Goal: Task Accomplishment & Management: Complete application form

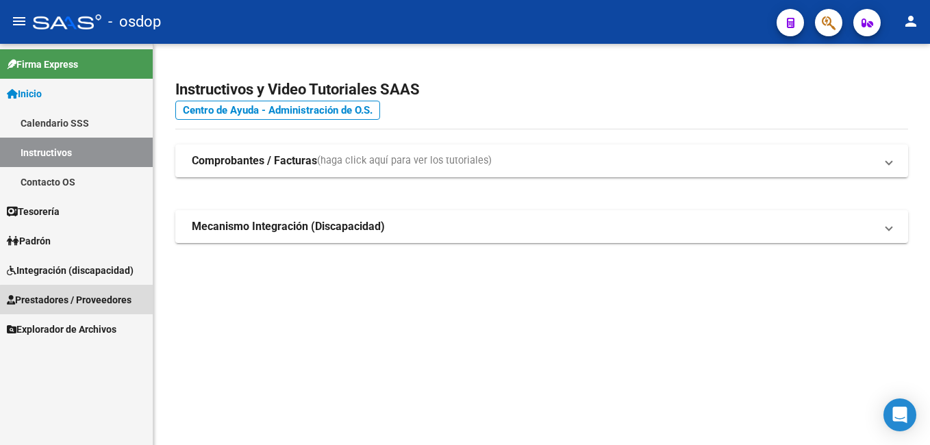
click at [101, 301] on span "Prestadores / Proveedores" at bounding box center [69, 299] width 125 height 15
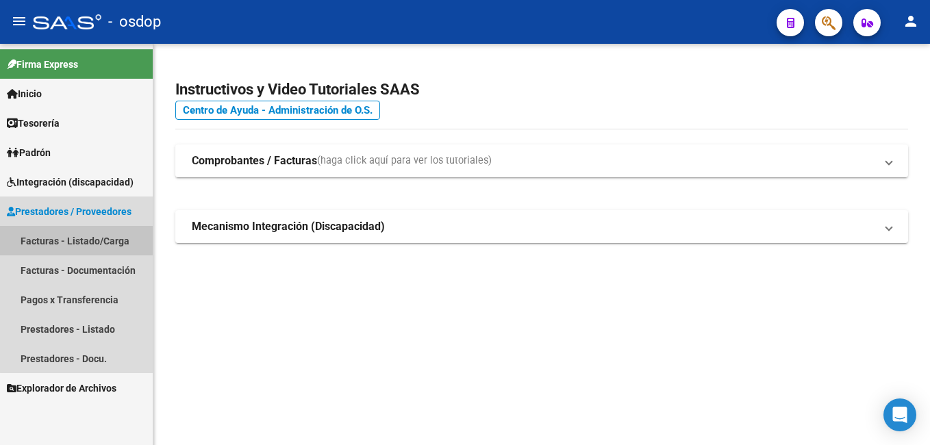
drag, startPoint x: 108, startPoint y: 242, endPoint x: 154, endPoint y: 242, distance: 46.6
click at [109, 242] on link "Facturas - Listado/Carga" at bounding box center [76, 240] width 153 height 29
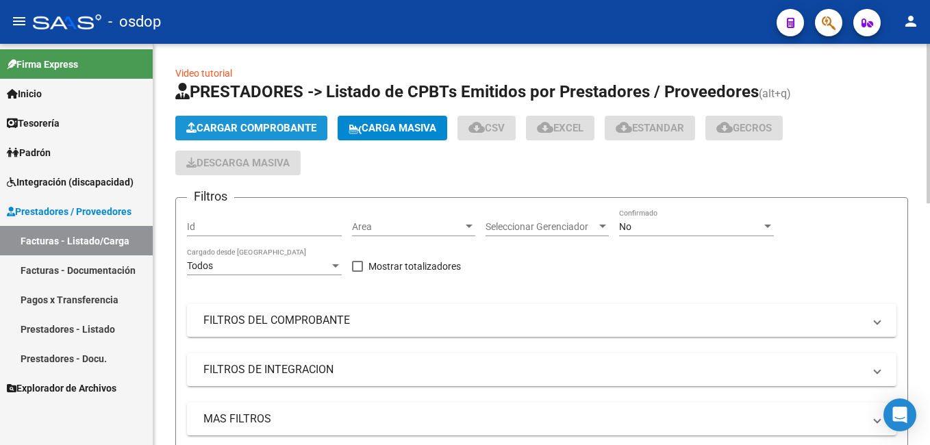
click at [272, 123] on span "Cargar Comprobante" at bounding box center [251, 128] width 130 height 12
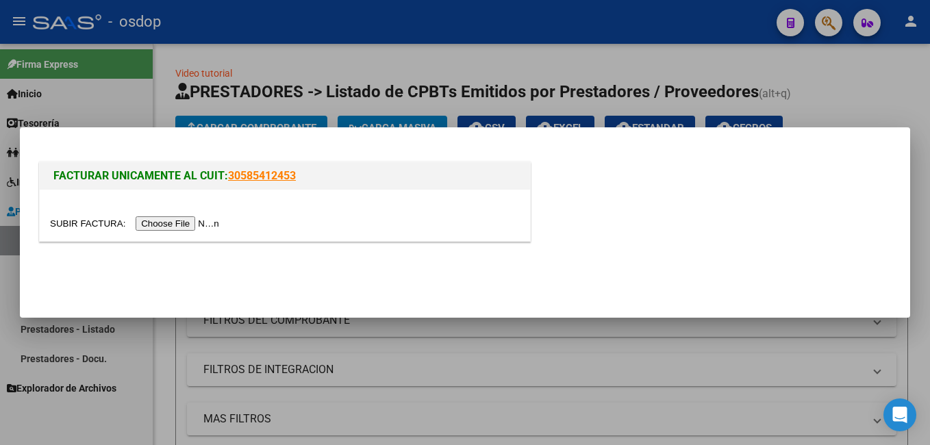
click at [177, 223] on input "file" at bounding box center [136, 223] width 173 height 14
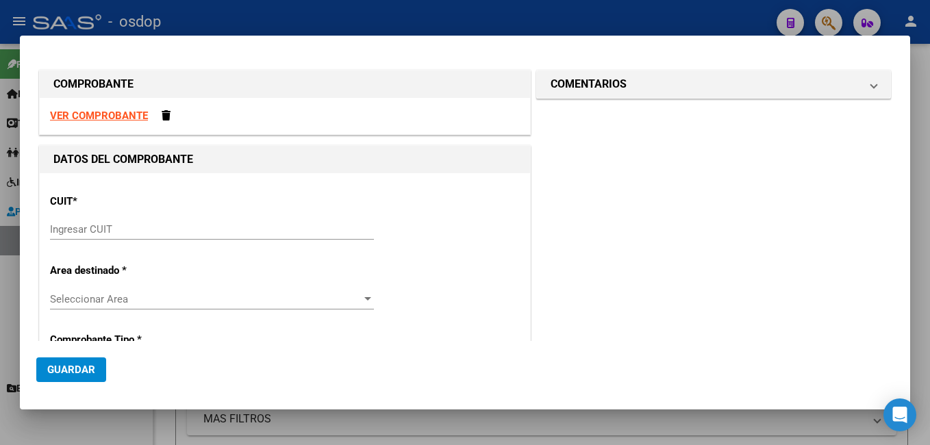
click at [85, 115] on strong "VER COMPROBANTE" at bounding box center [99, 116] width 98 height 12
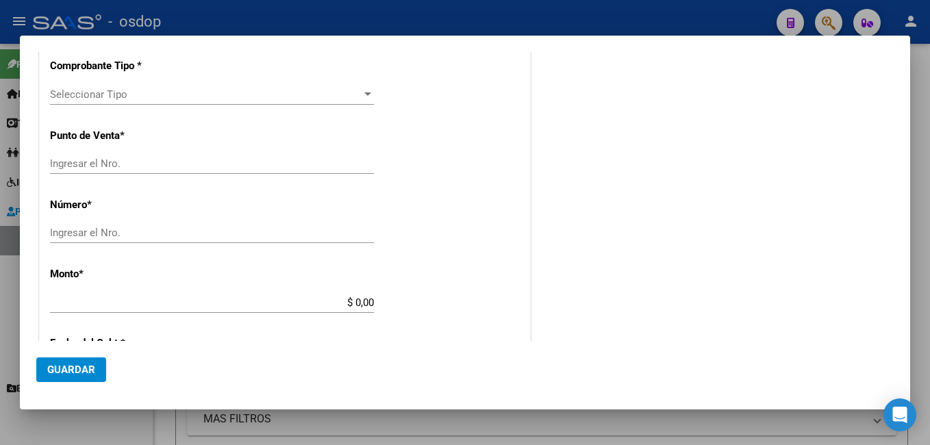
scroll to position [343, 0]
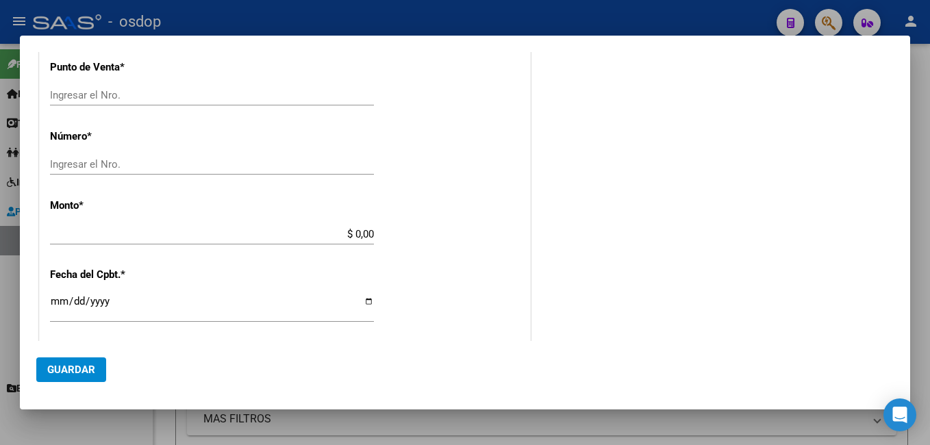
click at [562, 14] on div at bounding box center [465, 222] width 930 height 445
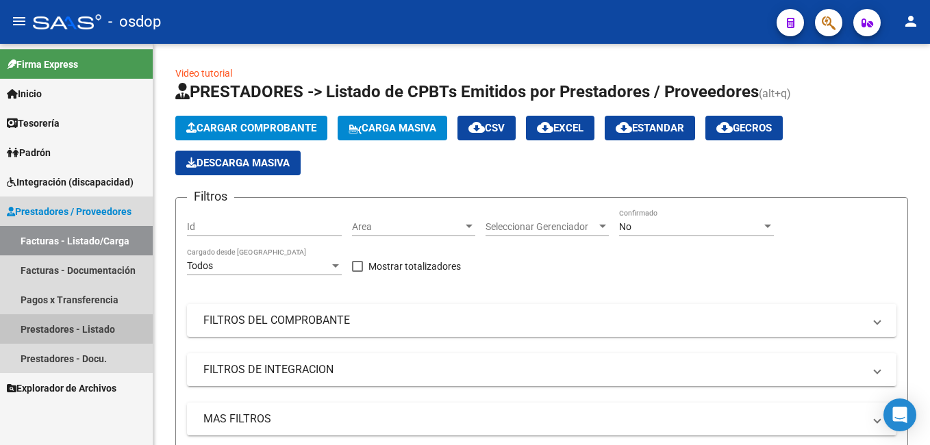
click at [87, 329] on link "Prestadores - Listado" at bounding box center [76, 328] width 153 height 29
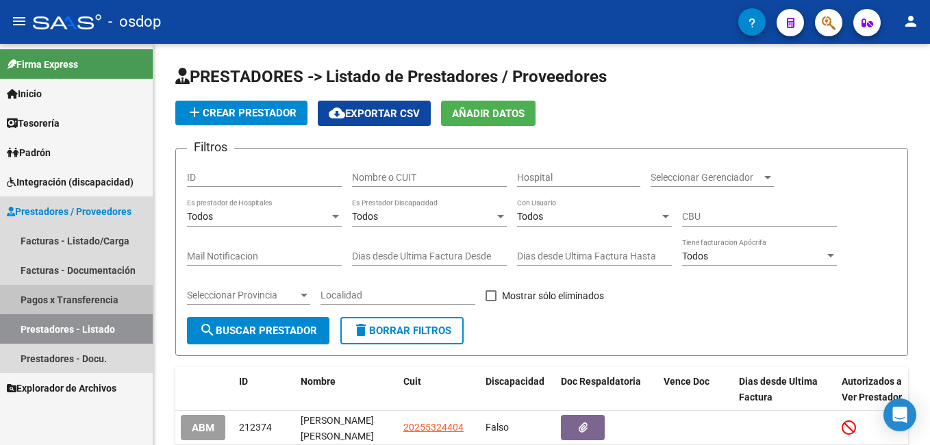
click at [95, 298] on link "Pagos x Transferencia" at bounding box center [76, 299] width 153 height 29
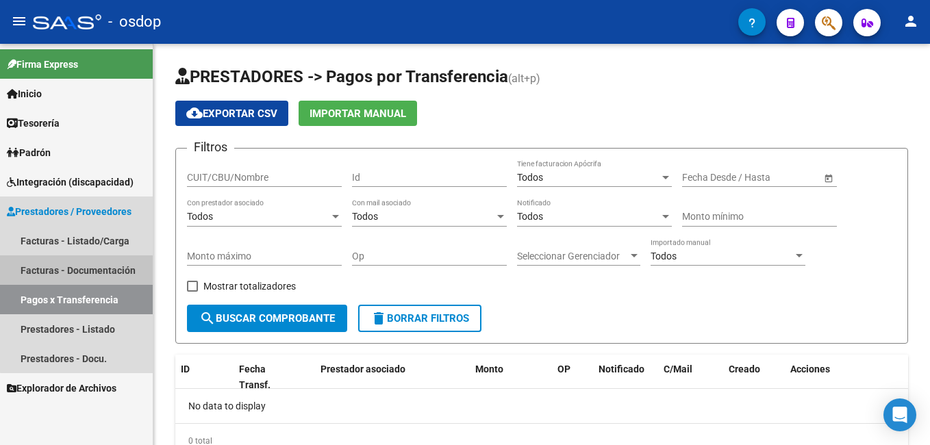
drag, startPoint x: 110, startPoint y: 269, endPoint x: 110, endPoint y: 251, distance: 17.1
click at [110, 268] on link "Facturas - Documentación" at bounding box center [76, 270] width 153 height 29
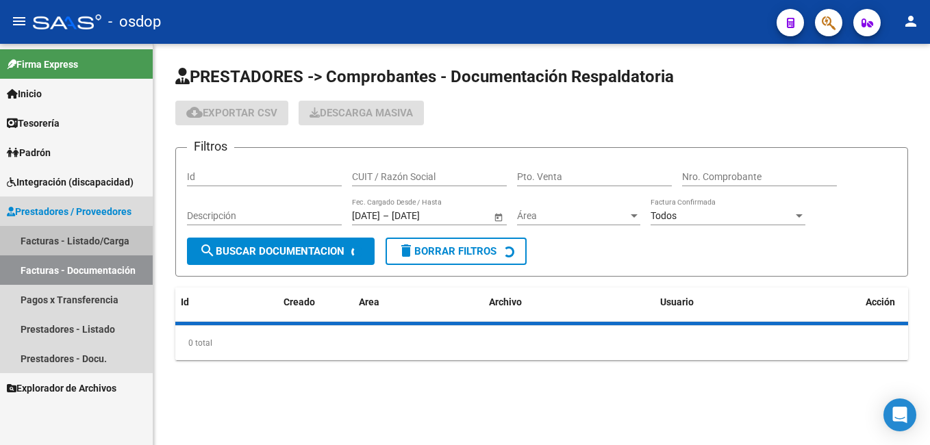
click at [110, 242] on link "Facturas - Listado/Carga" at bounding box center [76, 240] width 153 height 29
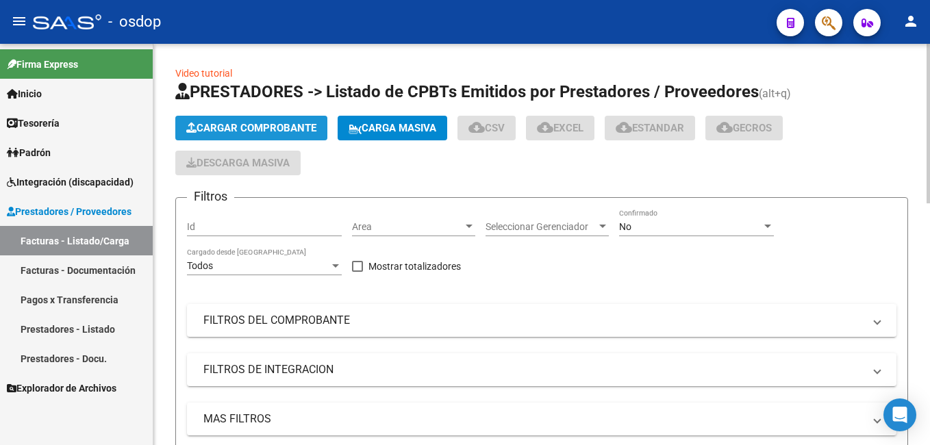
click at [250, 127] on span "Cargar Comprobante" at bounding box center [251, 128] width 130 height 12
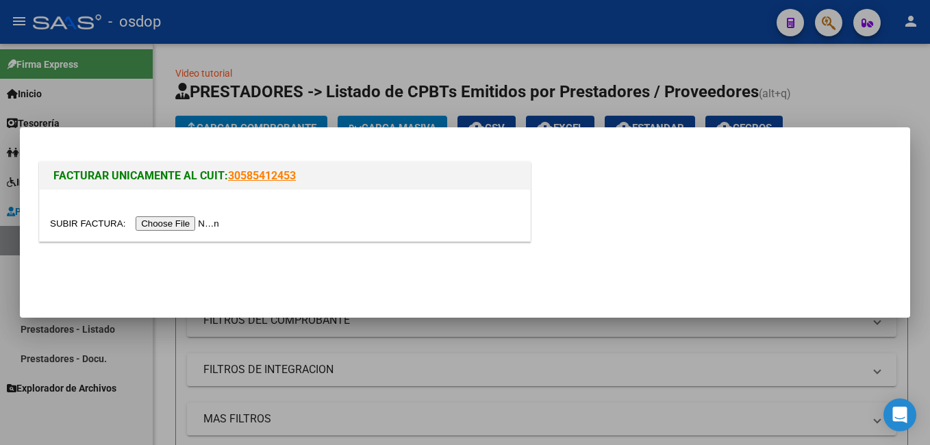
click at [170, 219] on input "file" at bounding box center [136, 223] width 173 height 14
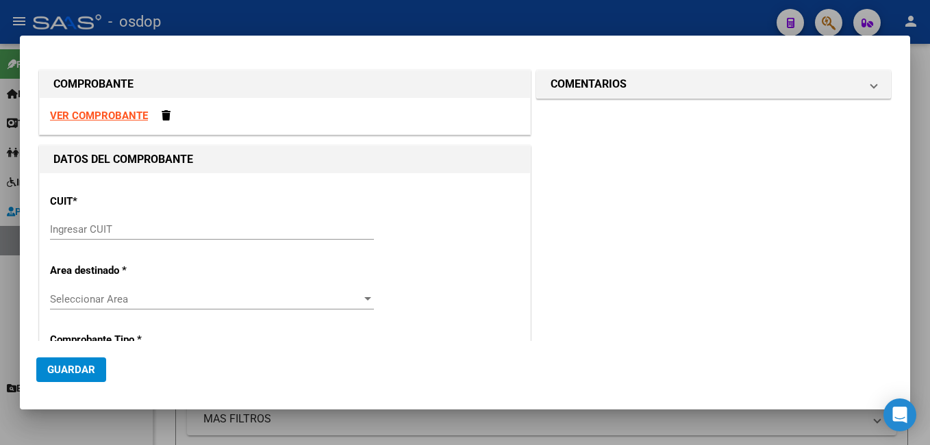
click at [104, 113] on strong "VER COMPROBANTE" at bounding box center [99, 116] width 98 height 12
drag, startPoint x: 372, startPoint y: 18, endPoint x: 371, endPoint y: 45, distance: 26.0
click at [373, 20] on div at bounding box center [465, 222] width 930 height 445
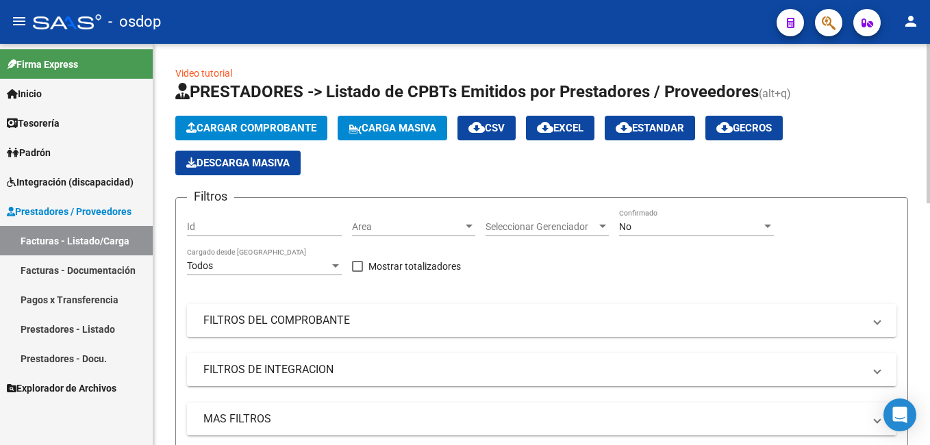
click at [269, 316] on mat-panel-title "FILTROS DEL COMPROBANTE" at bounding box center [533, 320] width 660 height 15
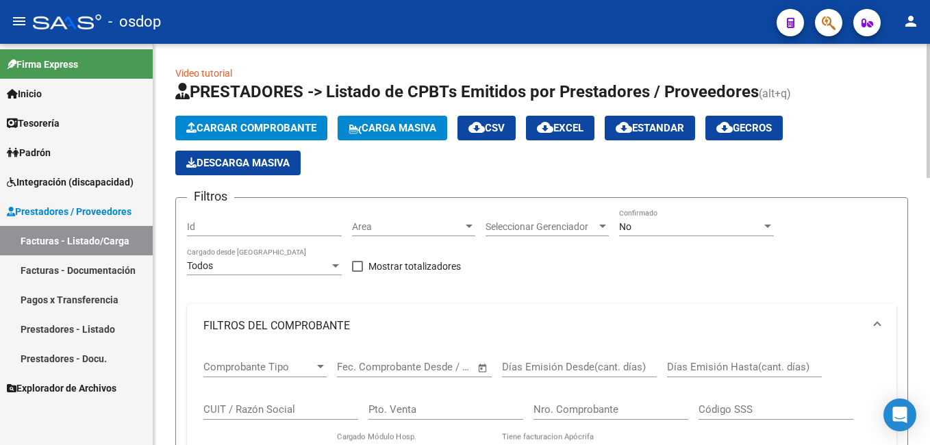
click at [227, 407] on input "CUIT / Razón Social" at bounding box center [280, 409] width 155 height 12
paste input "71165468"
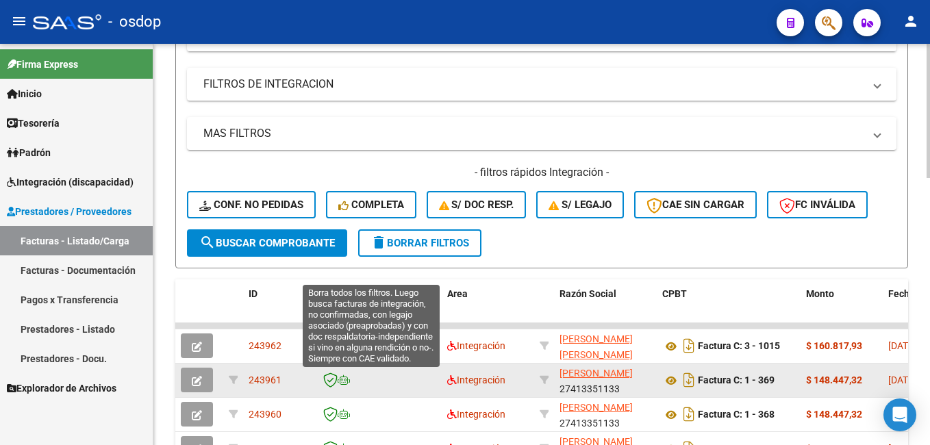
scroll to position [480, 0]
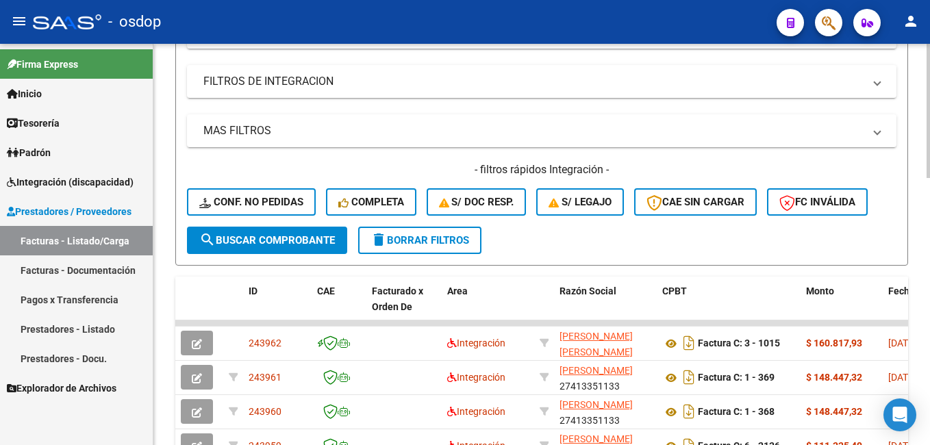
type input "30711654689"
click at [231, 232] on button "search Buscar Comprobante" at bounding box center [267, 240] width 160 height 27
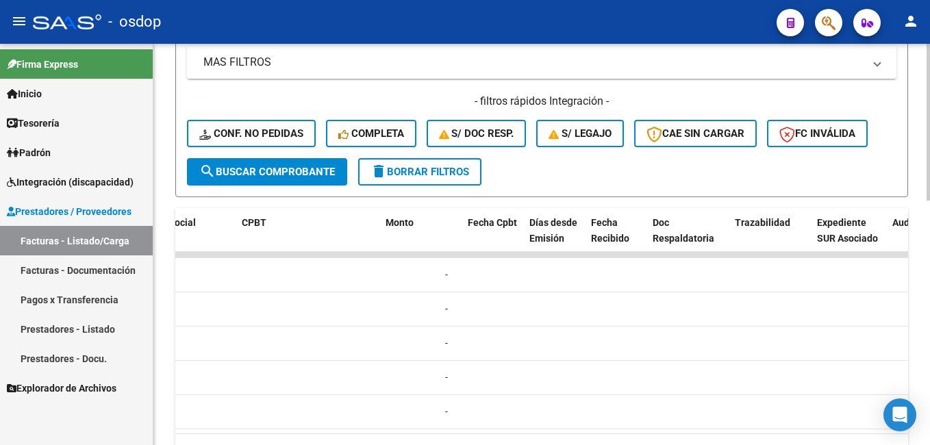
scroll to position [0, 0]
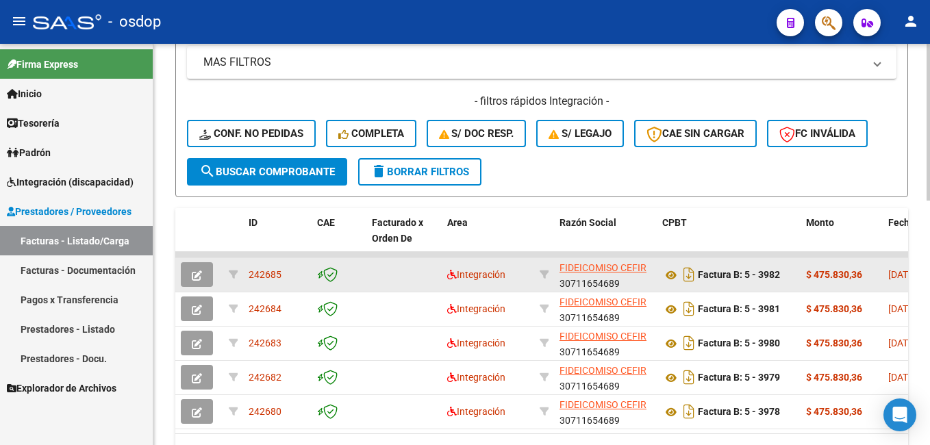
drag, startPoint x: 289, startPoint y: 273, endPoint x: 248, endPoint y: 274, distance: 41.1
click at [248, 274] on datatable-body-cell "242685" at bounding box center [277, 275] width 69 height 34
copy span "242685"
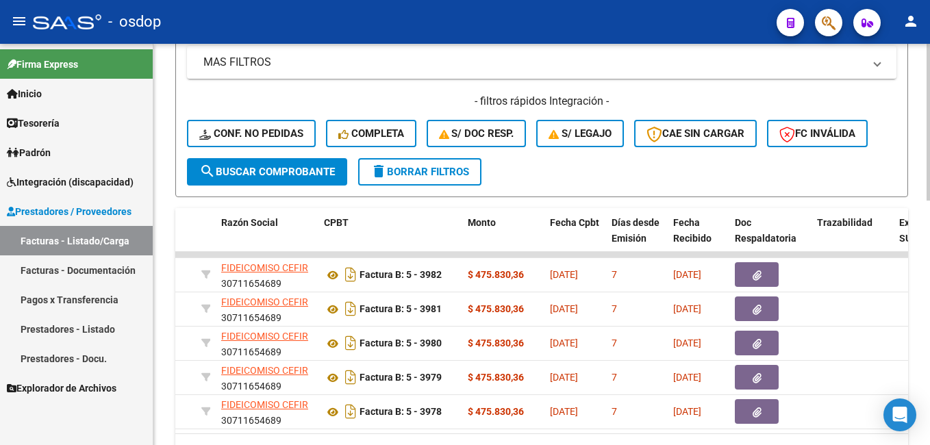
scroll to position [0, 290]
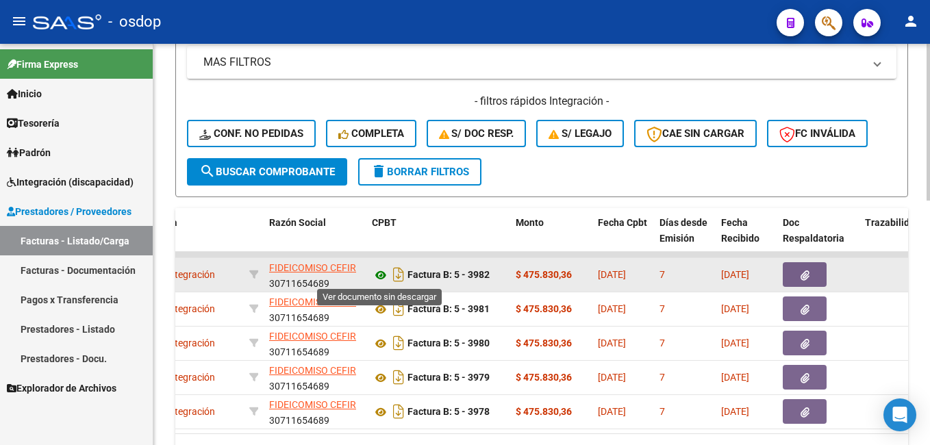
click at [382, 273] on icon at bounding box center [381, 275] width 18 height 16
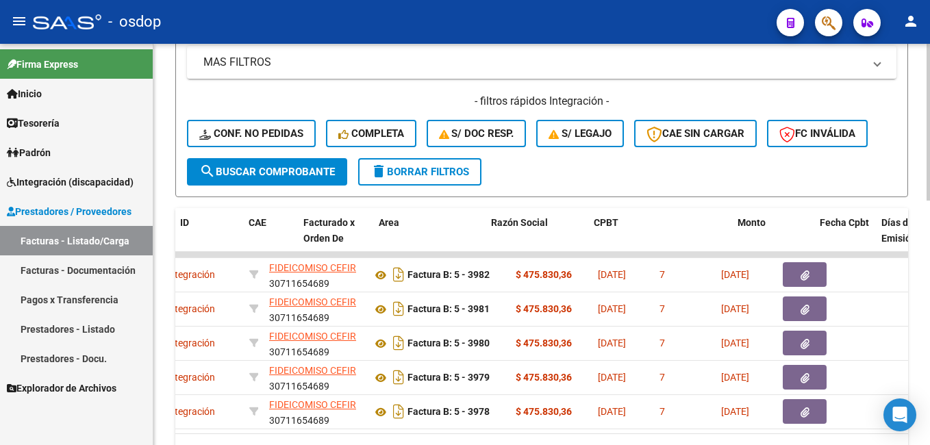
scroll to position [0, 0]
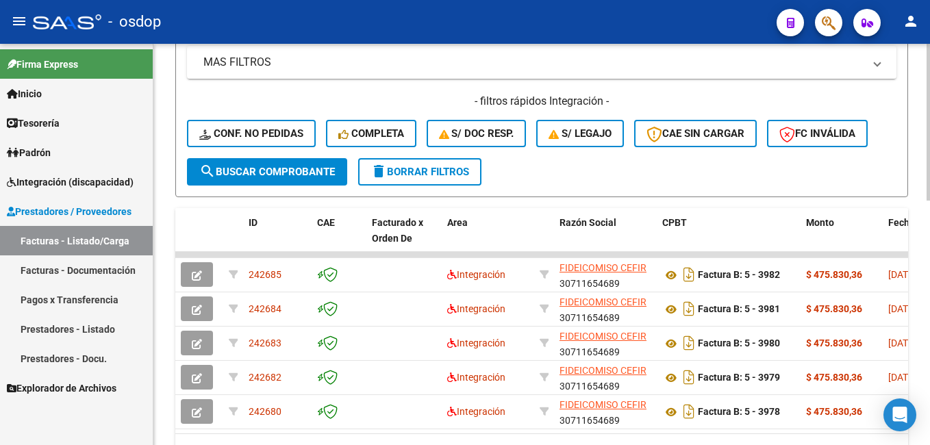
click at [436, 168] on span "delete Borrar Filtros" at bounding box center [420, 172] width 99 height 12
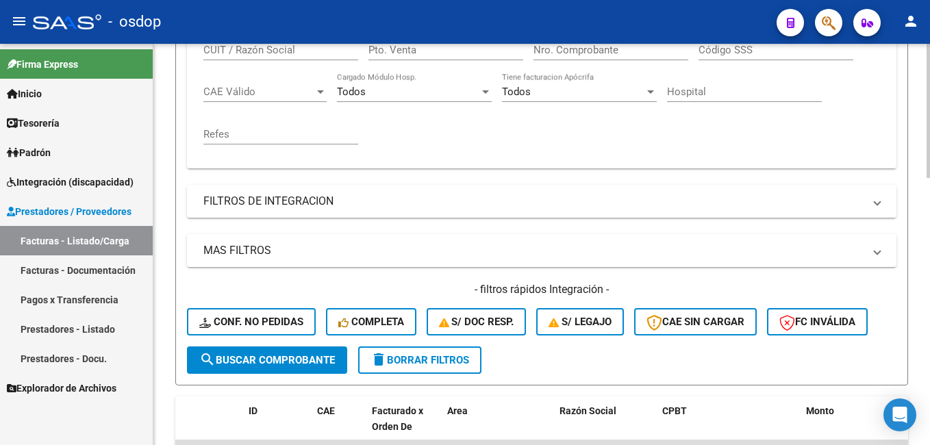
scroll to position [274, 0]
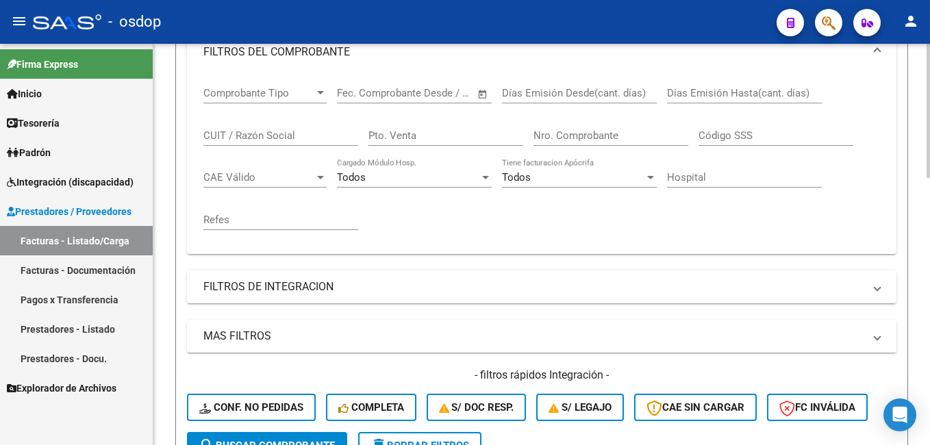
click at [254, 134] on input "CUIT / Razón Social" at bounding box center [280, 135] width 155 height 12
paste input "27262708034"
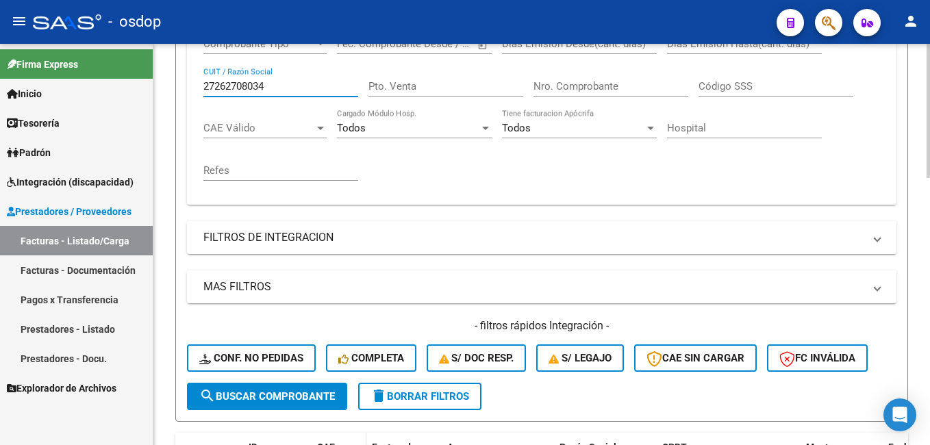
scroll to position [411, 0]
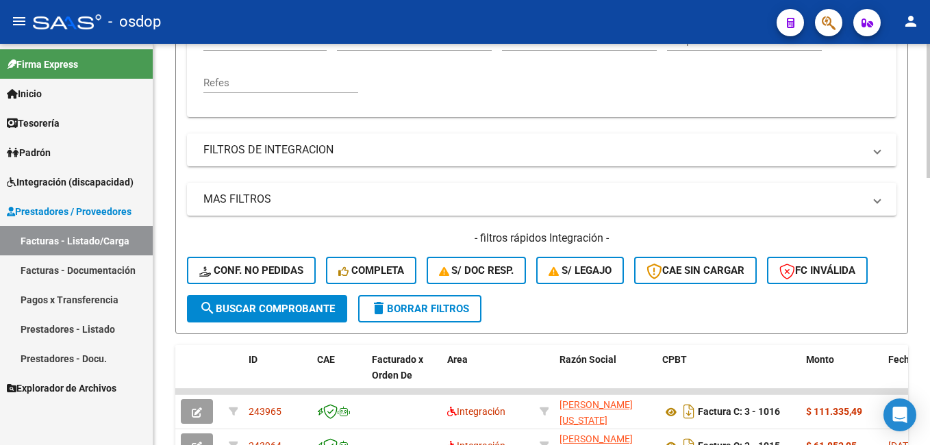
type input "27262708034"
click at [280, 310] on span "search Buscar Comprobante" at bounding box center [267, 309] width 136 height 12
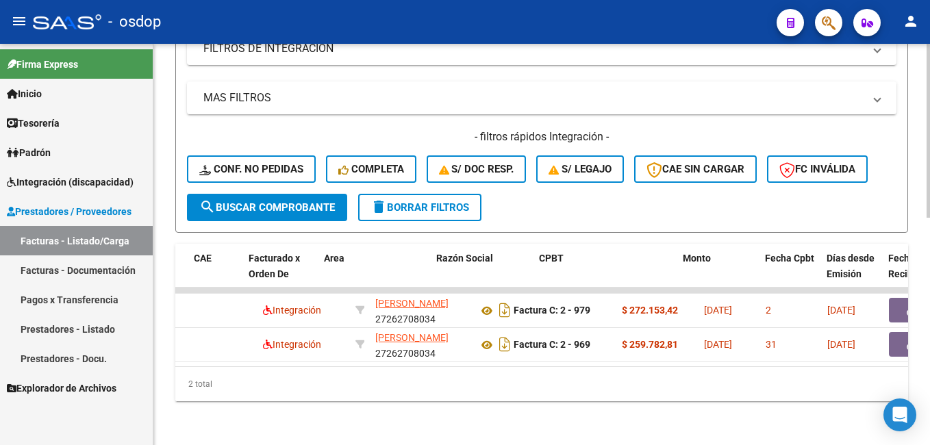
scroll to position [0, 0]
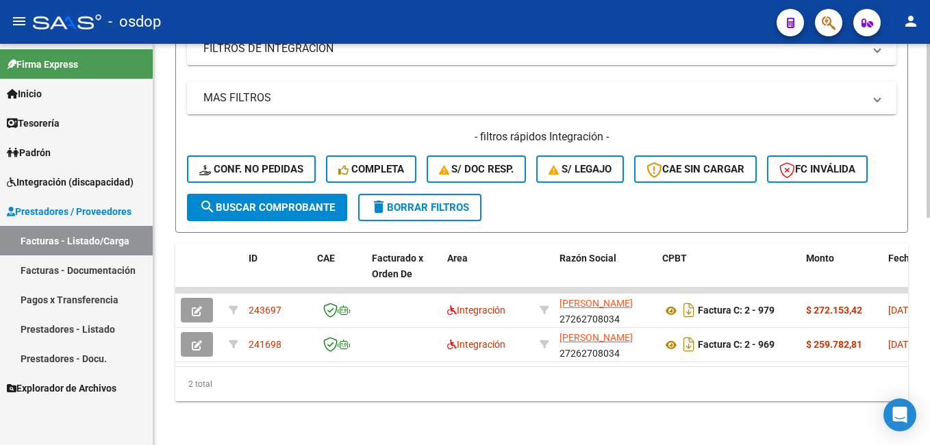
click at [253, 201] on span "search Buscar Comprobante" at bounding box center [267, 207] width 136 height 12
click at [414, 201] on span "delete Borrar Filtros" at bounding box center [420, 207] width 99 height 12
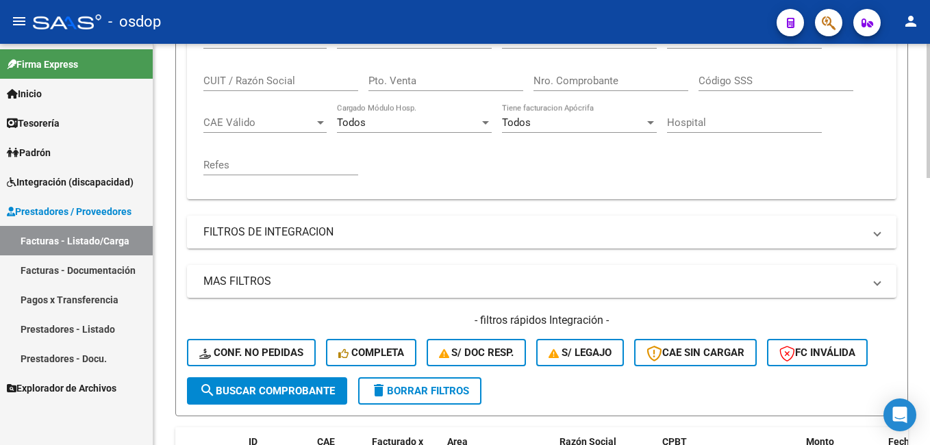
scroll to position [249, 0]
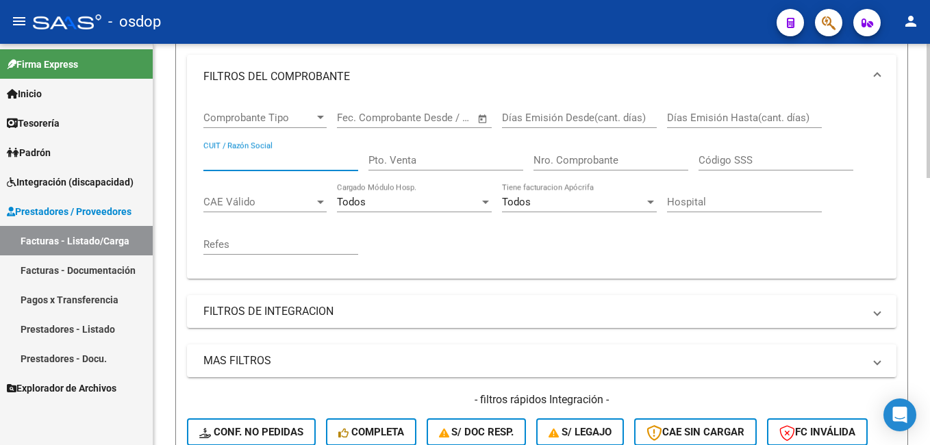
click at [235, 154] on input "CUIT / Razón Social" at bounding box center [280, 160] width 155 height 12
paste input "33195084"
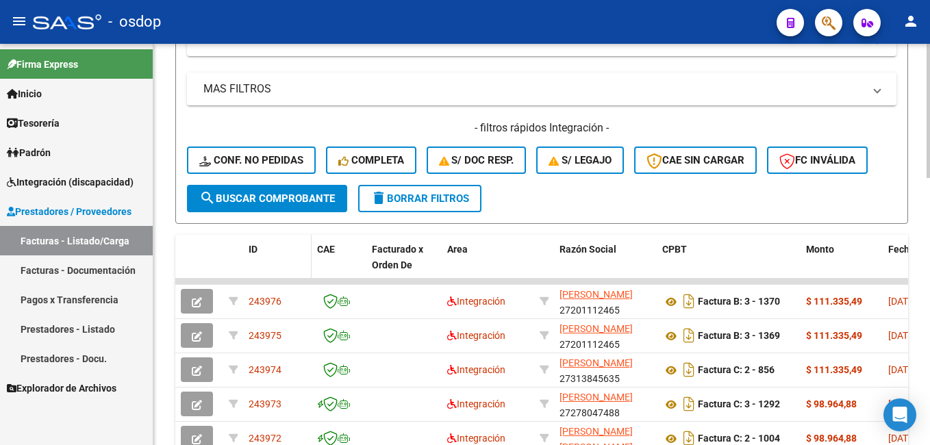
scroll to position [523, 0]
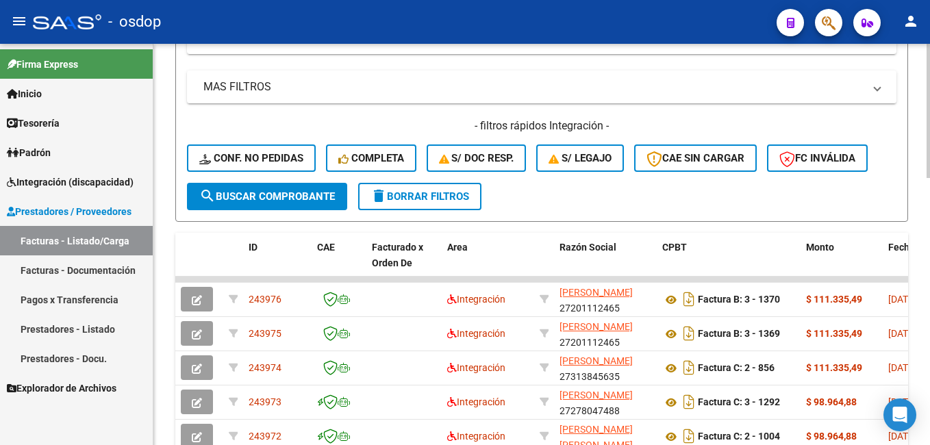
type input "27331950845"
click at [285, 196] on span "search Buscar Comprobante" at bounding box center [267, 196] width 136 height 12
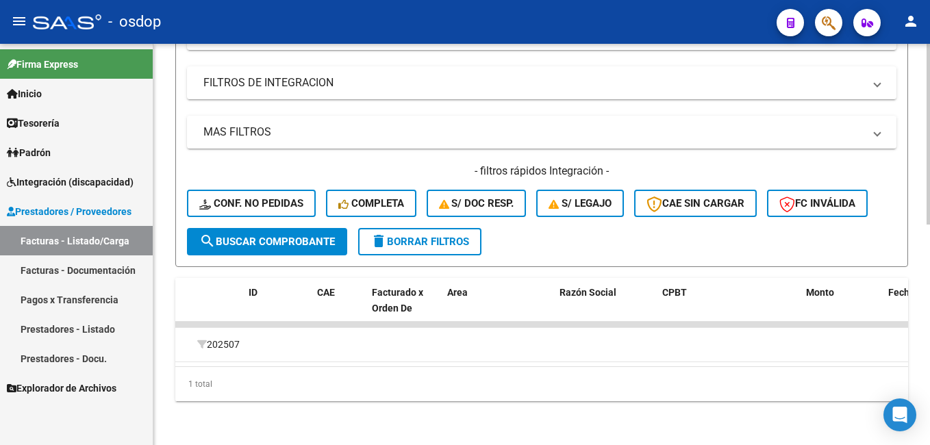
scroll to position [0, 0]
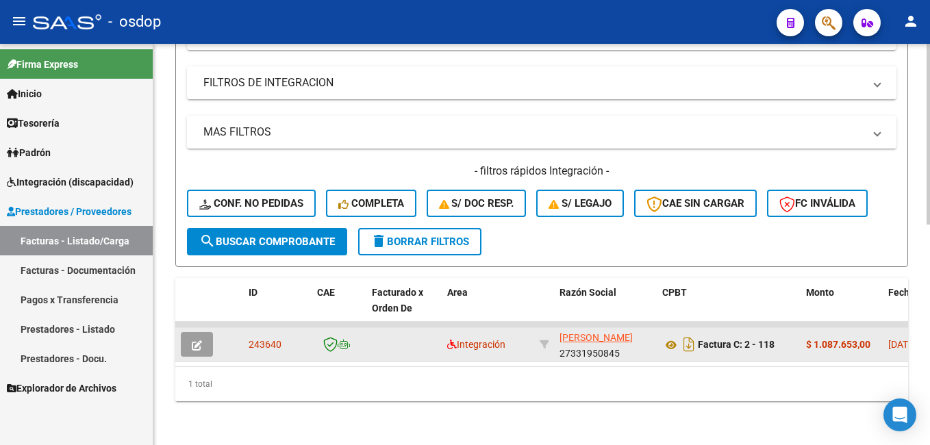
click at [196, 340] on icon "button" at bounding box center [197, 345] width 10 height 10
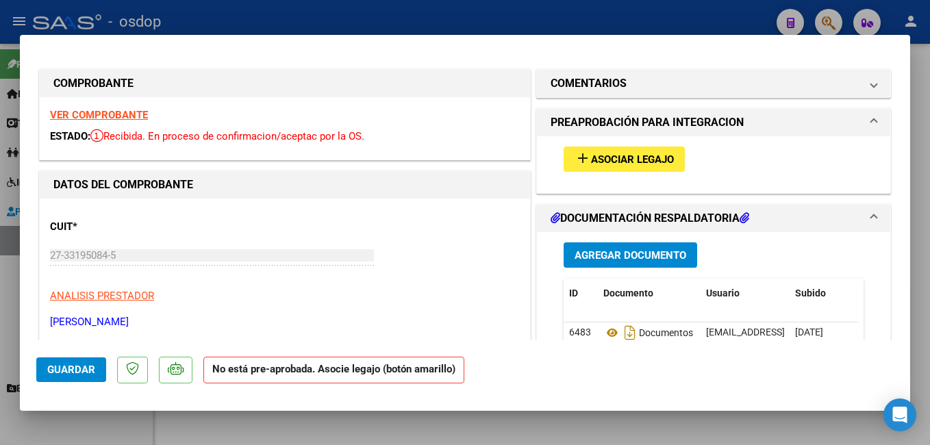
click at [608, 153] on span "Asociar Legajo" at bounding box center [632, 159] width 83 height 12
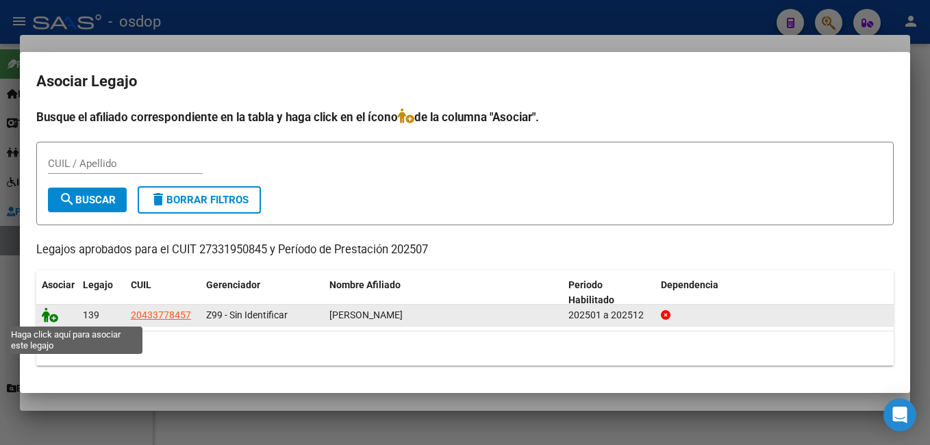
click at [51, 313] on icon at bounding box center [50, 315] width 16 height 15
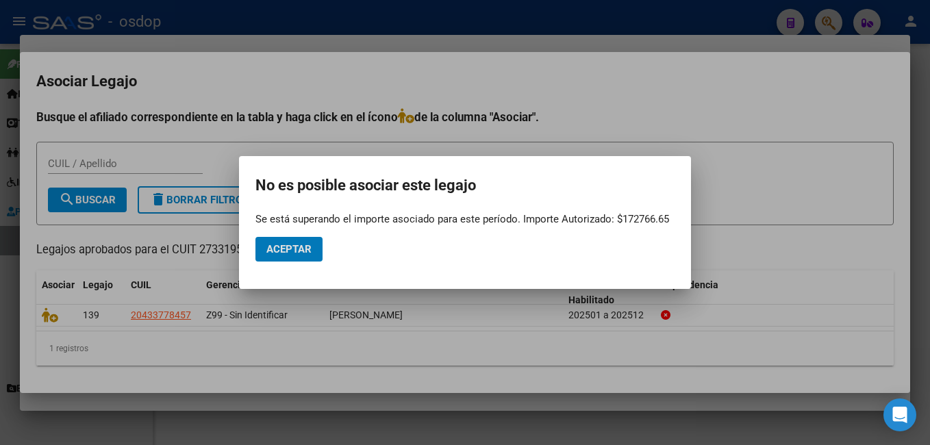
click at [293, 250] on span "Aceptar" at bounding box center [288, 249] width 45 height 12
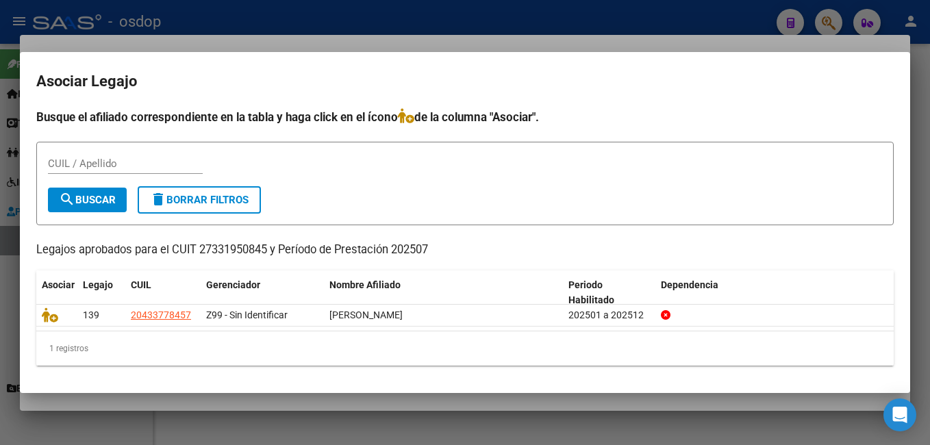
click at [386, 21] on div at bounding box center [465, 222] width 930 height 445
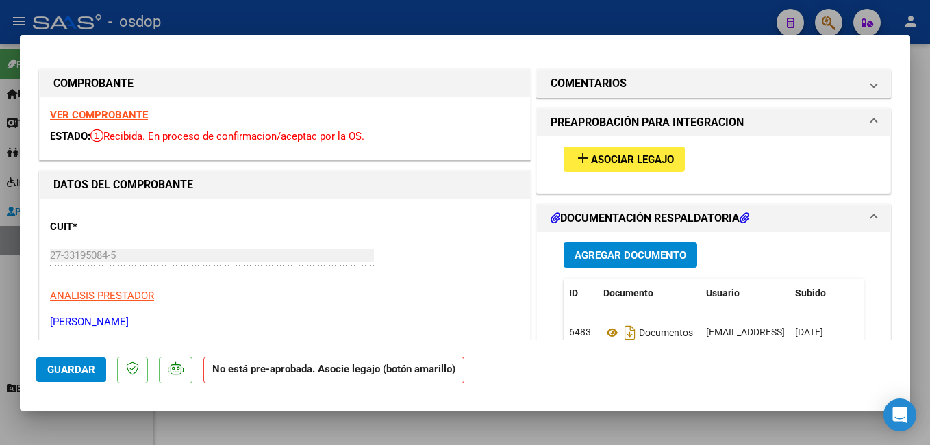
drag, startPoint x: 303, startPoint y: 15, endPoint x: 298, endPoint y: 21, distance: 7.3
click at [300, 15] on div at bounding box center [465, 222] width 930 height 445
type input "$ 0,00"
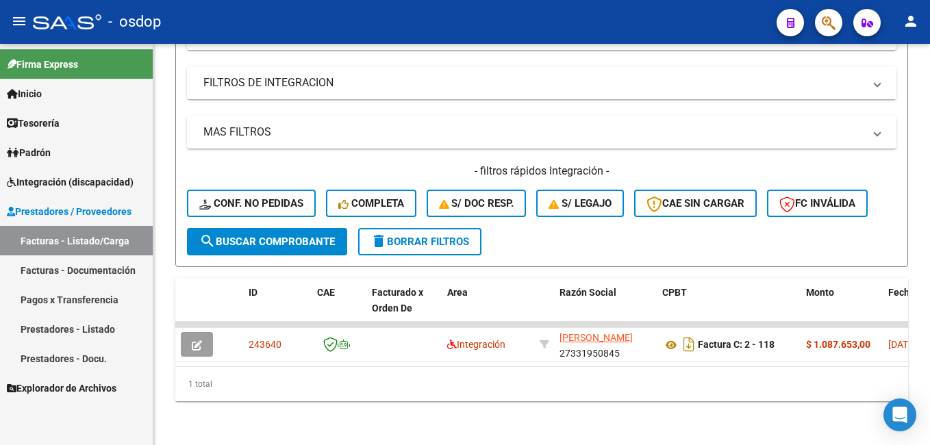
scroll to position [489, 0]
click at [417, 237] on button "delete Borrar Filtros" at bounding box center [419, 241] width 123 height 27
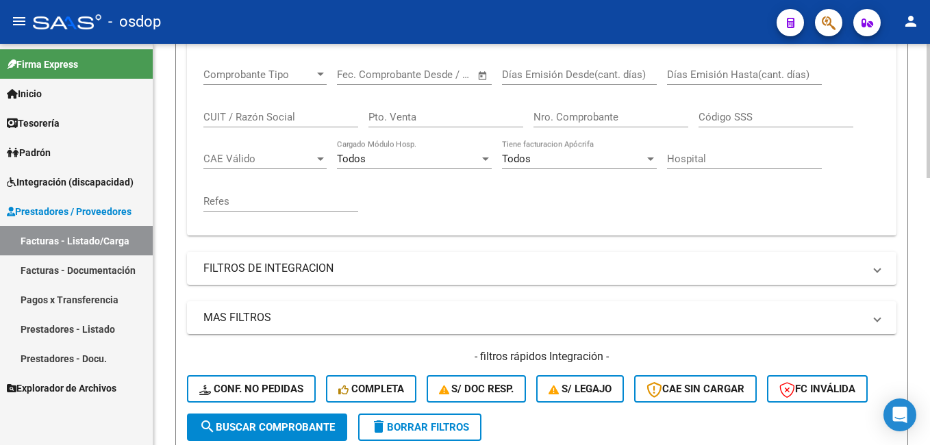
scroll to position [284, 0]
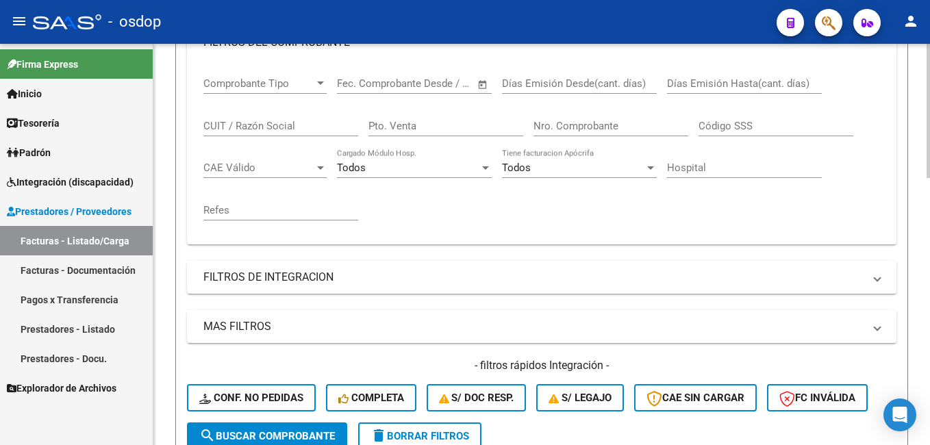
click at [229, 122] on input "CUIT / Razón Social" at bounding box center [280, 126] width 155 height 12
paste input "27262708034"
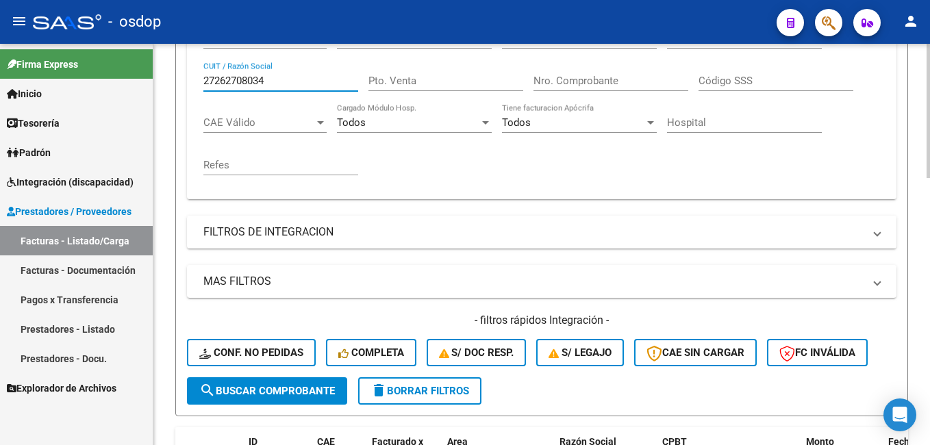
scroll to position [421, 0]
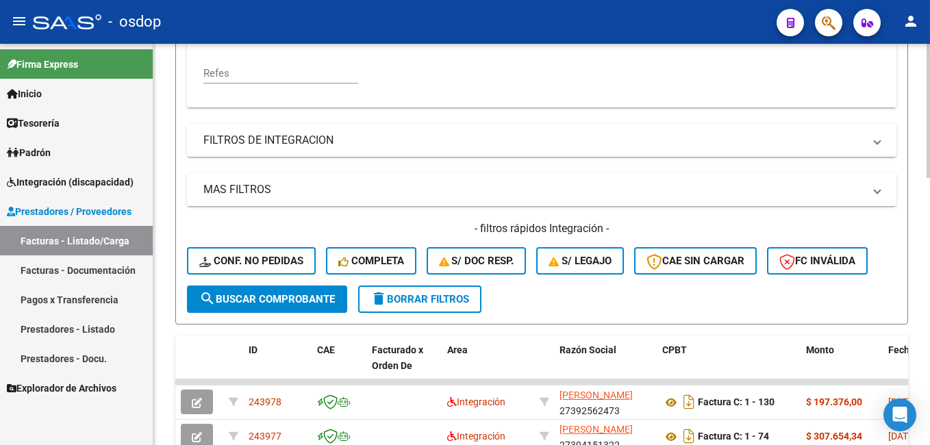
type input "27262708034"
click at [242, 293] on span "search Buscar Comprobante" at bounding box center [267, 299] width 136 height 12
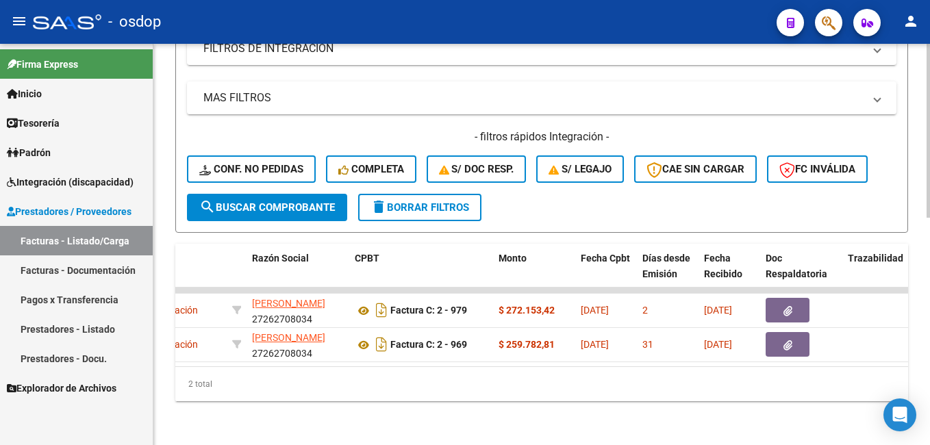
scroll to position [0, 147]
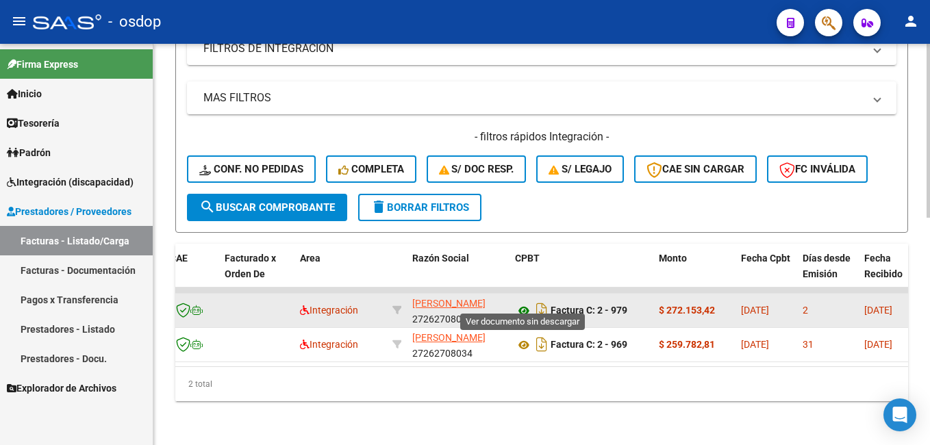
click at [525, 304] on icon at bounding box center [524, 311] width 18 height 16
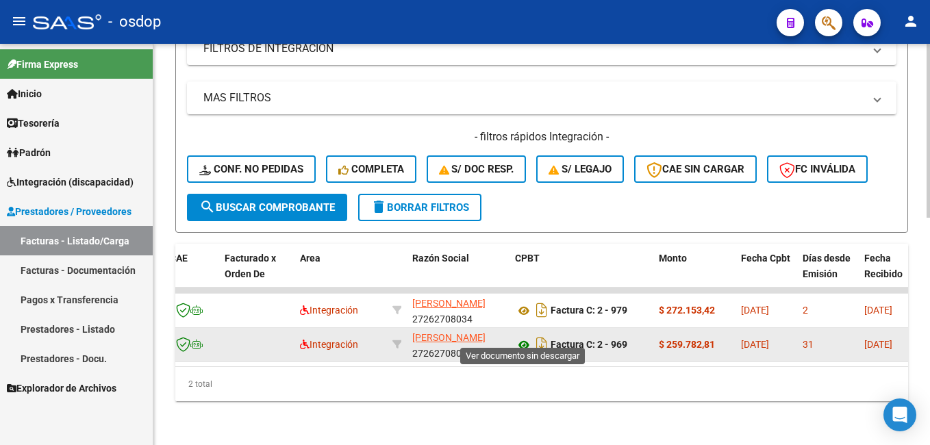
click at [521, 337] on icon at bounding box center [524, 345] width 18 height 16
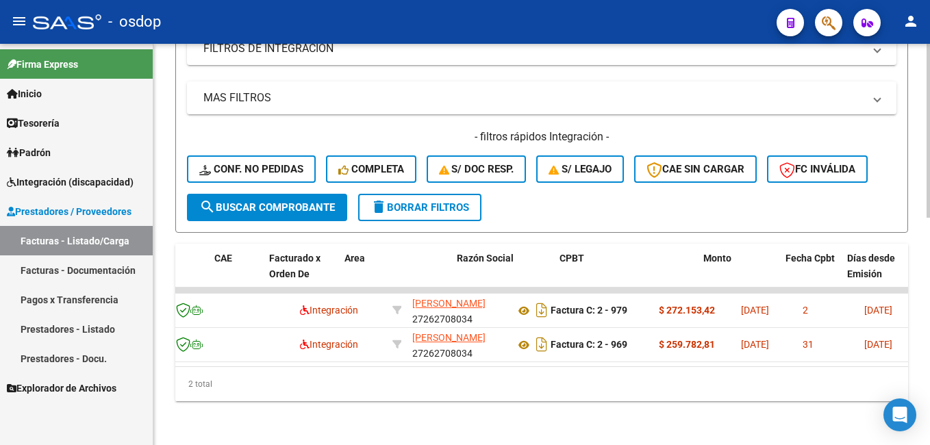
scroll to position [0, 0]
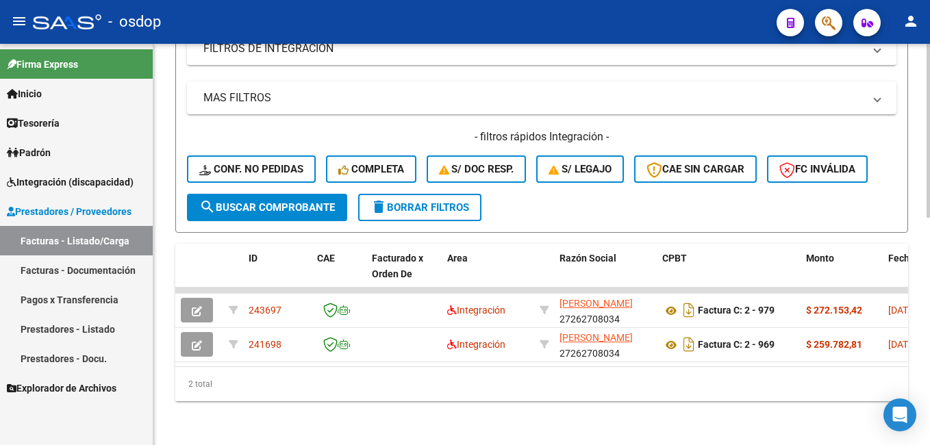
click at [411, 201] on span "delete Borrar Filtros" at bounding box center [420, 207] width 99 height 12
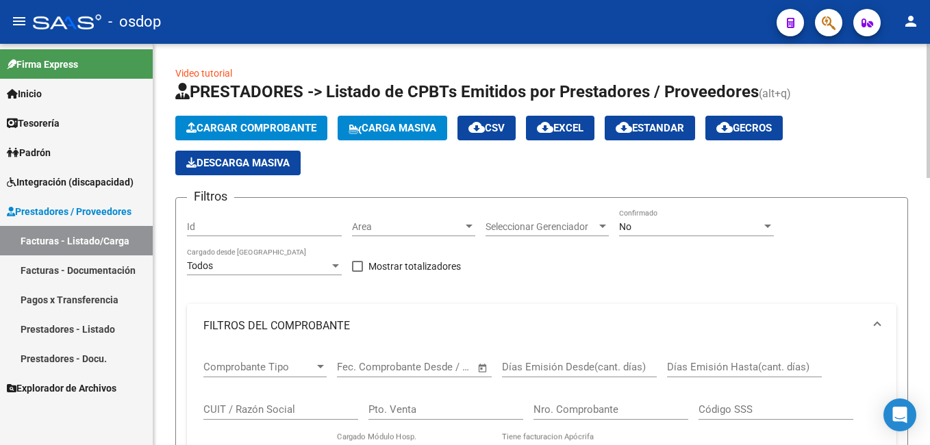
click at [220, 218] on div "Id" at bounding box center [264, 222] width 155 height 27
paste input "243640"
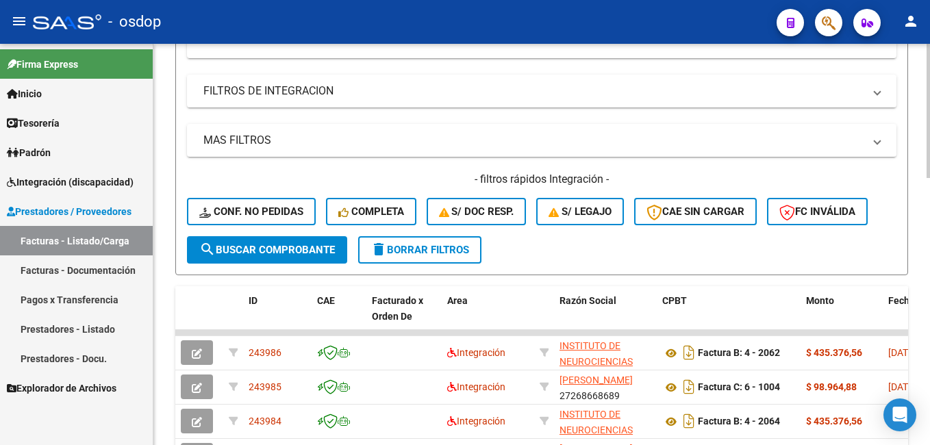
scroll to position [480, 0]
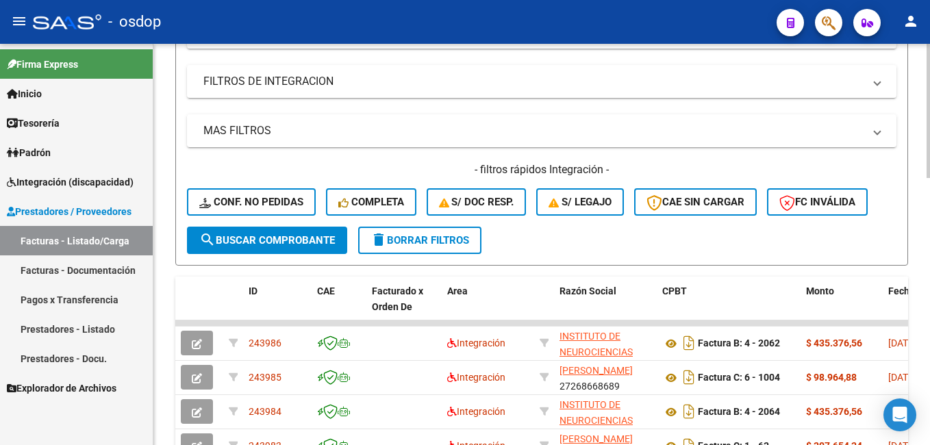
type input "243640"
click at [245, 245] on span "search Buscar Comprobante" at bounding box center [267, 240] width 136 height 12
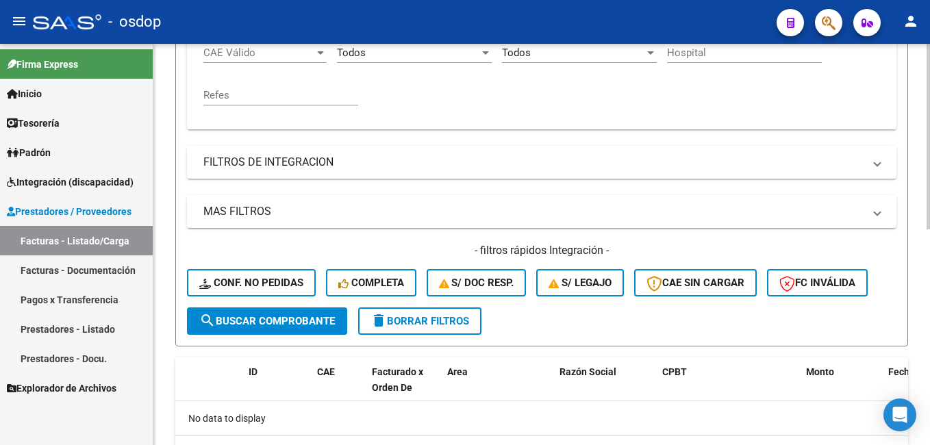
scroll to position [468, 0]
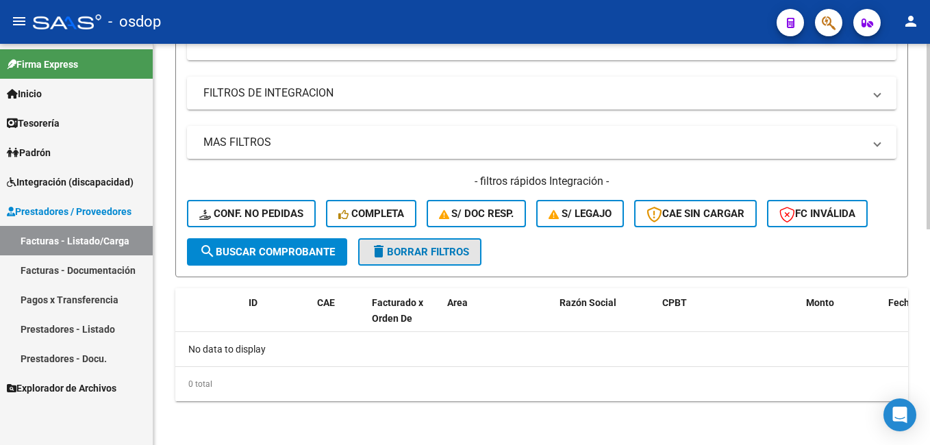
click at [459, 251] on span "delete Borrar Filtros" at bounding box center [420, 252] width 99 height 12
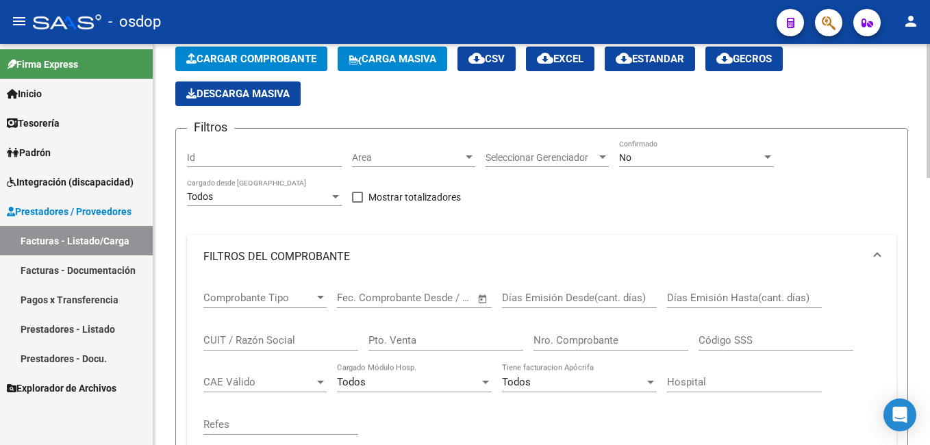
scroll to position [57, 0]
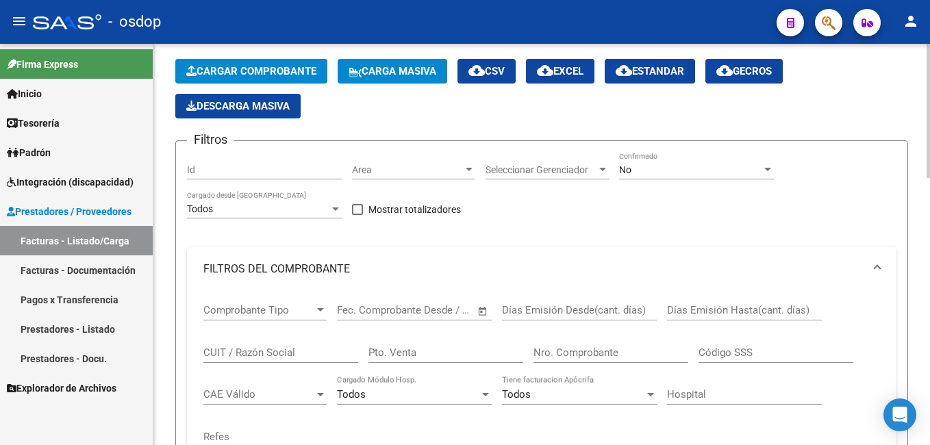
click at [239, 351] on input "CUIT / Razón Social" at bounding box center [280, 353] width 155 height 12
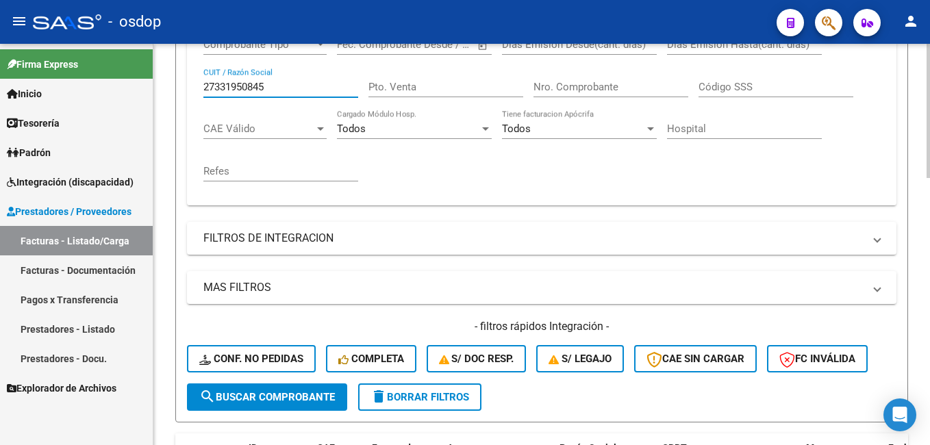
scroll to position [331, 0]
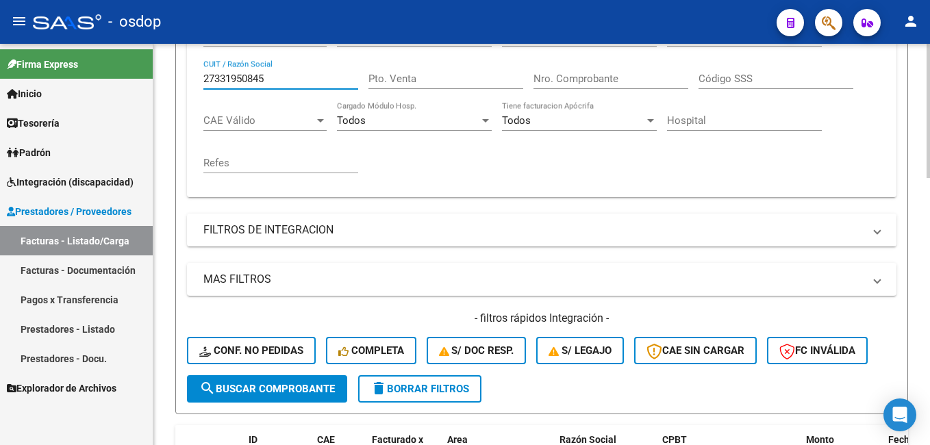
type input "27331950845"
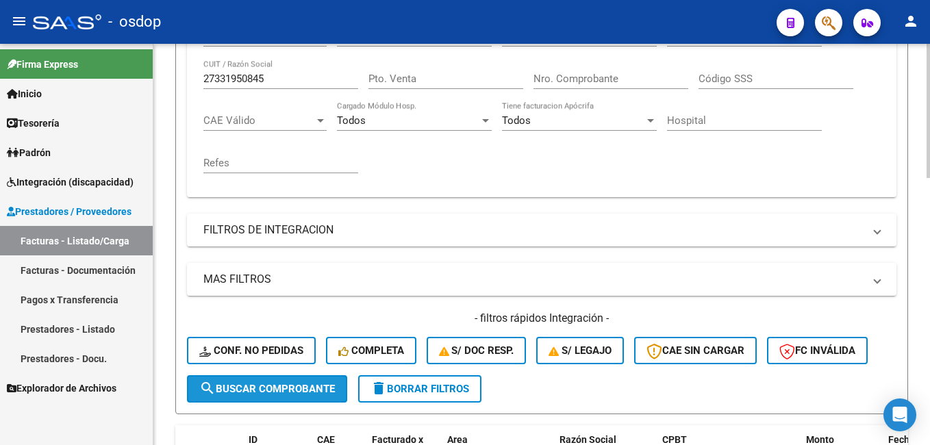
click at [263, 395] on span "search Buscar Comprobante" at bounding box center [267, 389] width 136 height 12
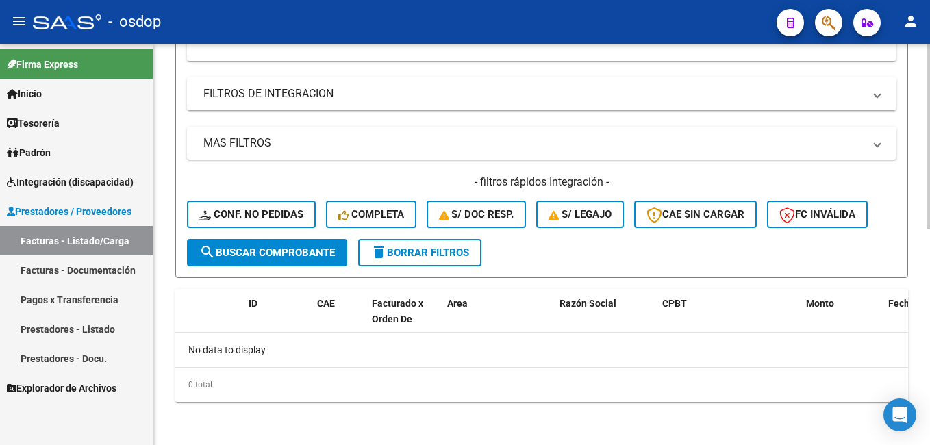
scroll to position [468, 0]
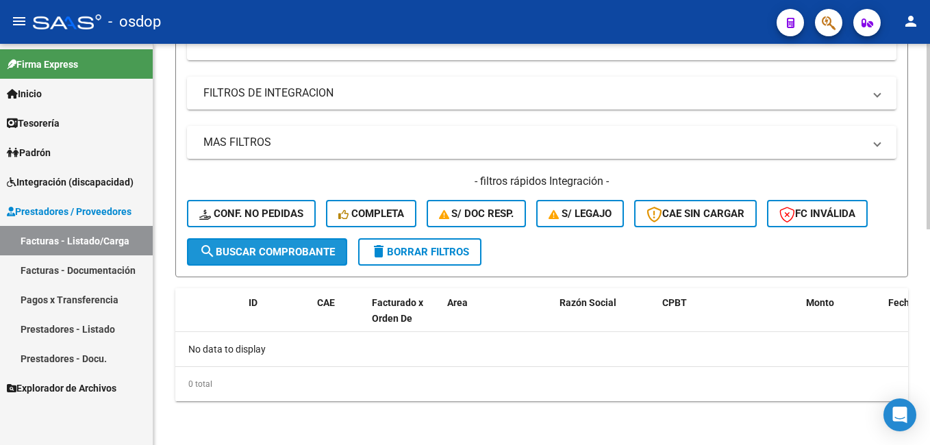
click at [273, 252] on span "search Buscar Comprobante" at bounding box center [267, 252] width 136 height 12
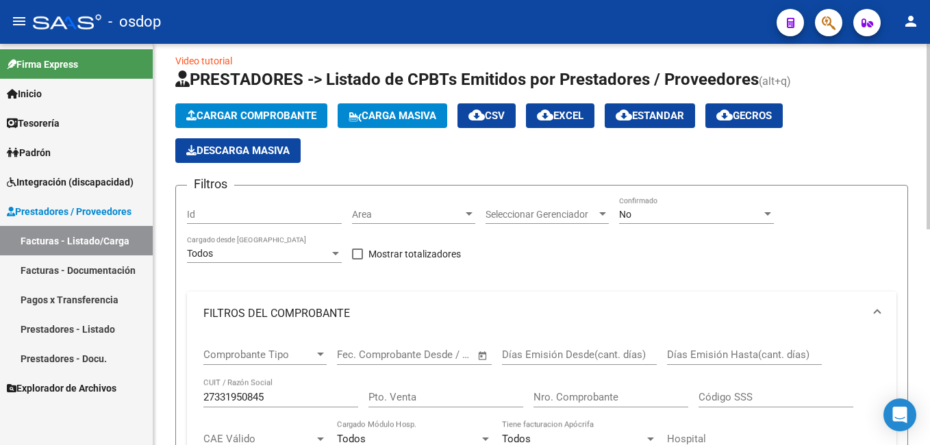
scroll to position [0, 0]
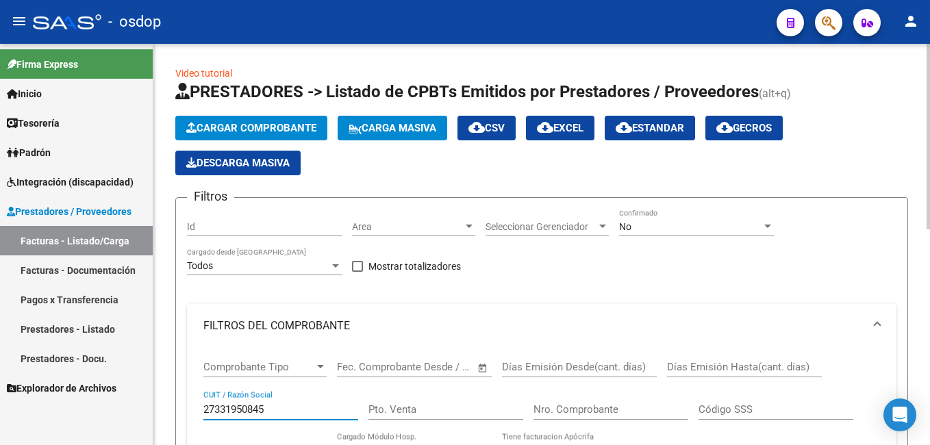
drag, startPoint x: 279, startPoint y: 408, endPoint x: 164, endPoint y: 410, distance: 115.8
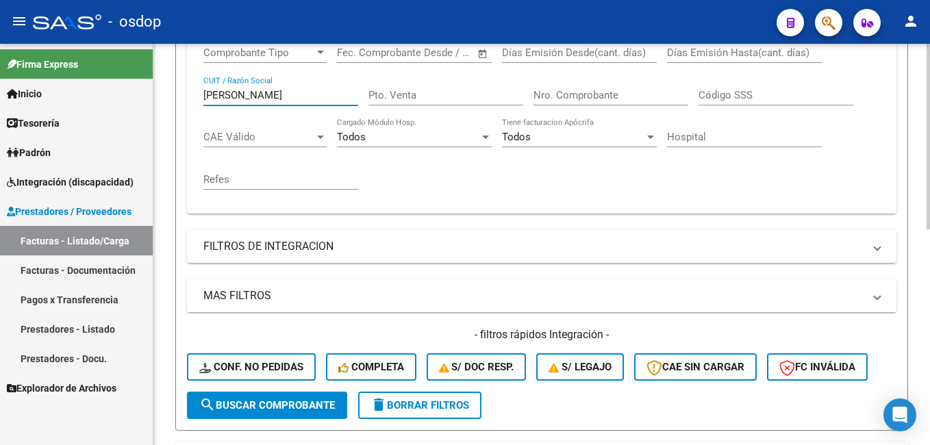
scroll to position [343, 0]
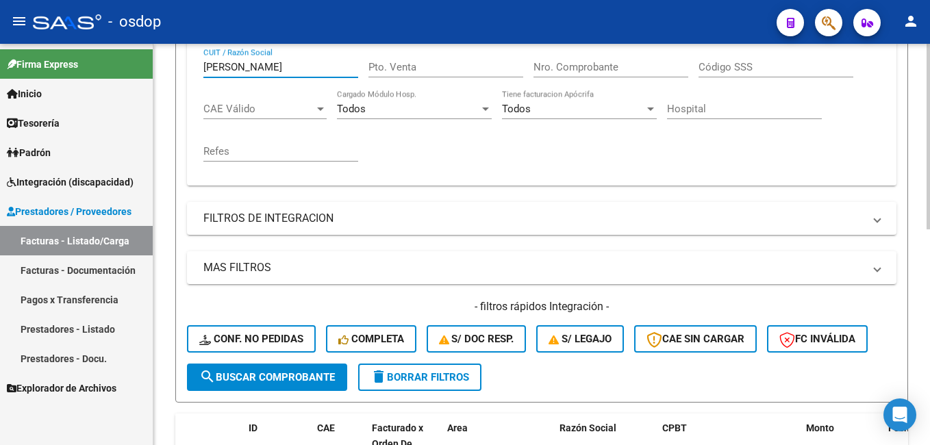
type input "[PERSON_NAME]"
click at [264, 375] on span "search Buscar Comprobante" at bounding box center [267, 377] width 136 height 12
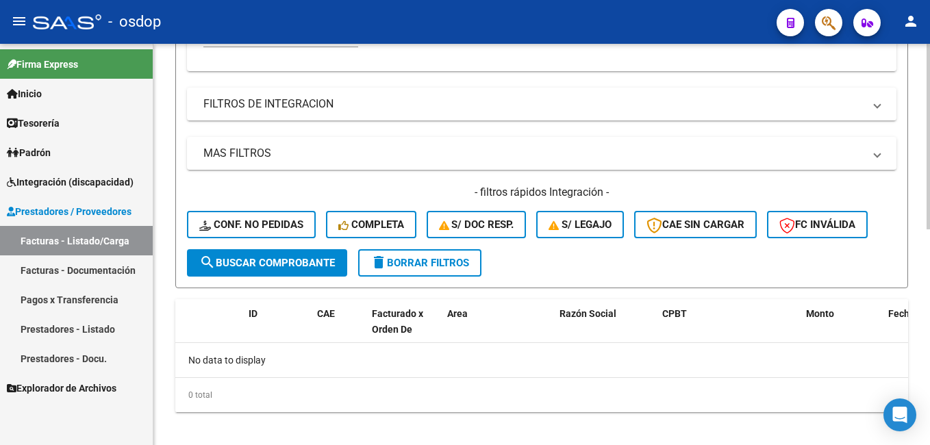
scroll to position [468, 0]
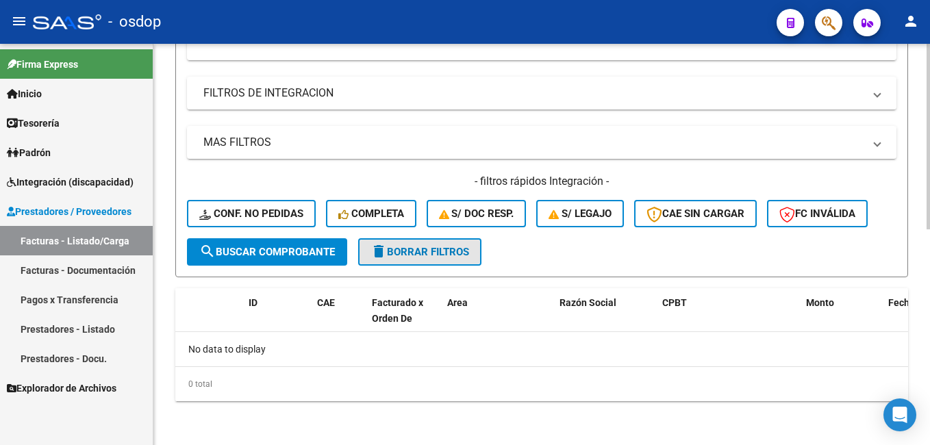
click at [422, 256] on span "delete Borrar Filtros" at bounding box center [420, 252] width 99 height 12
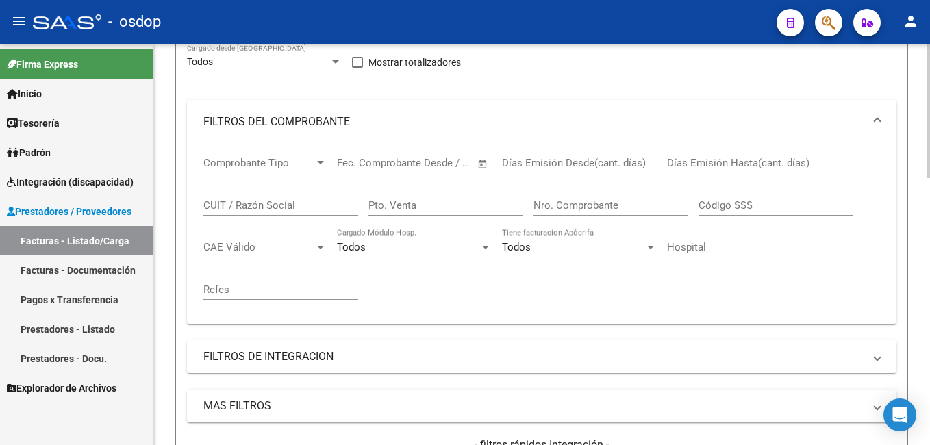
scroll to position [125, 0]
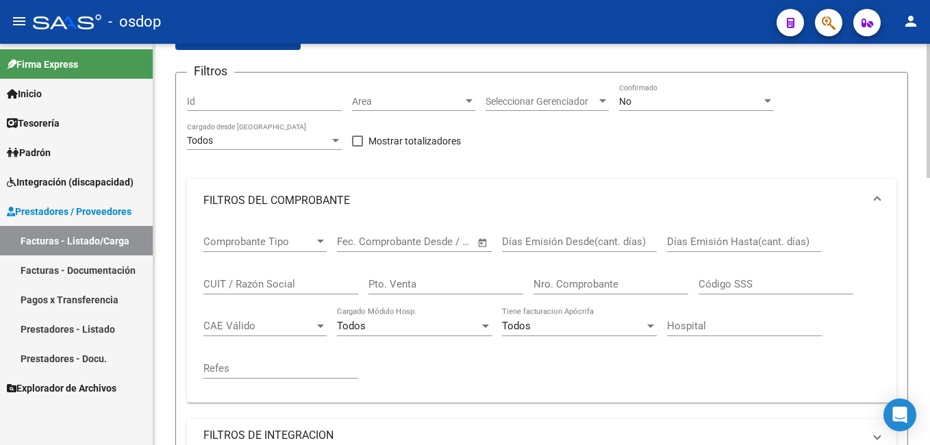
click at [253, 96] on div "Id" at bounding box center [264, 97] width 155 height 27
paste input "243912"
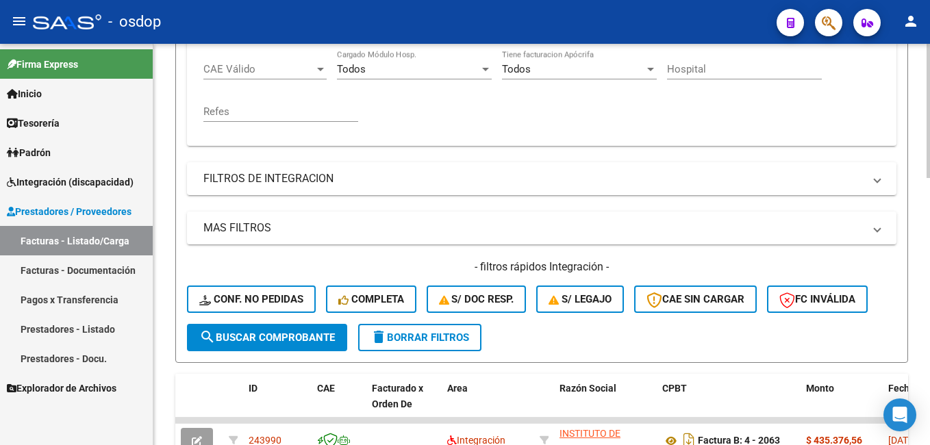
scroll to position [399, 0]
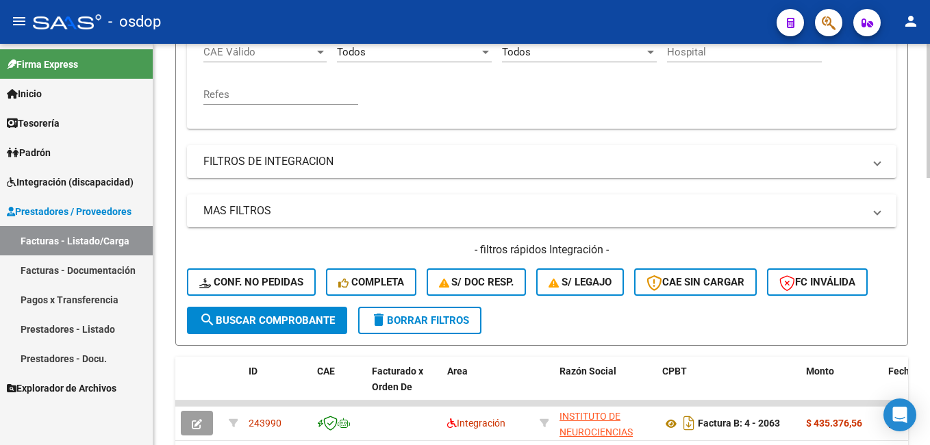
type input "243912"
click at [288, 324] on span "search Buscar Comprobante" at bounding box center [267, 320] width 136 height 12
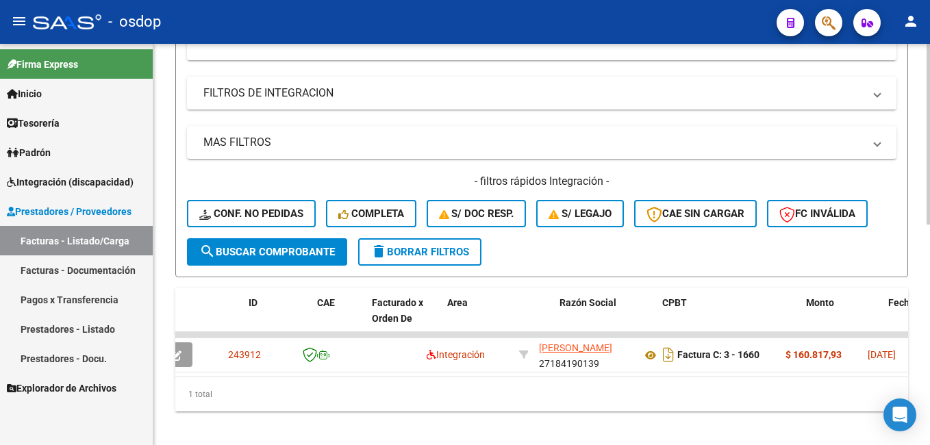
scroll to position [0, 0]
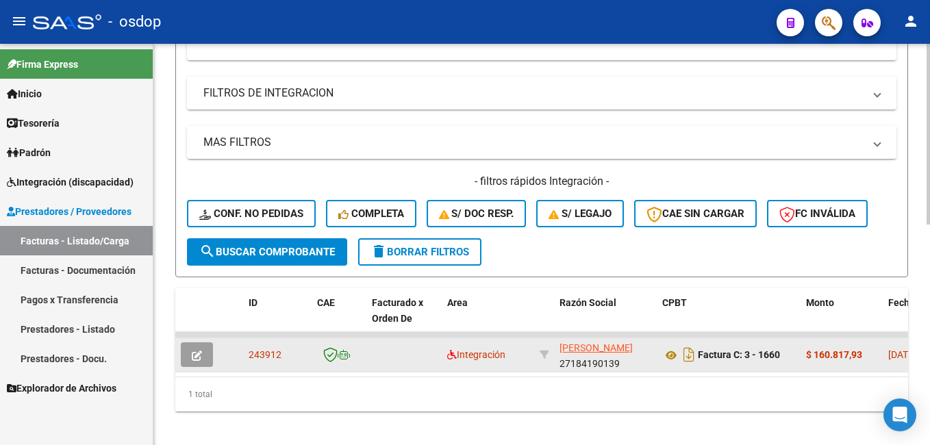
click at [197, 355] on icon "button" at bounding box center [197, 356] width 10 height 10
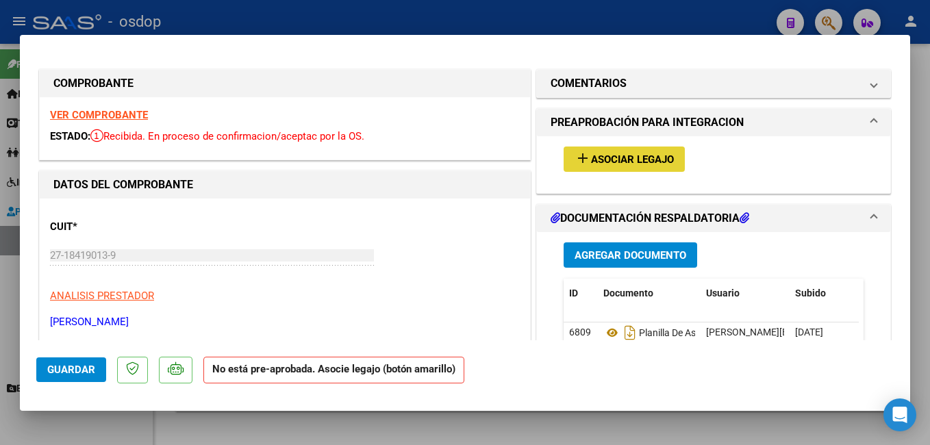
click at [647, 153] on span "Asociar Legajo" at bounding box center [632, 159] width 83 height 12
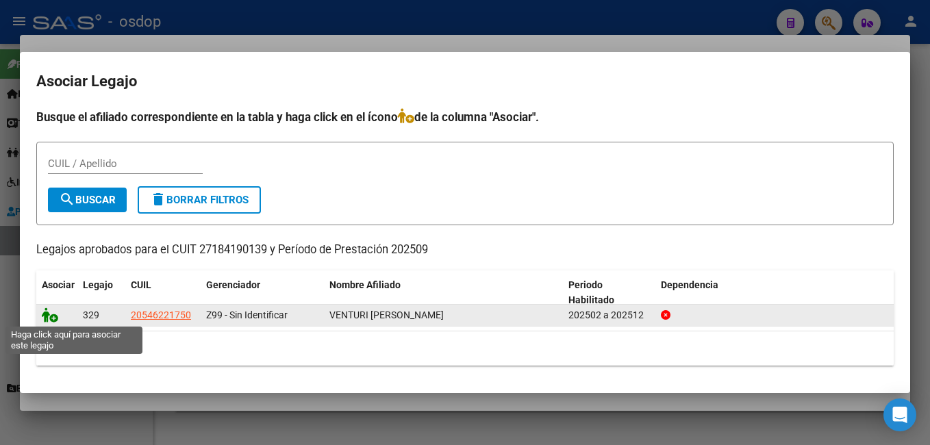
click at [53, 312] on icon at bounding box center [50, 315] width 16 height 15
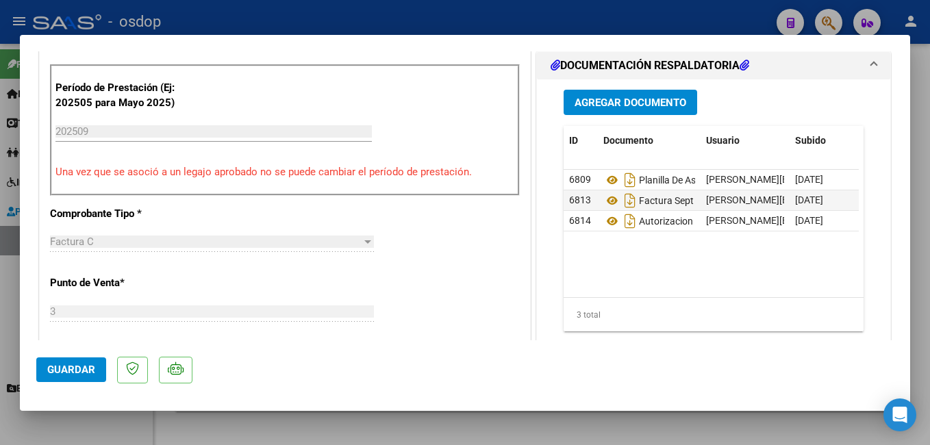
scroll to position [343, 0]
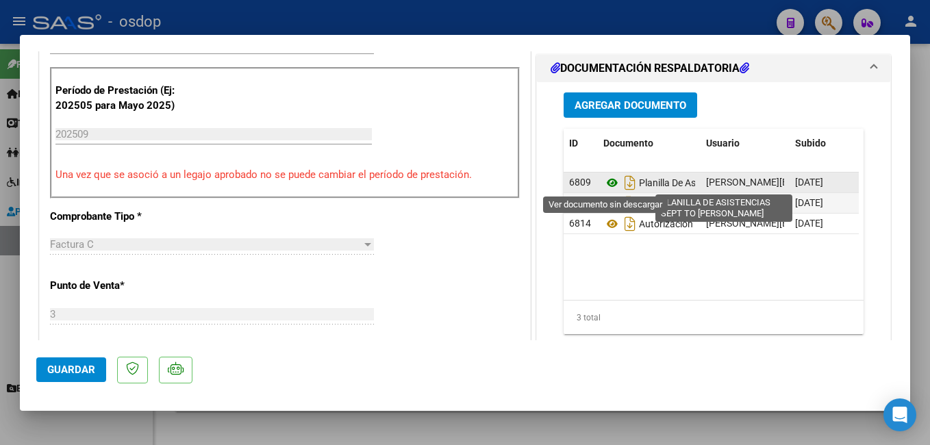
click at [608, 183] on icon at bounding box center [612, 183] width 18 height 16
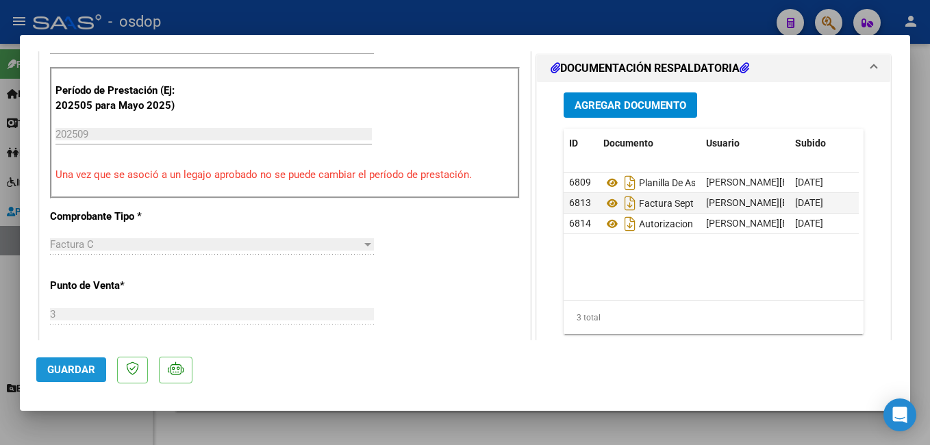
click at [76, 370] on span "Guardar" at bounding box center [71, 370] width 48 height 12
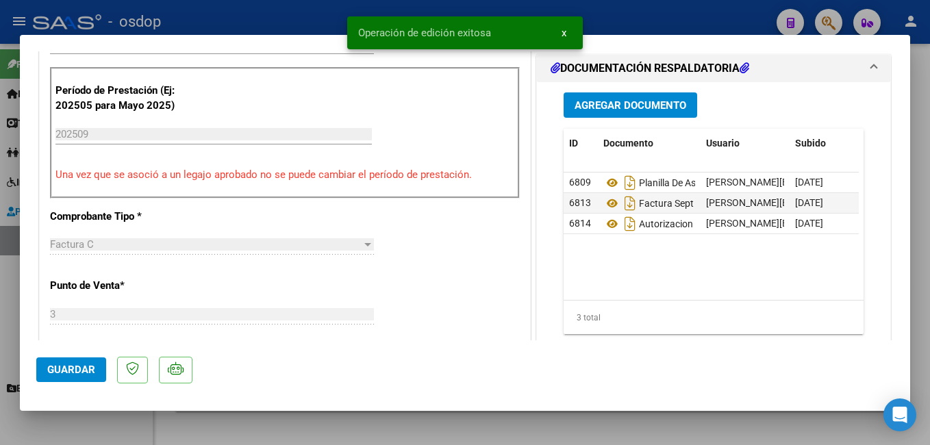
click at [329, 20] on div at bounding box center [465, 222] width 930 height 445
type input "$ 0,00"
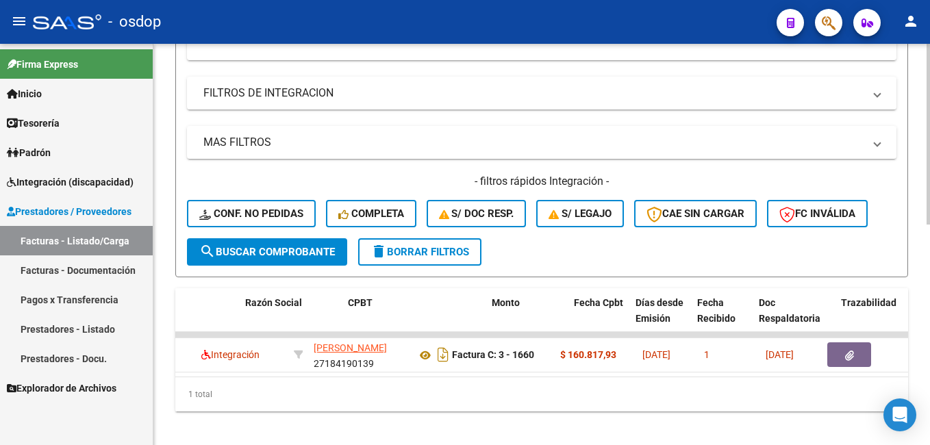
scroll to position [0, 123]
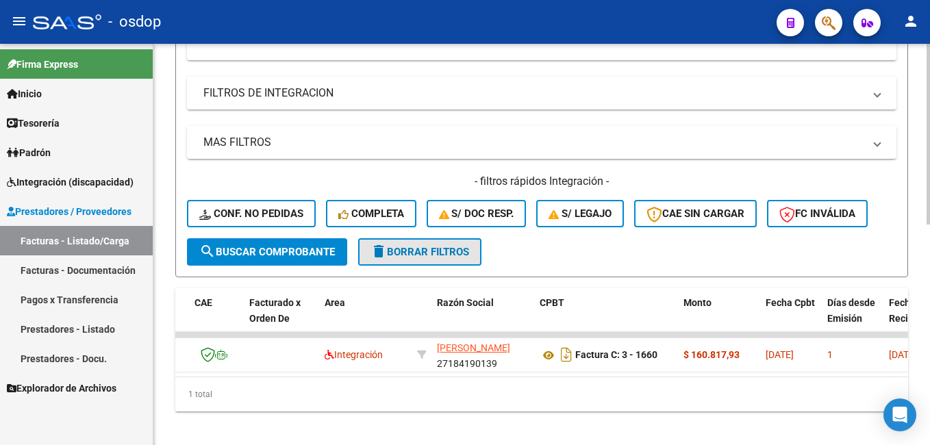
click at [414, 246] on span "delete Borrar Filtros" at bounding box center [420, 252] width 99 height 12
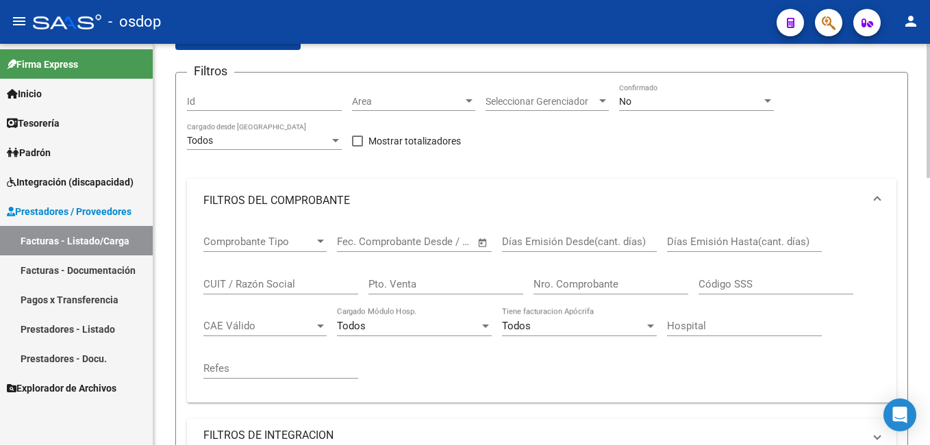
scroll to position [57, 0]
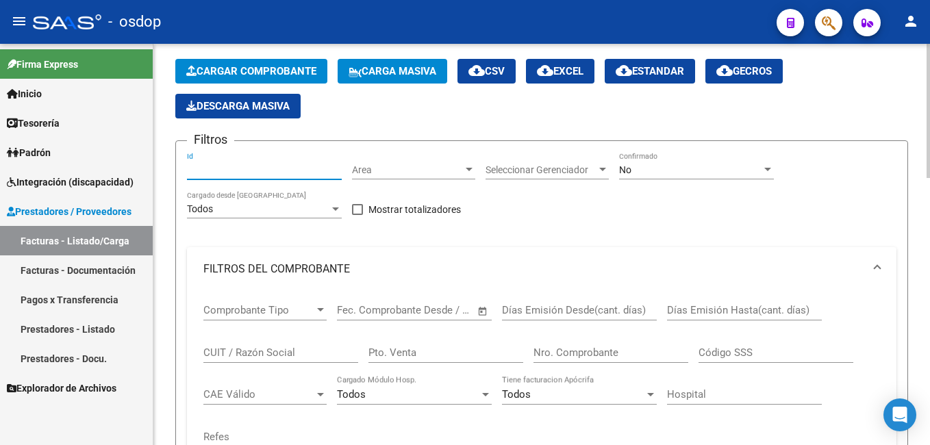
click at [223, 172] on input "Id" at bounding box center [264, 170] width 155 height 12
paste input "243294"
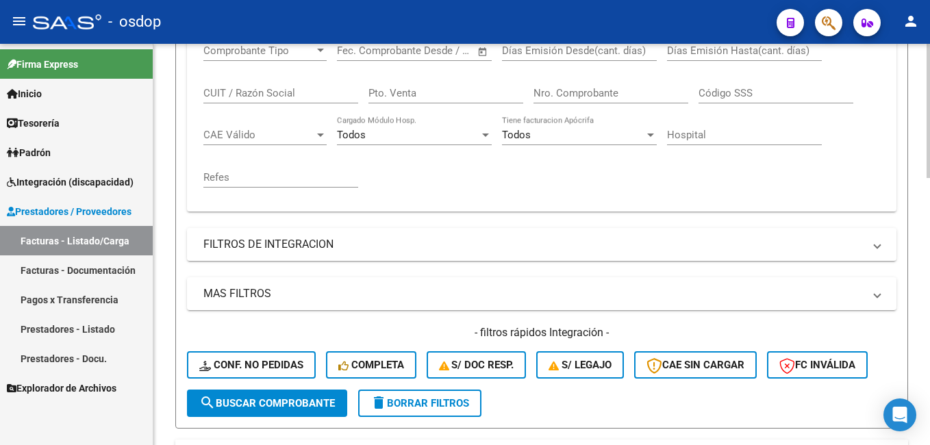
scroll to position [468, 0]
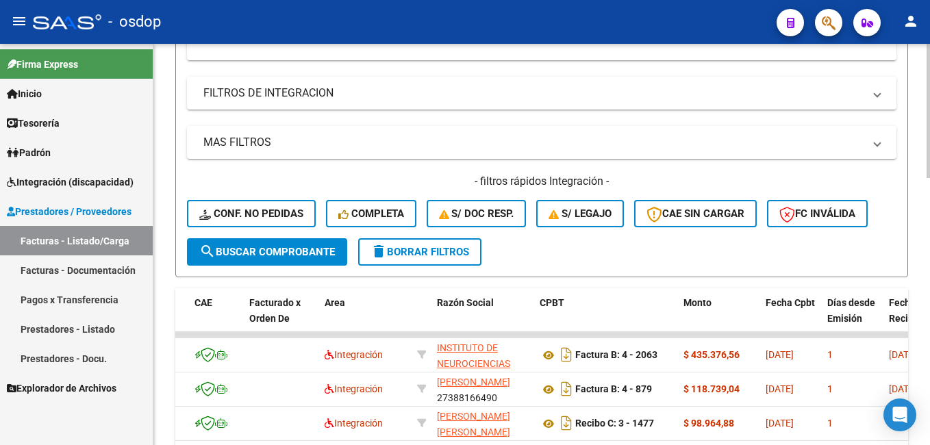
type input "243294"
click at [269, 253] on span "search Buscar Comprobante" at bounding box center [267, 252] width 136 height 12
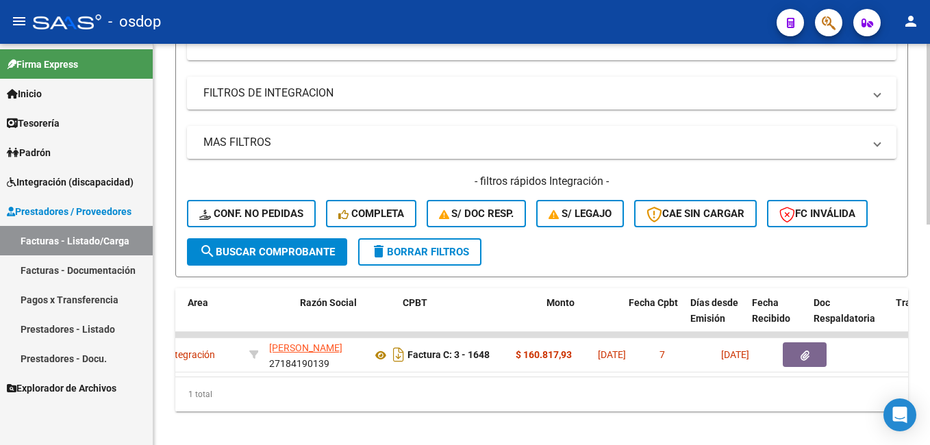
scroll to position [0, 260]
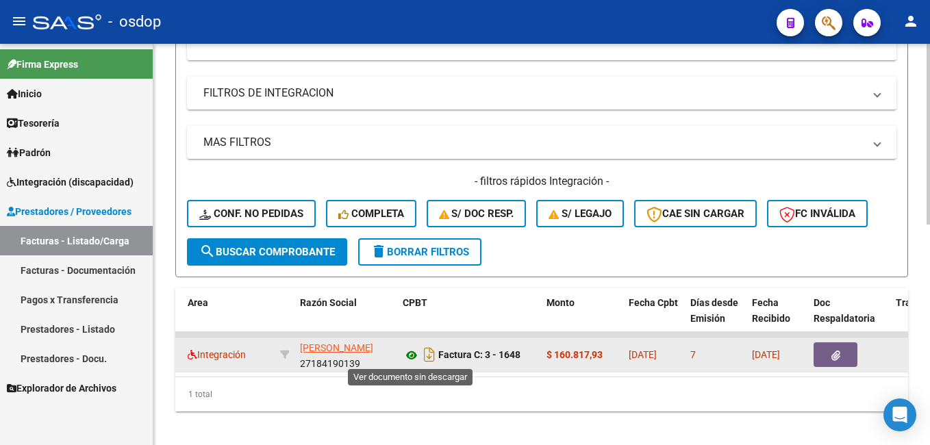
click at [409, 355] on icon at bounding box center [412, 355] width 18 height 16
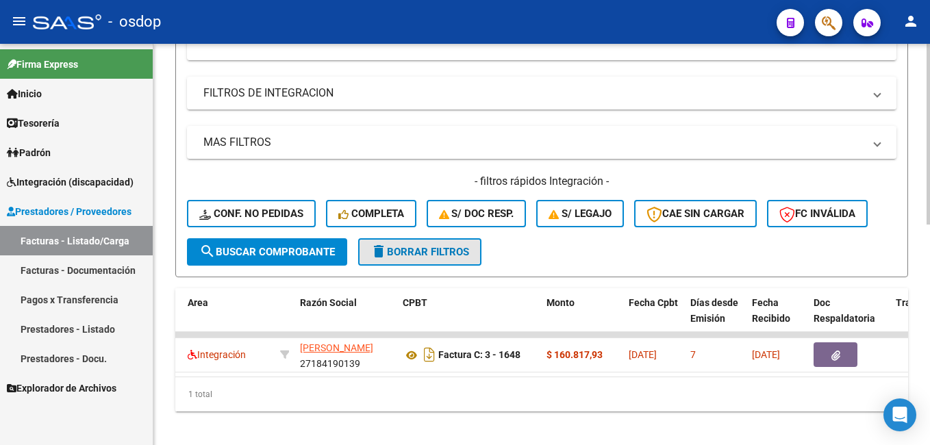
click at [432, 254] on span "delete Borrar Filtros" at bounding box center [420, 252] width 99 height 12
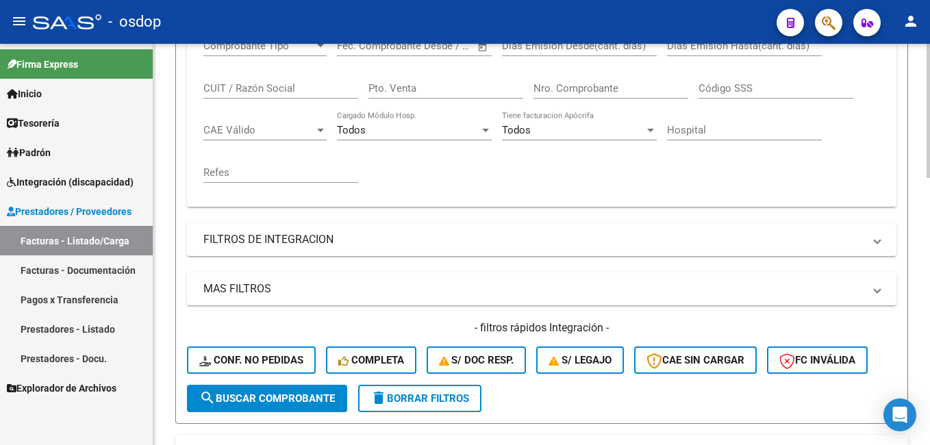
scroll to position [57, 0]
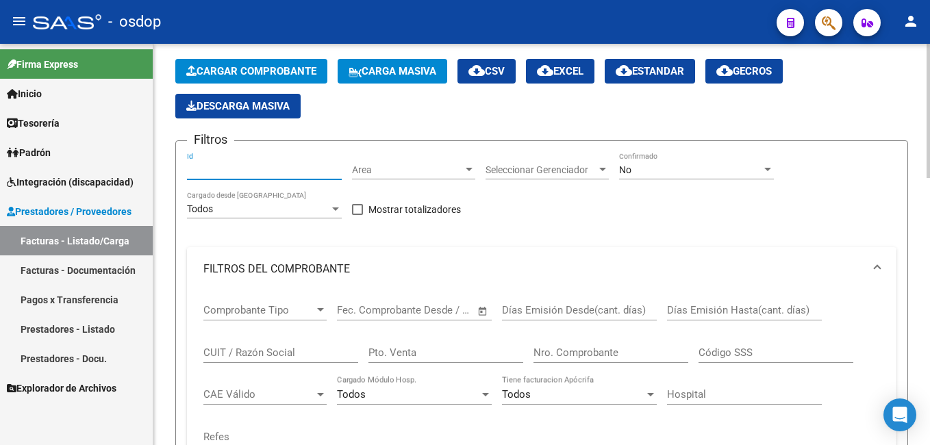
click at [194, 168] on input "Id" at bounding box center [264, 170] width 155 height 12
paste input "243912"
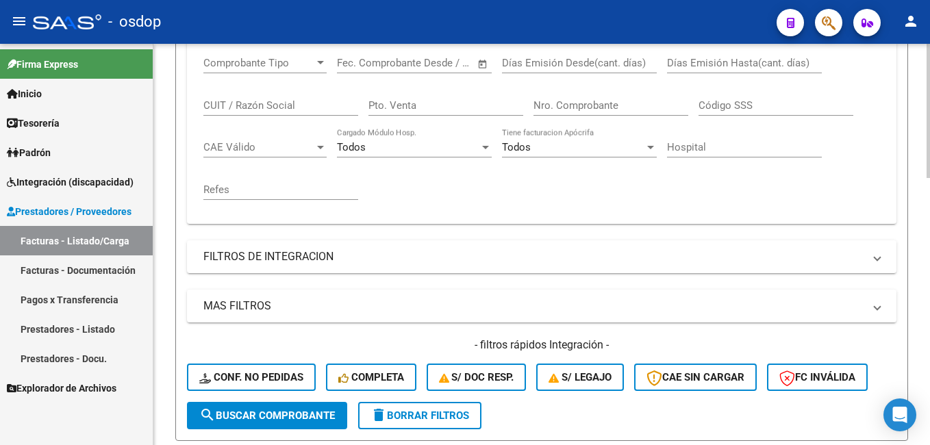
scroll to position [331, 0]
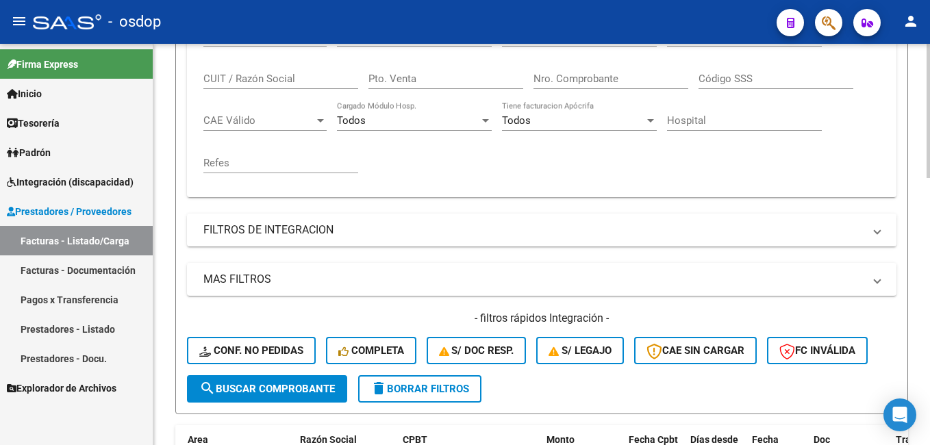
type input "243912"
click at [247, 389] on span "search Buscar Comprobante" at bounding box center [267, 389] width 136 height 12
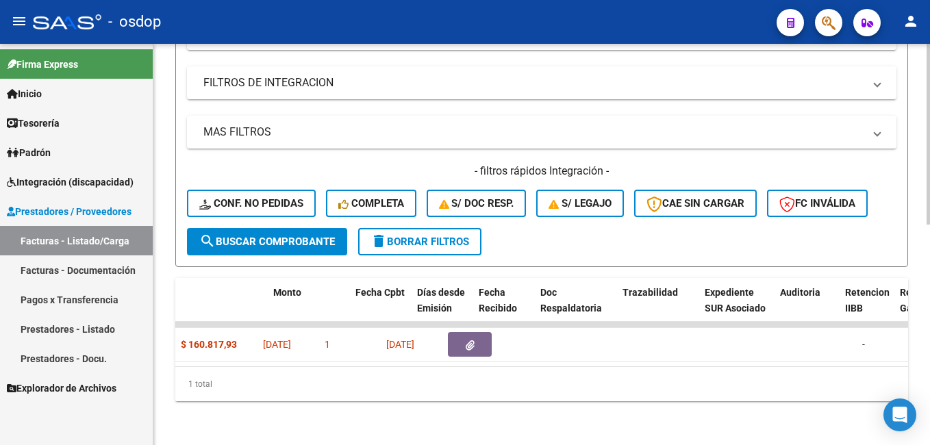
scroll to position [0, 208]
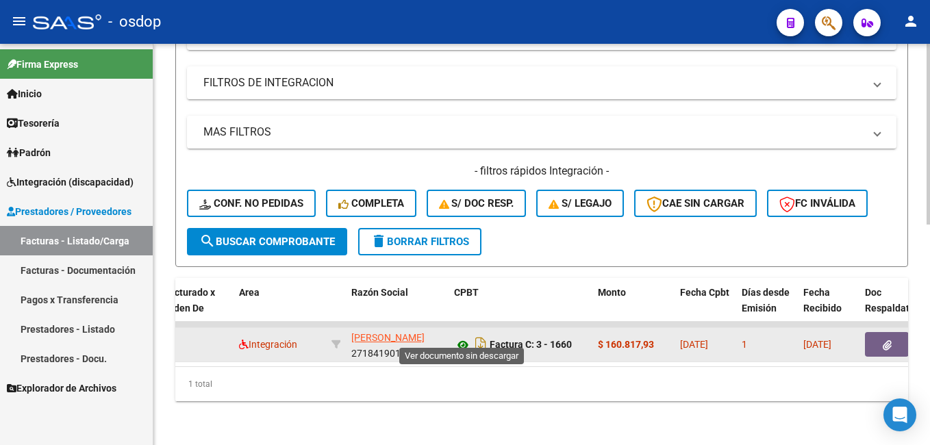
click at [464, 337] on icon at bounding box center [463, 345] width 18 height 16
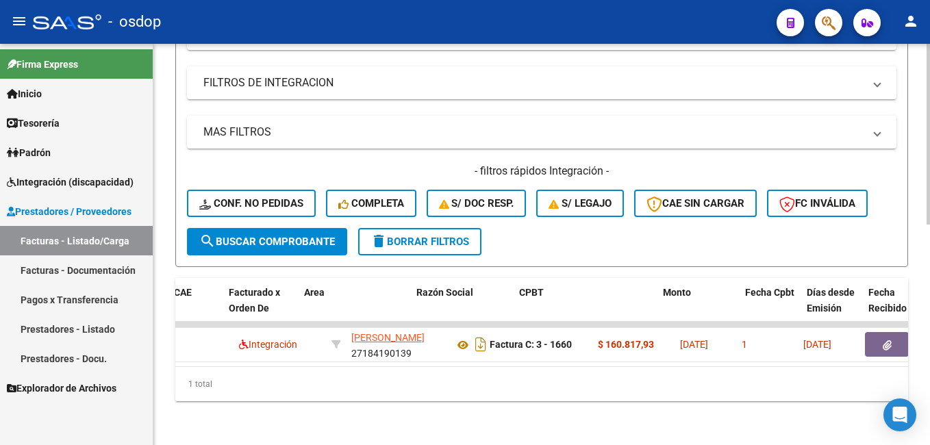
scroll to position [0, 0]
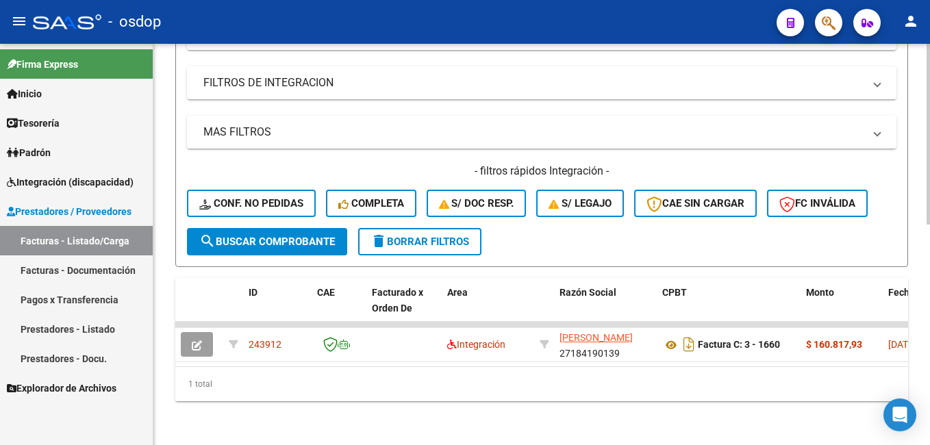
click at [425, 236] on span "delete Borrar Filtros" at bounding box center [420, 242] width 99 height 12
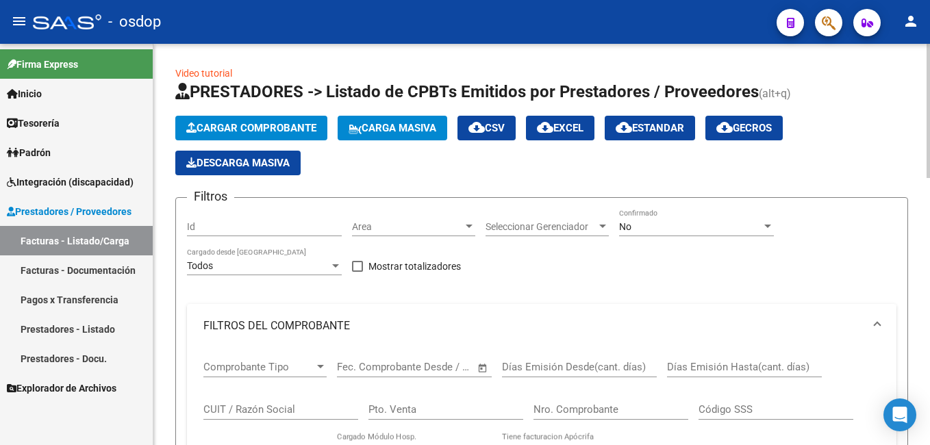
click at [254, 123] on span "Cargar Comprobante" at bounding box center [251, 128] width 130 height 12
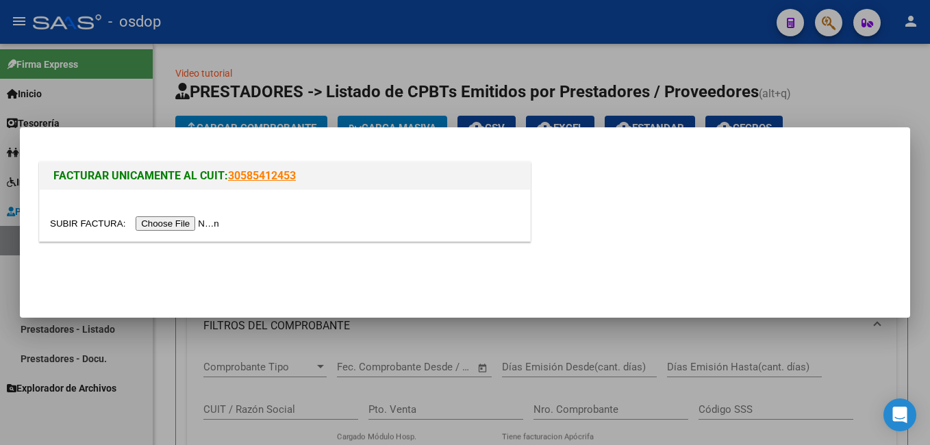
click at [158, 223] on input "file" at bounding box center [136, 223] width 173 height 14
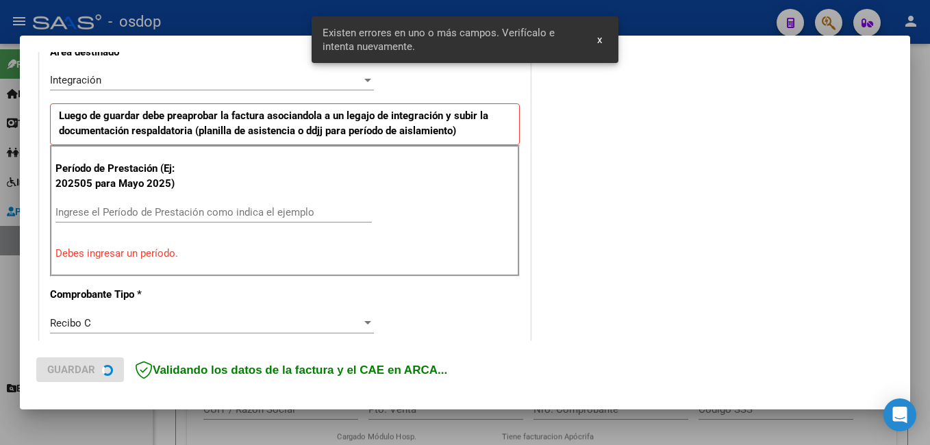
scroll to position [332, 0]
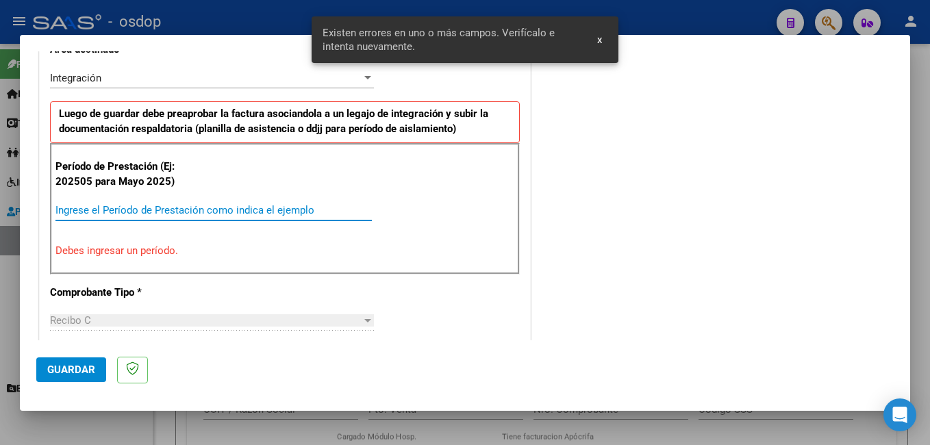
click at [137, 212] on input "Ingrese el Período de Prestación como indica el ejemplo" at bounding box center [213, 210] width 316 height 12
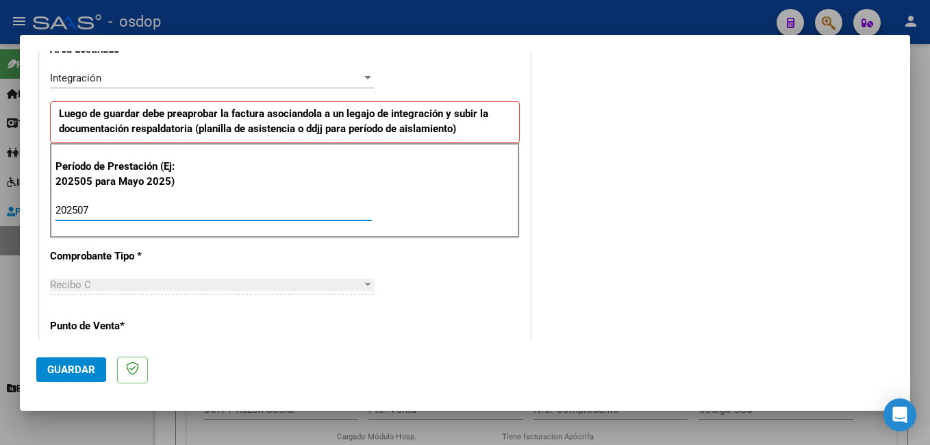
type input "202507"
click at [82, 375] on span "Guardar" at bounding box center [71, 370] width 48 height 12
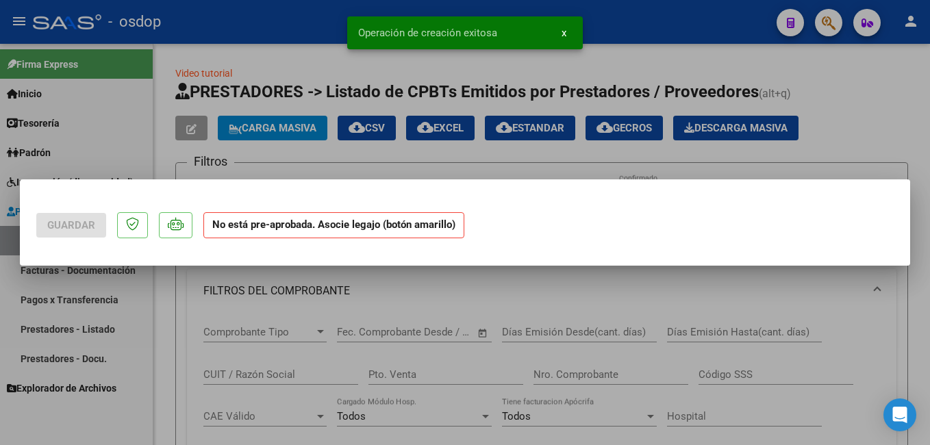
scroll to position [0, 0]
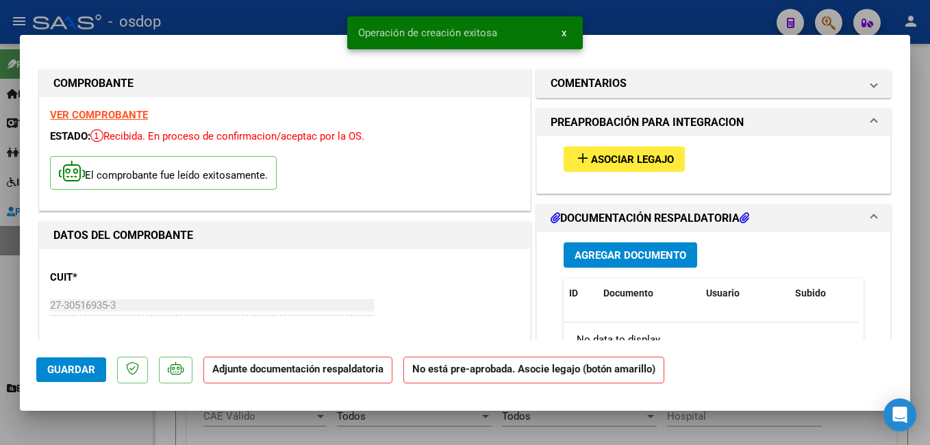
click at [591, 158] on span "Asociar Legajo" at bounding box center [632, 159] width 83 height 12
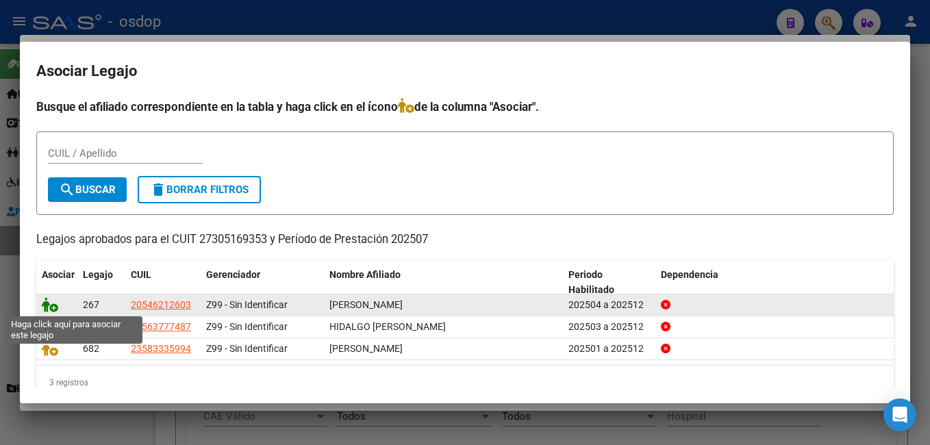
click at [45, 306] on icon at bounding box center [50, 304] width 16 height 15
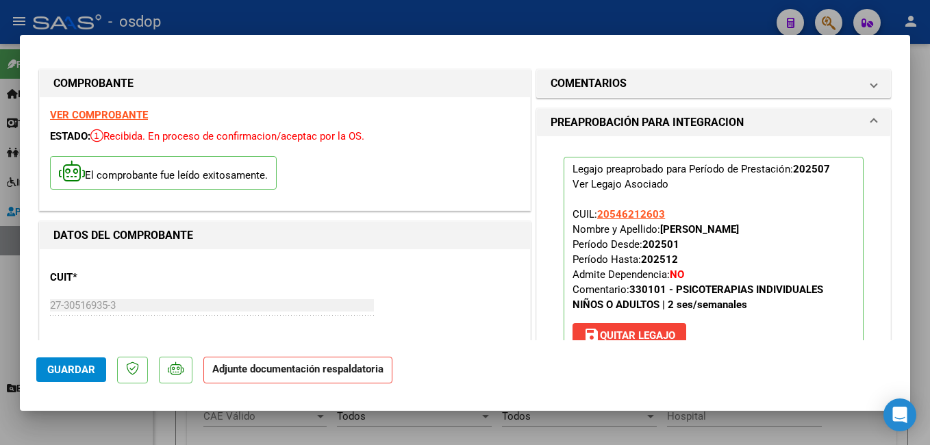
scroll to position [137, 0]
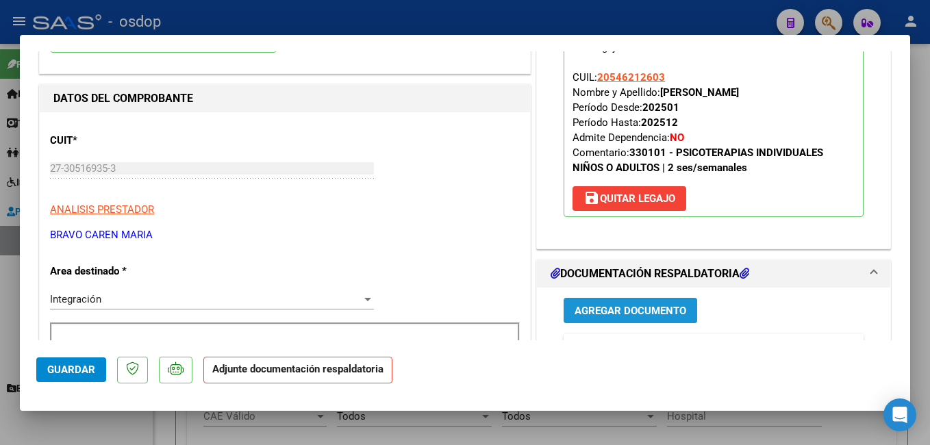
click at [624, 312] on span "Agregar Documento" at bounding box center [631, 311] width 112 height 12
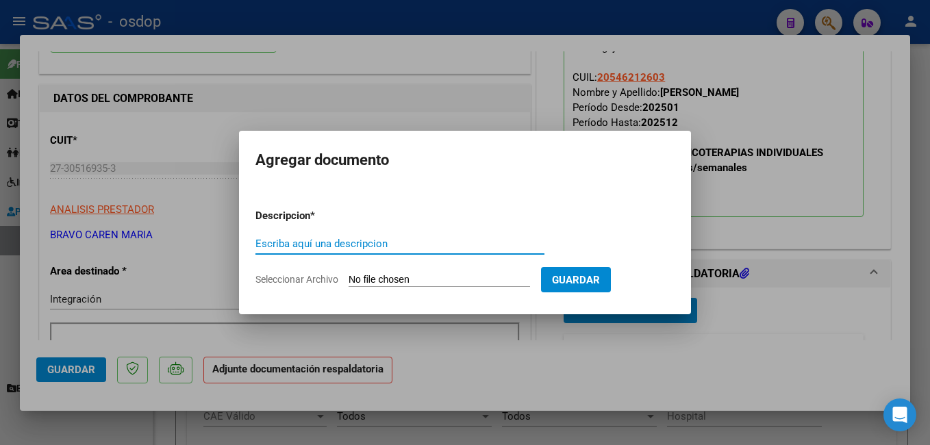
click at [352, 244] on input "Escriba aquí una descripcion" at bounding box center [400, 244] width 289 height 12
type input "planilla asistencia"
click at [382, 277] on input "Seleccionar Archivo" at bounding box center [440, 280] width 182 height 13
type input "C:\fakepath\Planilla de asistencia [PERSON_NAME][DATE].pdf"
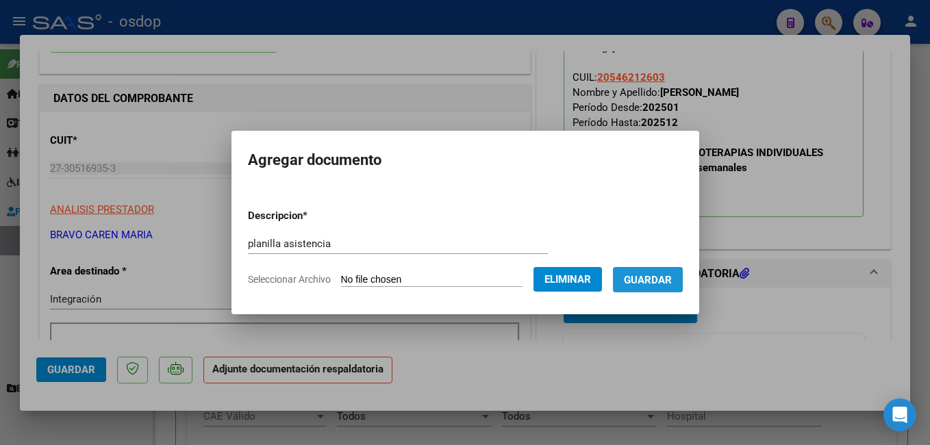
click at [667, 278] on span "Guardar" at bounding box center [648, 280] width 48 height 12
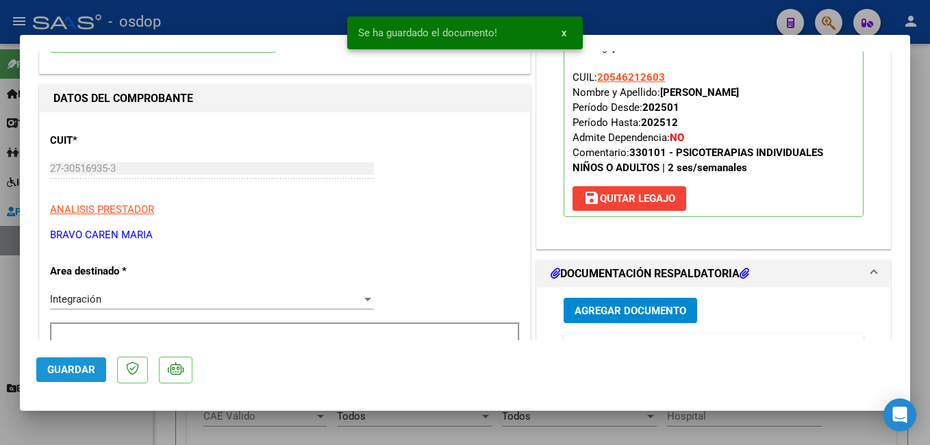
click at [71, 369] on span "Guardar" at bounding box center [71, 370] width 48 height 12
click at [292, 19] on div at bounding box center [465, 222] width 930 height 445
type input "$ 0,00"
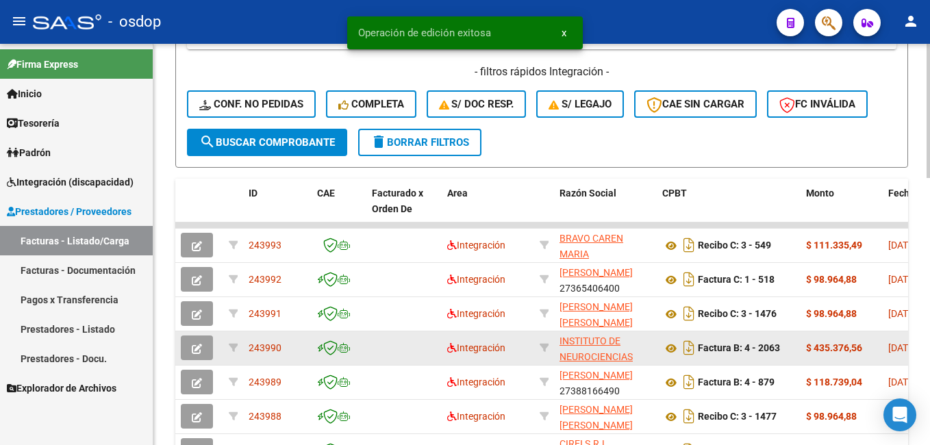
scroll to position [548, 0]
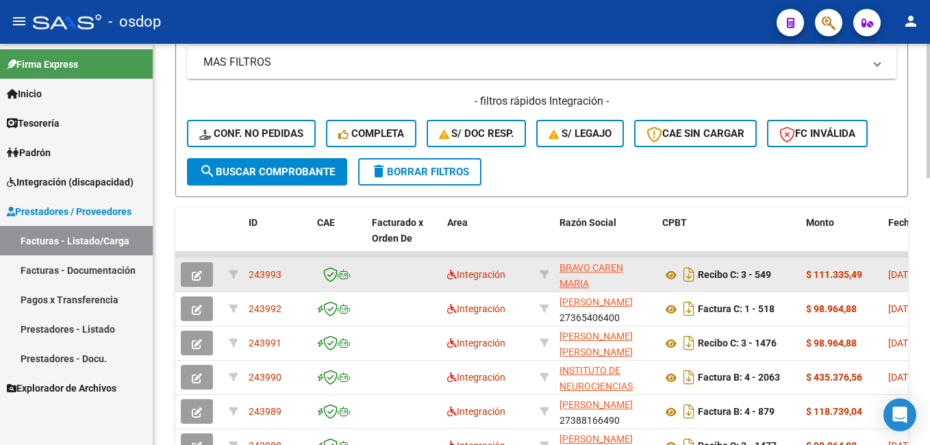
drag, startPoint x: 247, startPoint y: 270, endPoint x: 283, endPoint y: 273, distance: 36.4
click at [283, 273] on datatable-body-cell "243993" at bounding box center [277, 275] width 69 height 34
copy span "243993"
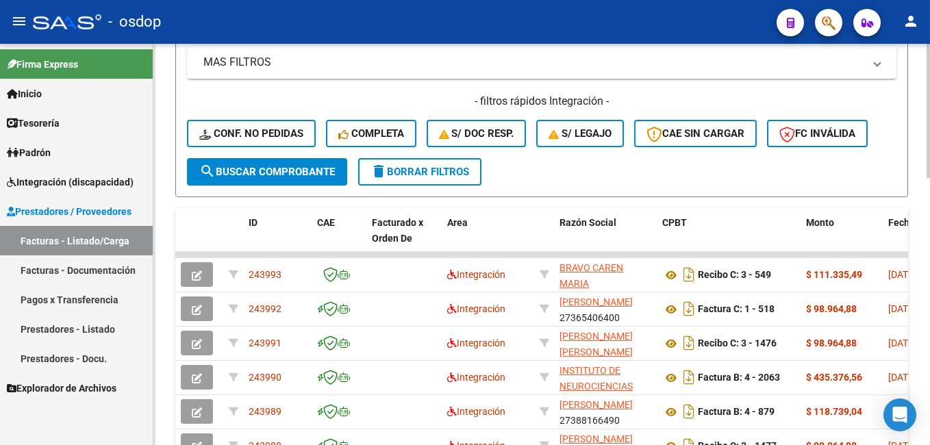
drag, startPoint x: 463, startPoint y: 169, endPoint x: 450, endPoint y: 200, distance: 34.1
click at [463, 172] on span "delete Borrar Filtros" at bounding box center [420, 172] width 99 height 12
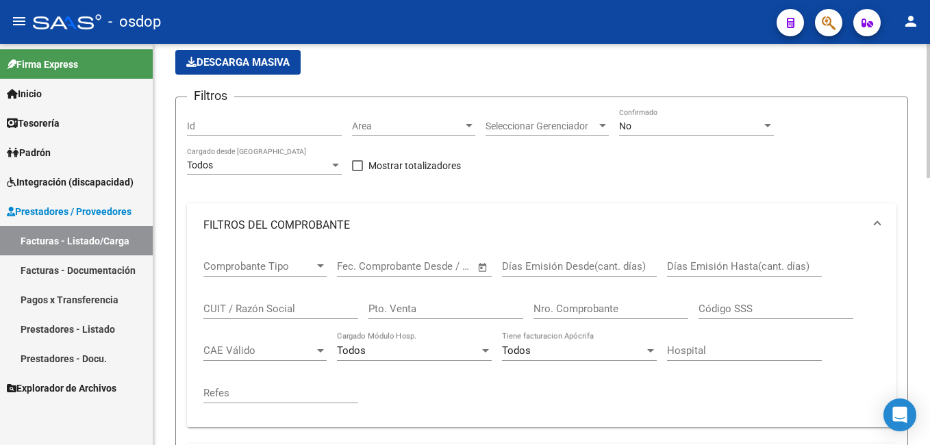
scroll to position [0, 0]
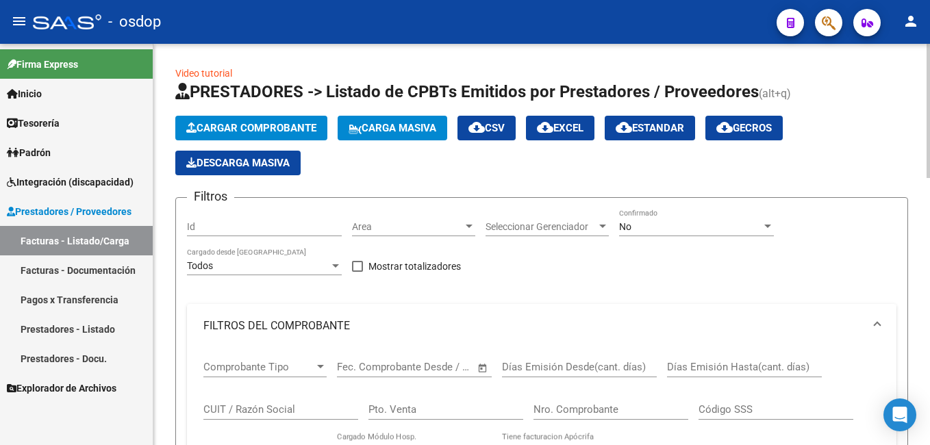
click at [263, 123] on span "Cargar Comprobante" at bounding box center [251, 128] width 130 height 12
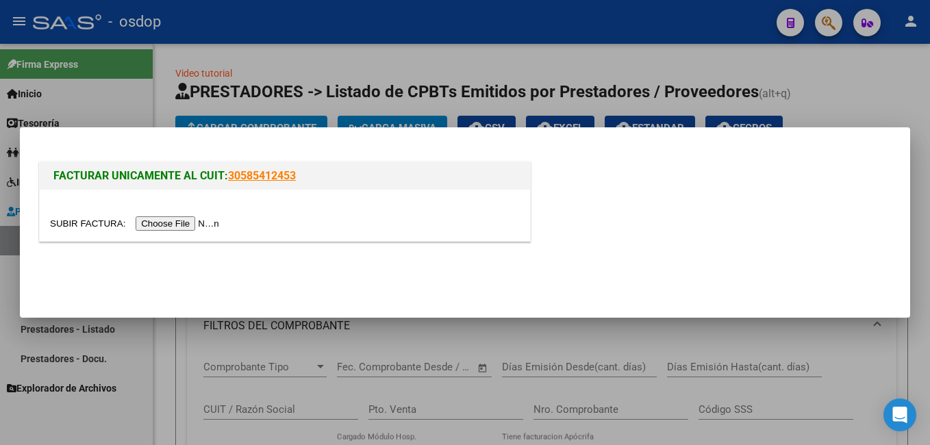
click at [166, 221] on input "file" at bounding box center [136, 223] width 173 height 14
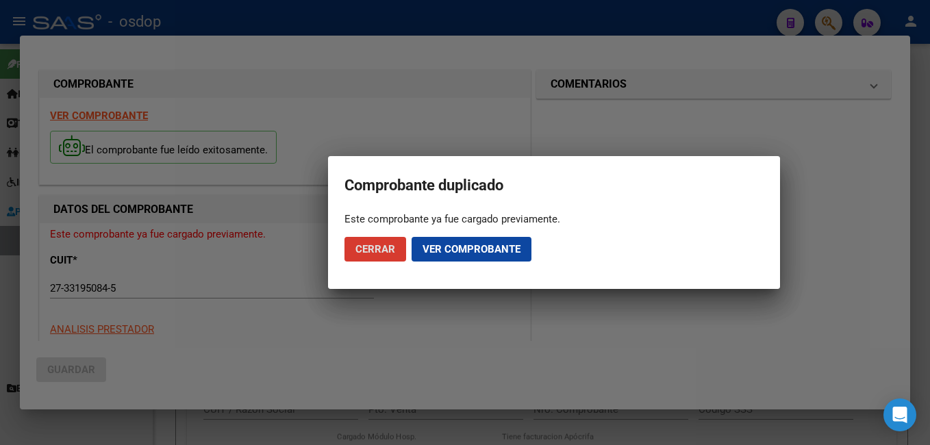
click at [461, 251] on span "Ver comprobante" at bounding box center [472, 249] width 98 height 12
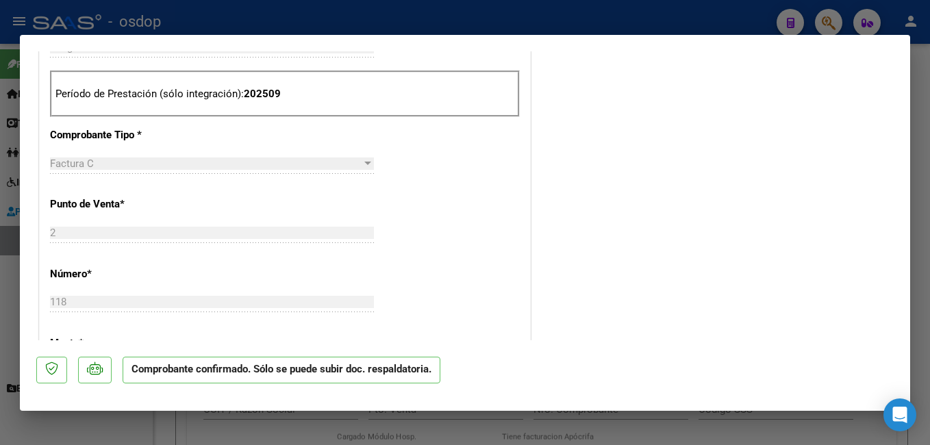
scroll to position [206, 0]
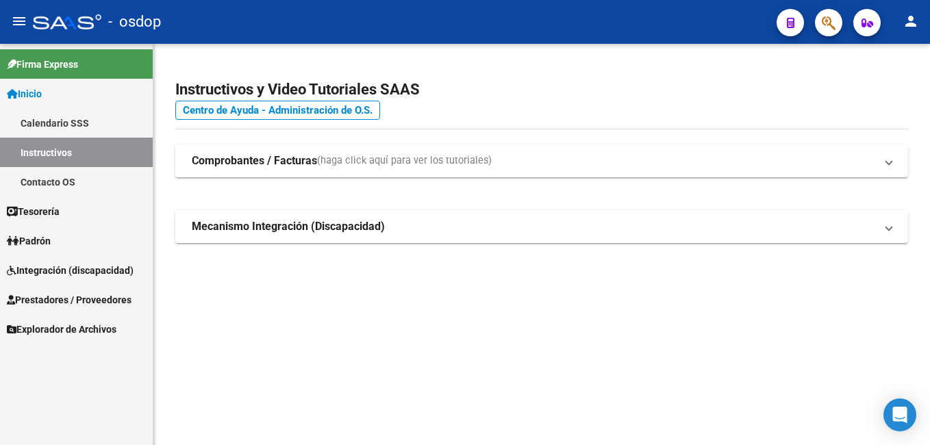
click at [78, 301] on span "Prestadores / Proveedores" at bounding box center [69, 299] width 125 height 15
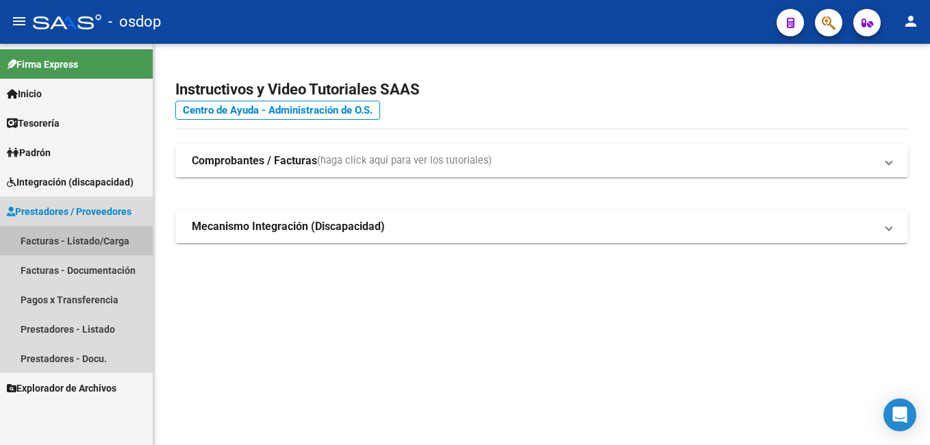
click at [115, 236] on link "Facturas - Listado/Carga" at bounding box center [76, 240] width 153 height 29
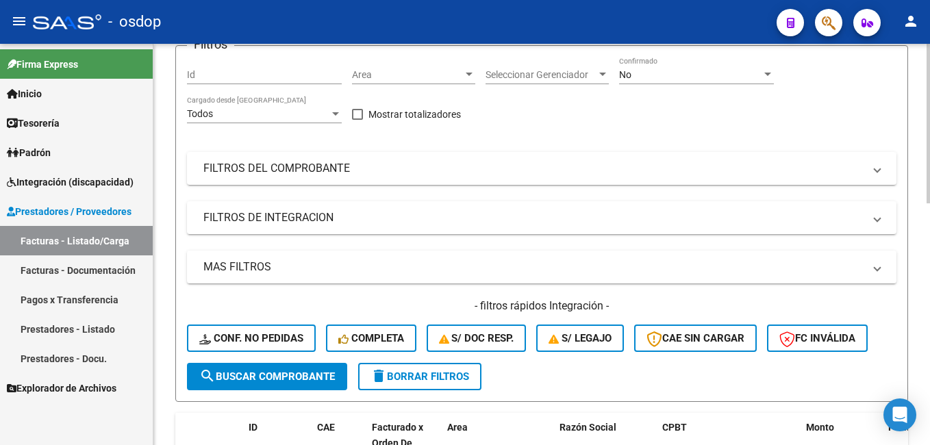
scroll to position [69, 0]
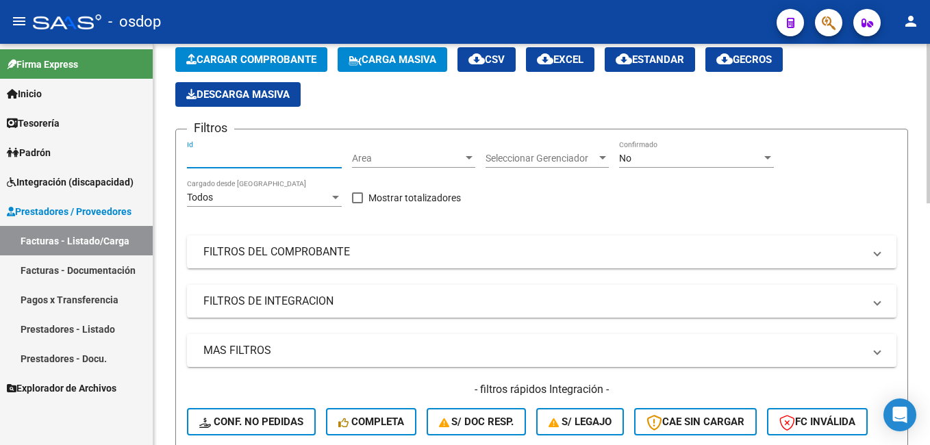
click at [212, 158] on input "Id" at bounding box center [264, 159] width 155 height 12
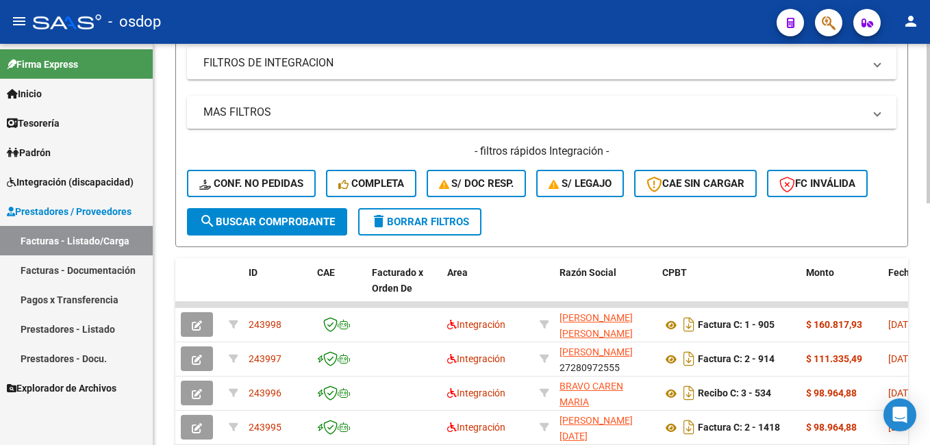
scroll to position [343, 0]
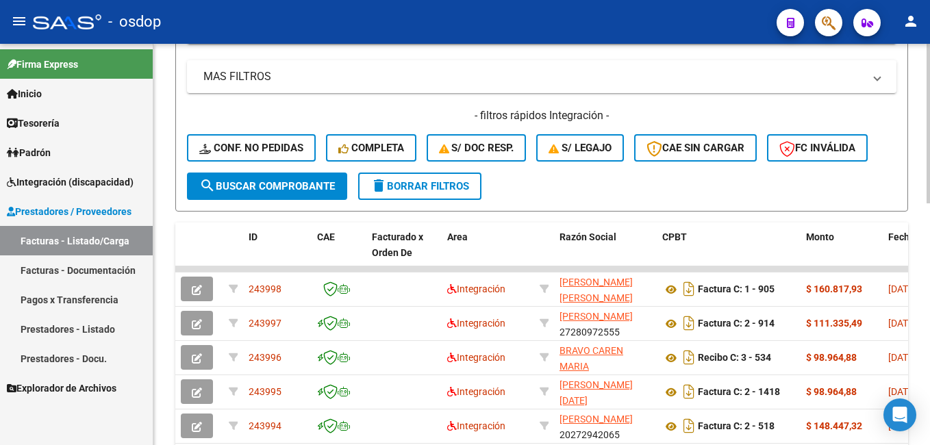
type input "243326"
click at [290, 184] on span "search Buscar Comprobante" at bounding box center [267, 186] width 136 height 12
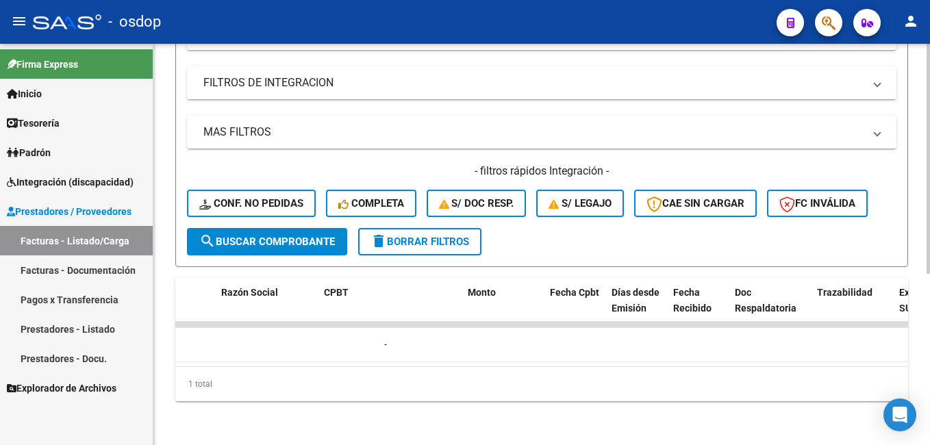
scroll to position [0, 0]
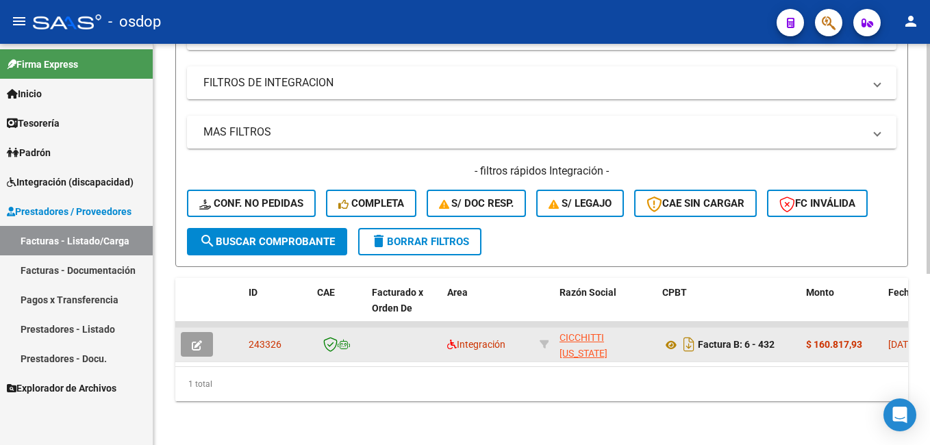
click at [202, 332] on button "button" at bounding box center [197, 344] width 32 height 25
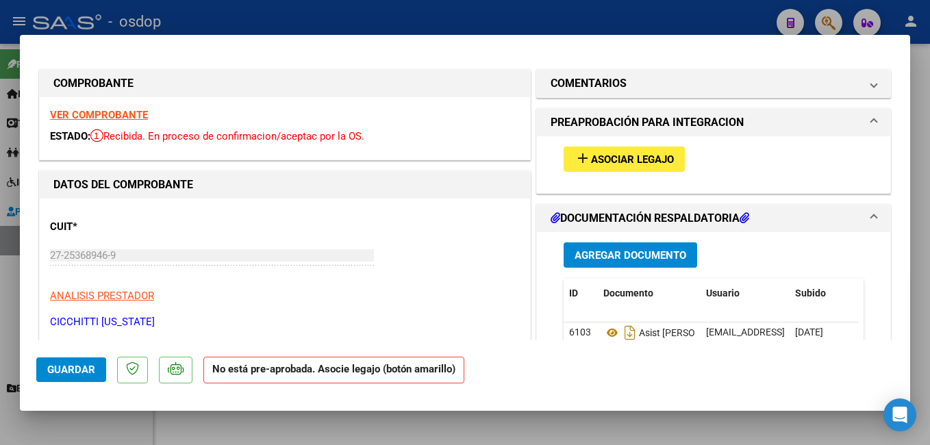
click at [660, 14] on div at bounding box center [465, 222] width 930 height 445
type input "$ 0,00"
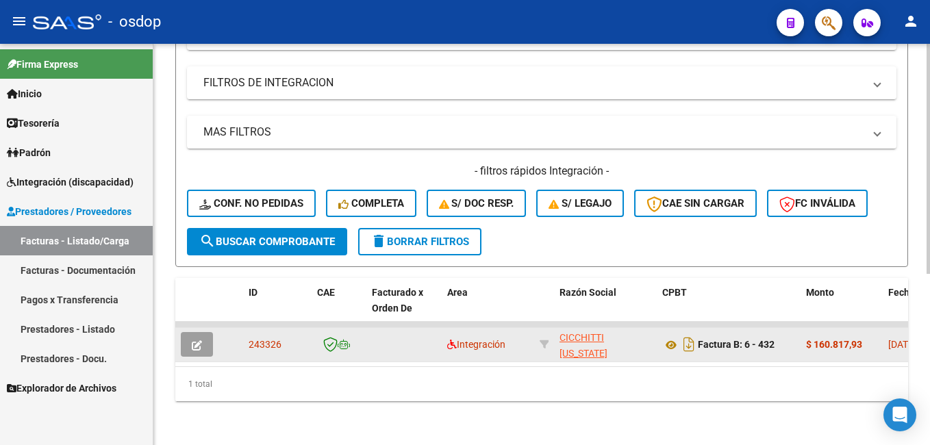
scroll to position [298, 0]
click at [675, 337] on icon at bounding box center [671, 345] width 18 height 16
click at [195, 340] on icon "button" at bounding box center [197, 345] width 10 height 10
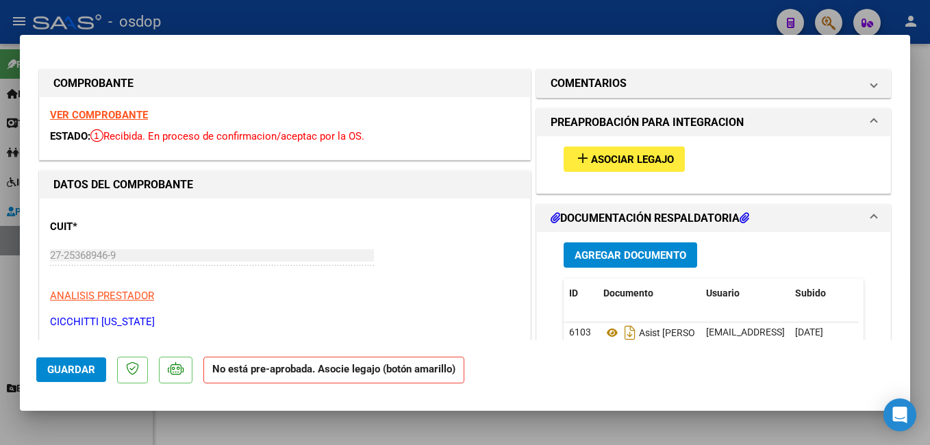
click at [623, 158] on span "Asociar Legajo" at bounding box center [632, 159] width 83 height 12
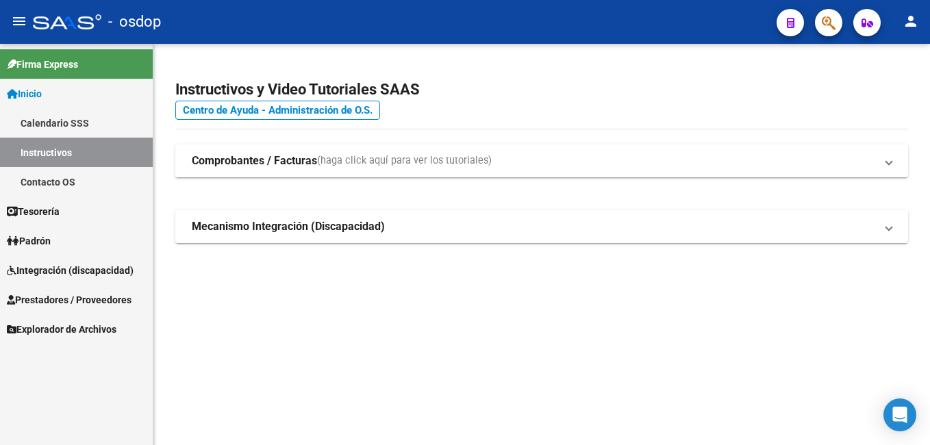
click at [105, 299] on span "Prestadores / Proveedores" at bounding box center [69, 299] width 125 height 15
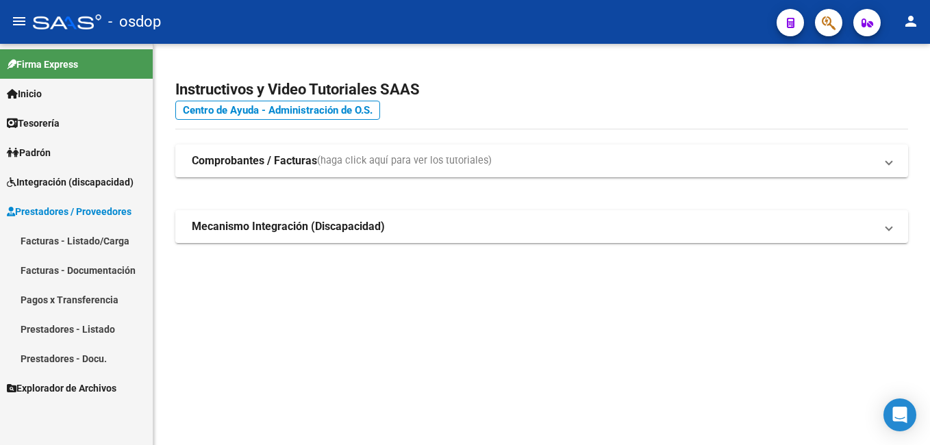
click at [86, 212] on span "Prestadores / Proveedores" at bounding box center [69, 211] width 125 height 15
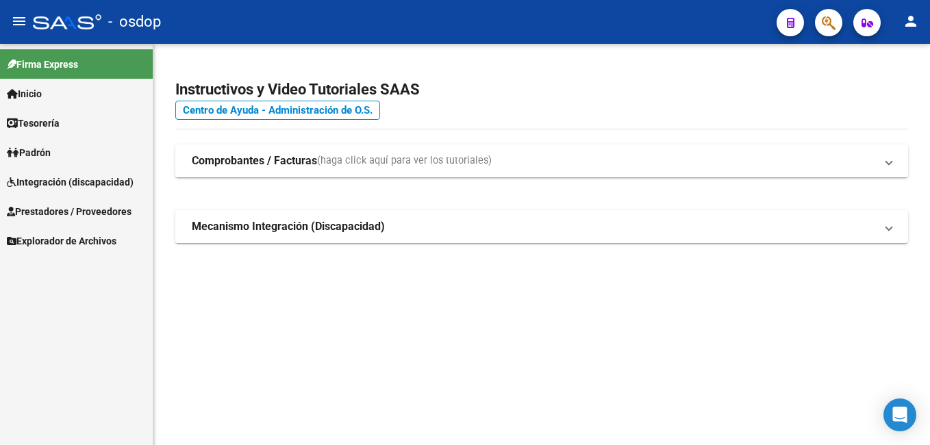
click at [89, 245] on span "Explorador de Archivos" at bounding box center [62, 241] width 110 height 15
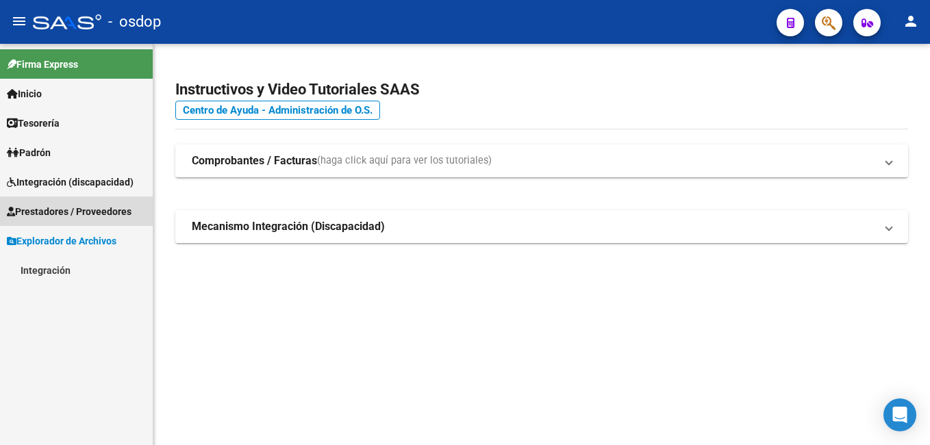
click at [104, 212] on span "Prestadores / Proveedores" at bounding box center [69, 211] width 125 height 15
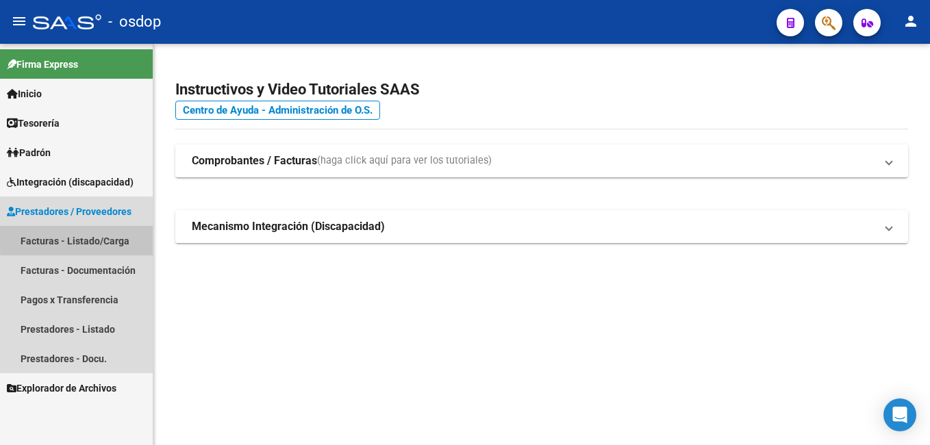
click at [100, 237] on link "Facturas - Listado/Carga" at bounding box center [76, 240] width 153 height 29
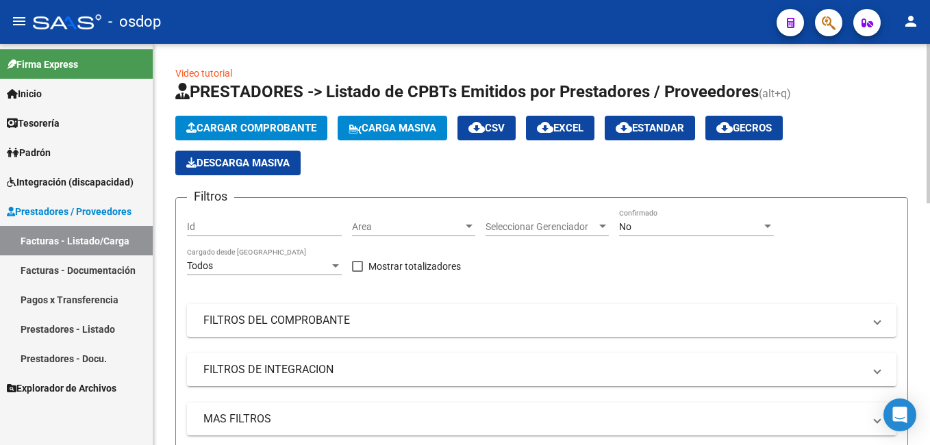
click at [225, 220] on div "Id" at bounding box center [264, 222] width 155 height 27
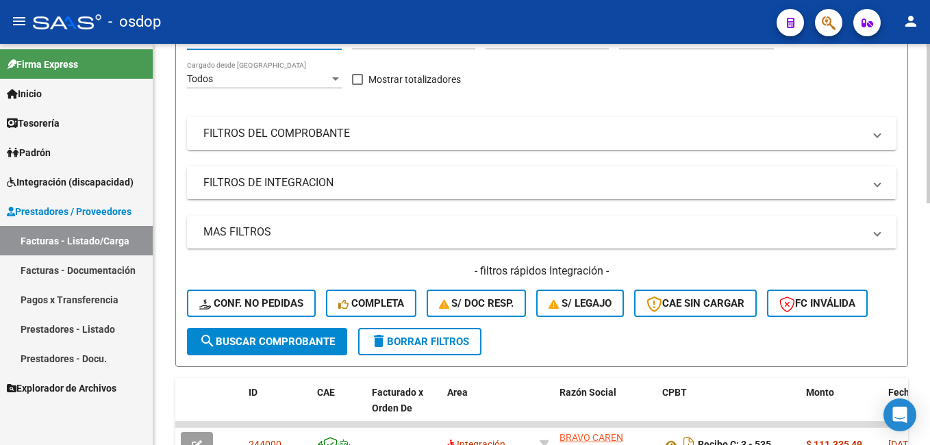
scroll to position [206, 0]
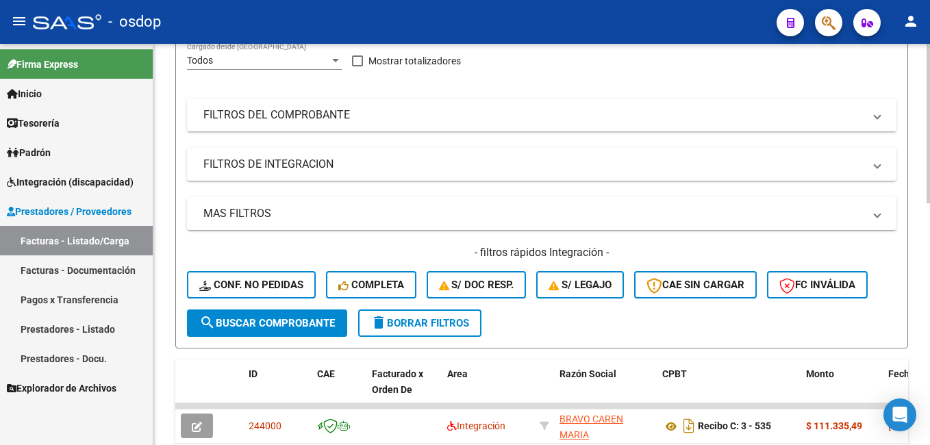
type input "243323"
click at [267, 316] on button "search Buscar Comprobante" at bounding box center [267, 323] width 160 height 27
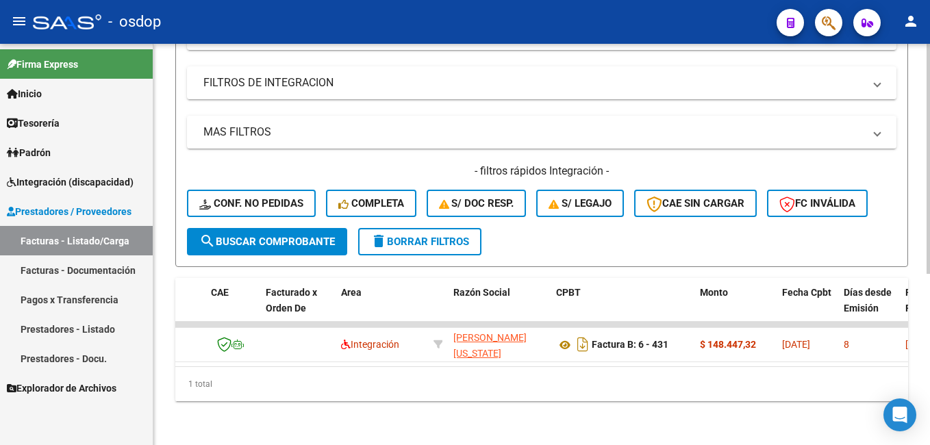
scroll to position [0, 96]
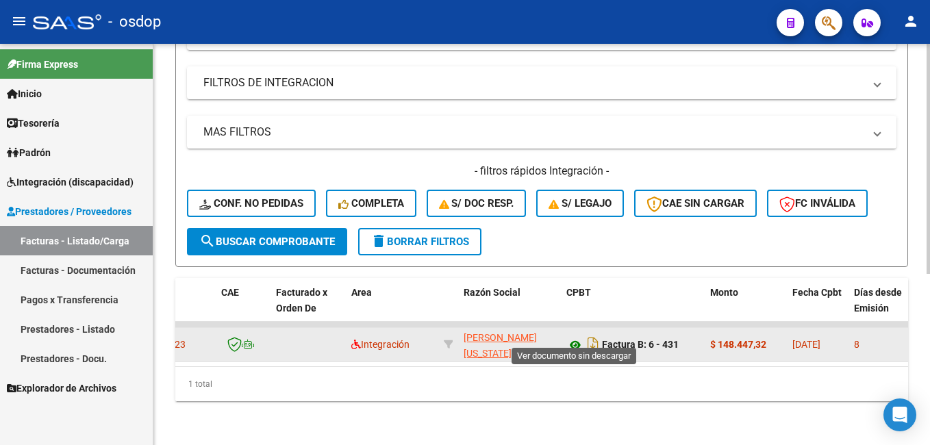
click at [575, 337] on icon at bounding box center [575, 345] width 18 height 16
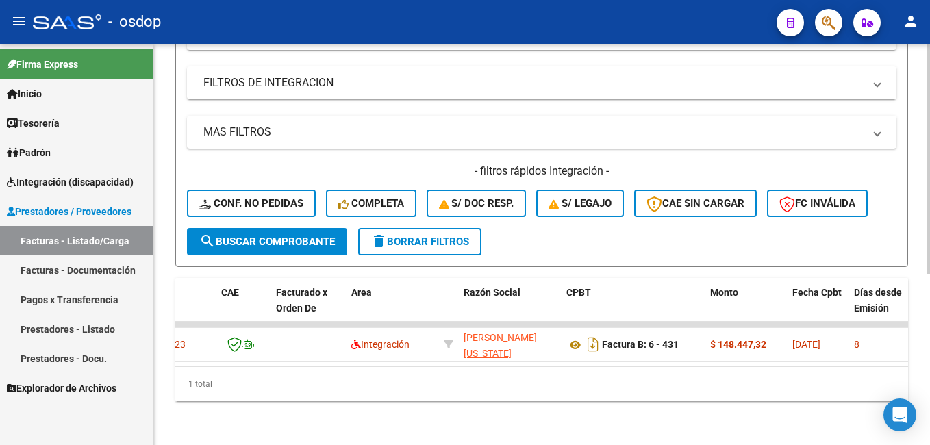
scroll to position [0, 0]
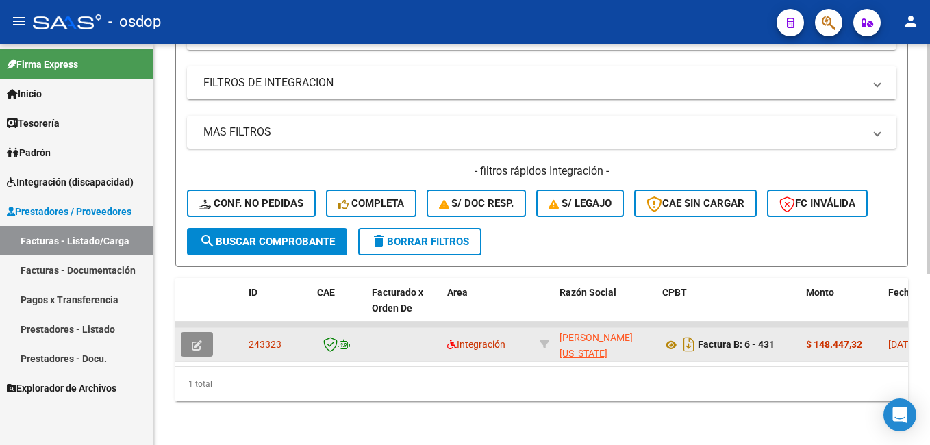
click at [193, 340] on icon "button" at bounding box center [197, 345] width 10 height 10
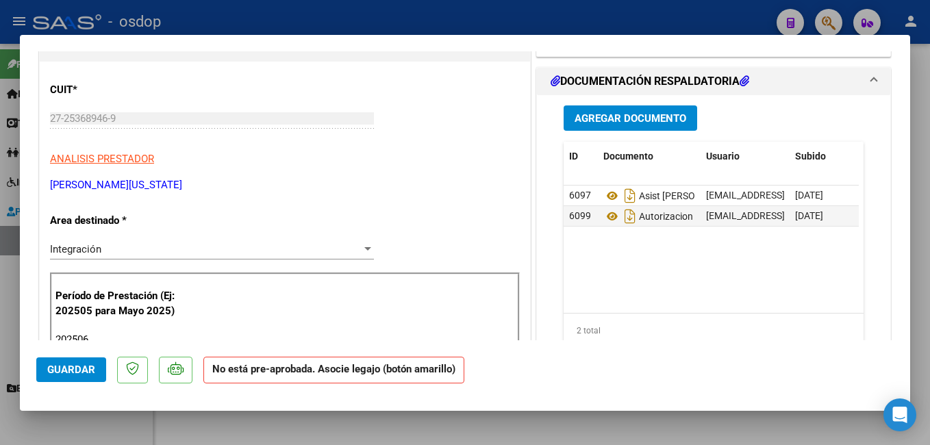
scroll to position [206, 0]
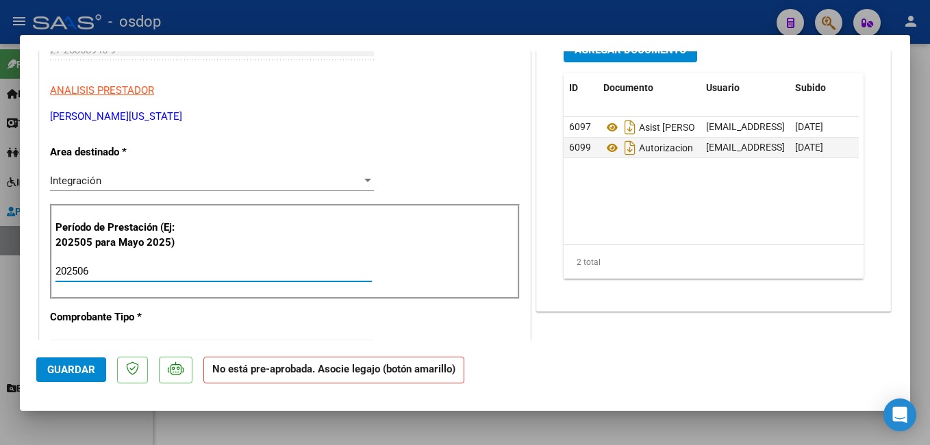
click at [99, 270] on input "202506" at bounding box center [213, 271] width 316 height 12
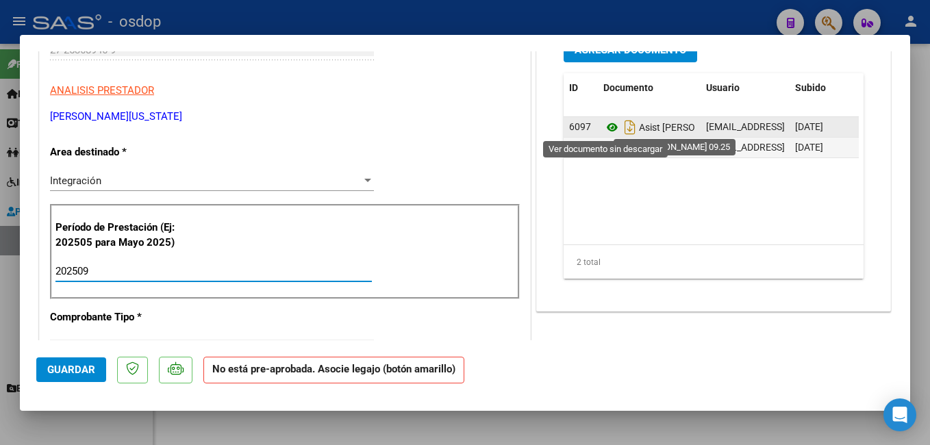
type input "202509"
click at [606, 125] on icon at bounding box center [612, 127] width 18 height 16
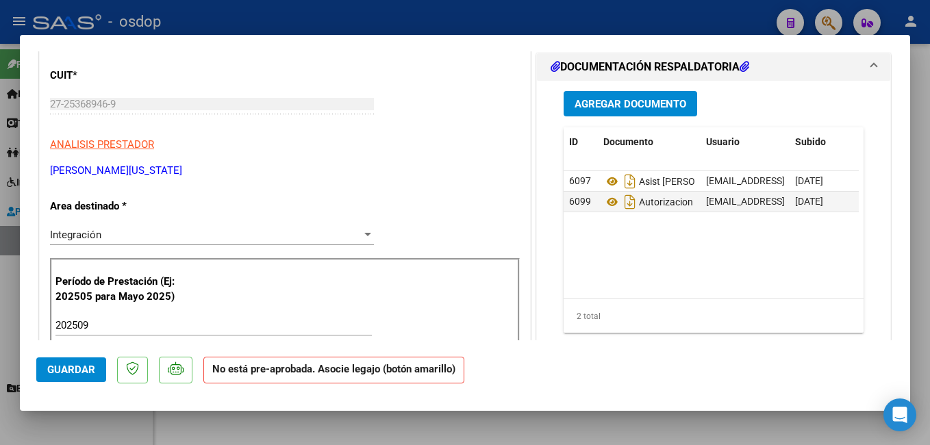
scroll to position [69, 0]
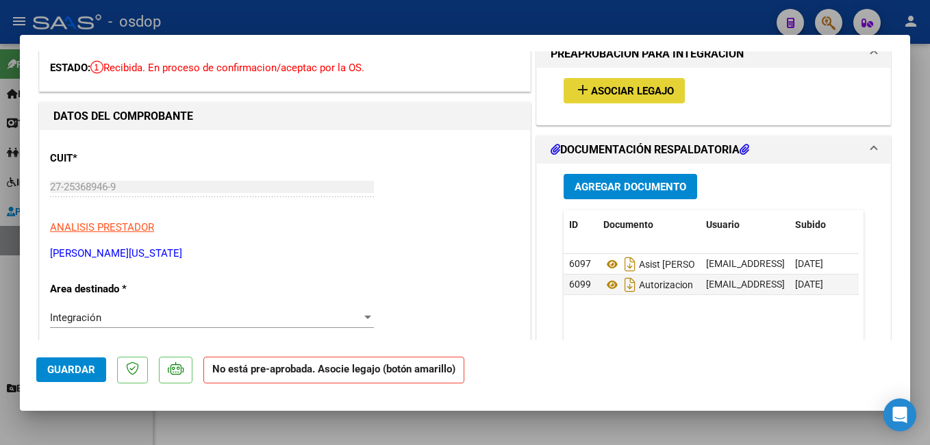
click at [591, 88] on span "Asociar Legajo" at bounding box center [632, 91] width 83 height 12
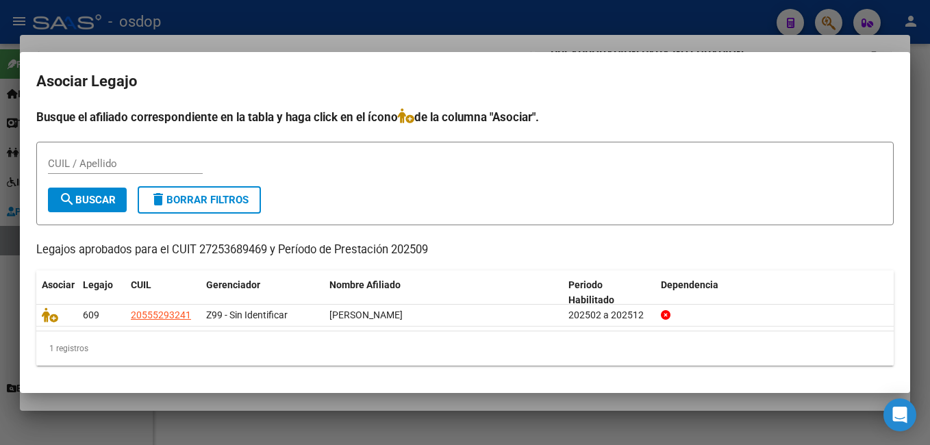
drag, startPoint x: 568, startPoint y: 17, endPoint x: 506, endPoint y: 114, distance: 115.5
click at [567, 17] on div at bounding box center [465, 222] width 930 height 445
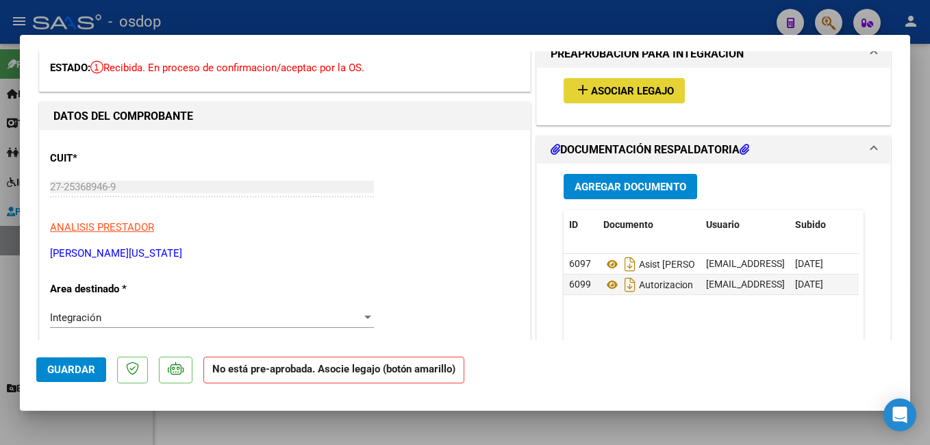
click at [623, 90] on span "Asociar Legajo" at bounding box center [632, 91] width 83 height 12
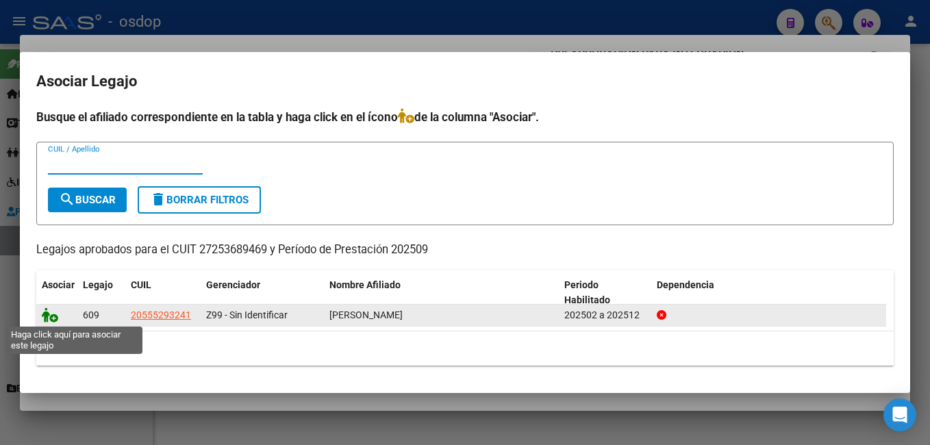
click at [47, 310] on icon at bounding box center [50, 315] width 16 height 15
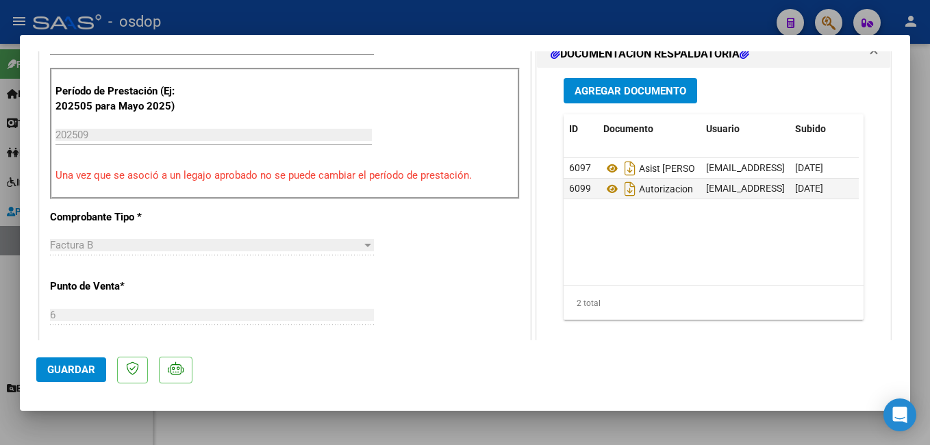
scroll to position [343, 0]
click at [60, 369] on span "Guardar" at bounding box center [71, 370] width 48 height 12
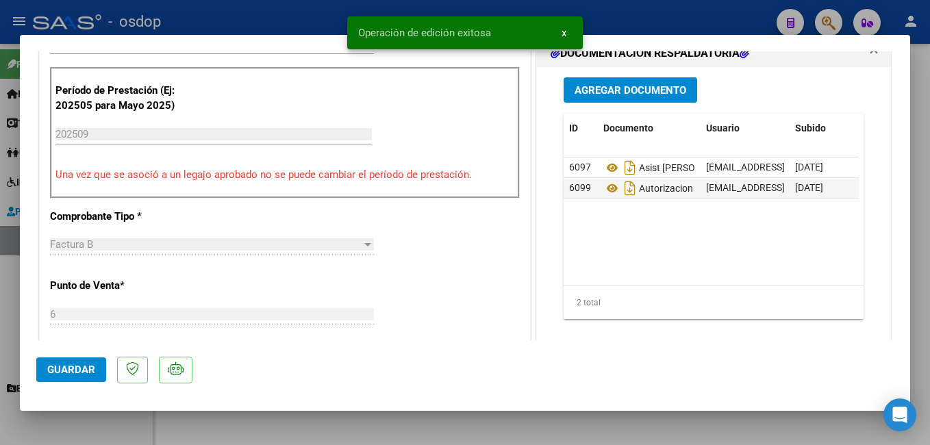
click at [313, 16] on div at bounding box center [465, 222] width 930 height 445
type input "$ 0,00"
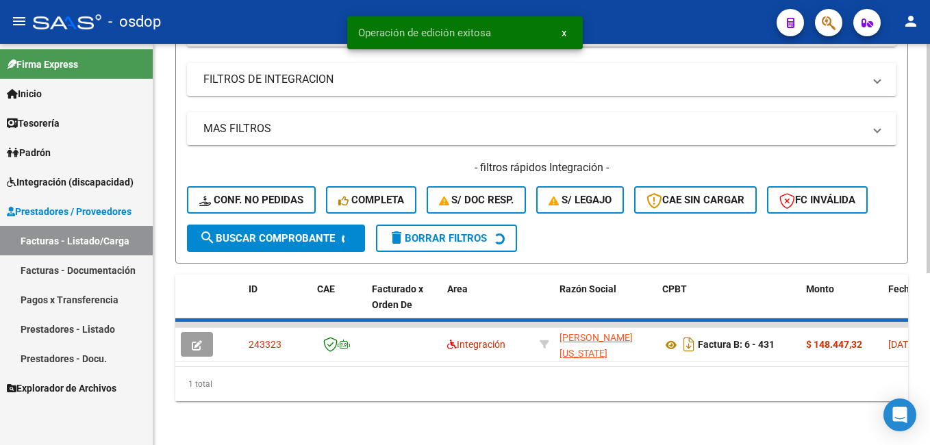
scroll to position [298, 0]
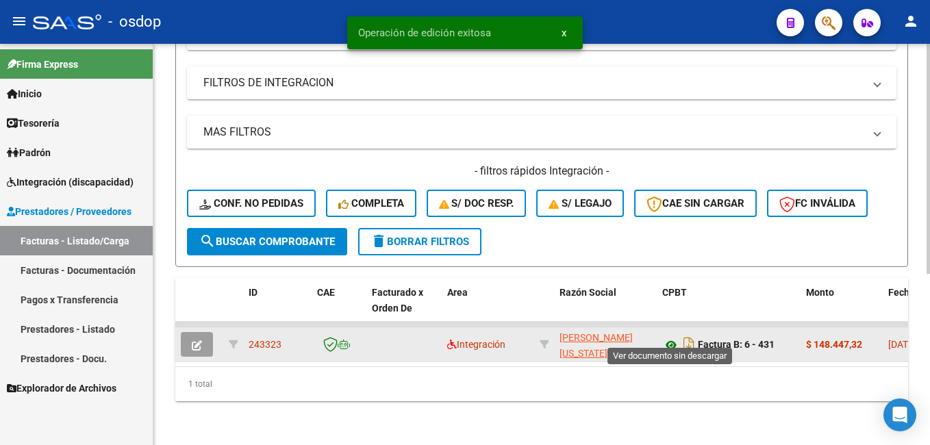
click at [673, 337] on icon at bounding box center [671, 345] width 18 height 16
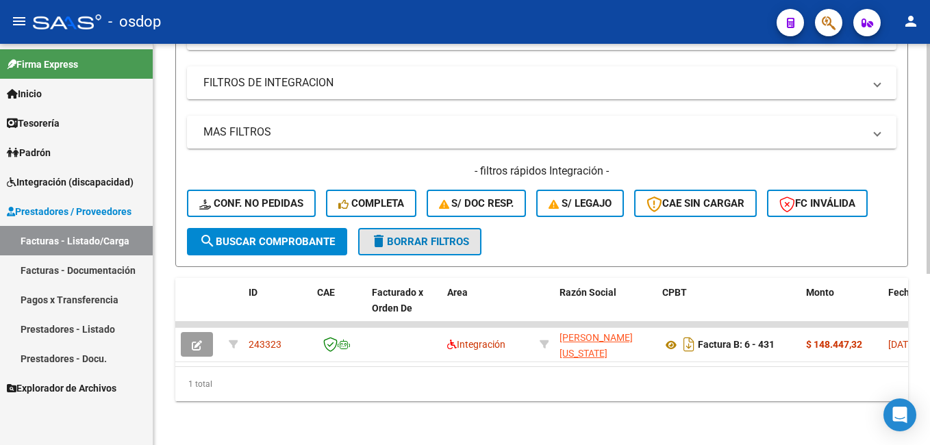
click at [401, 236] on span "delete Borrar Filtros" at bounding box center [420, 242] width 99 height 12
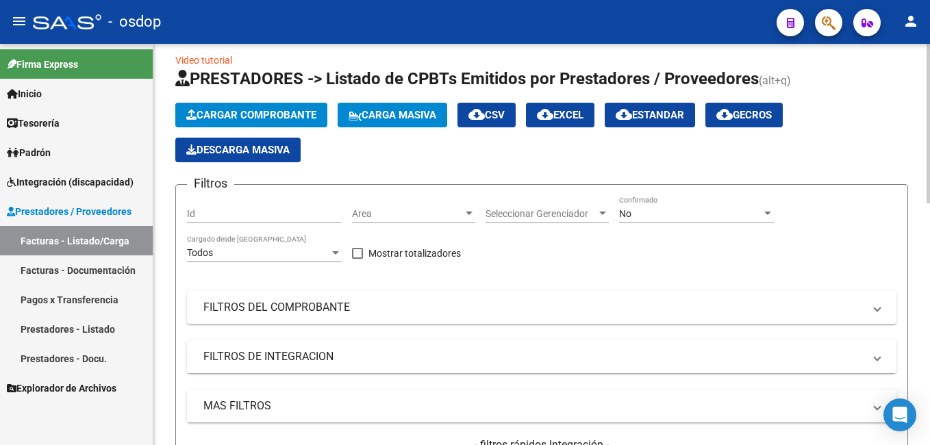
scroll to position [0, 0]
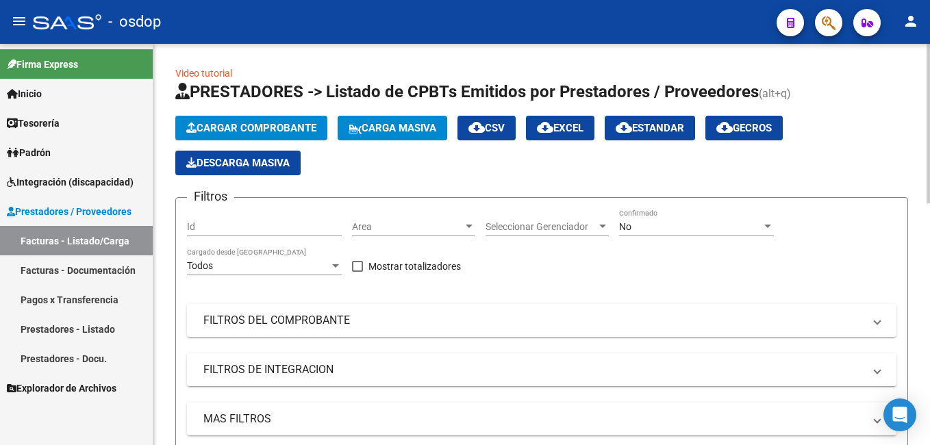
click at [236, 226] on input "Id" at bounding box center [264, 227] width 155 height 12
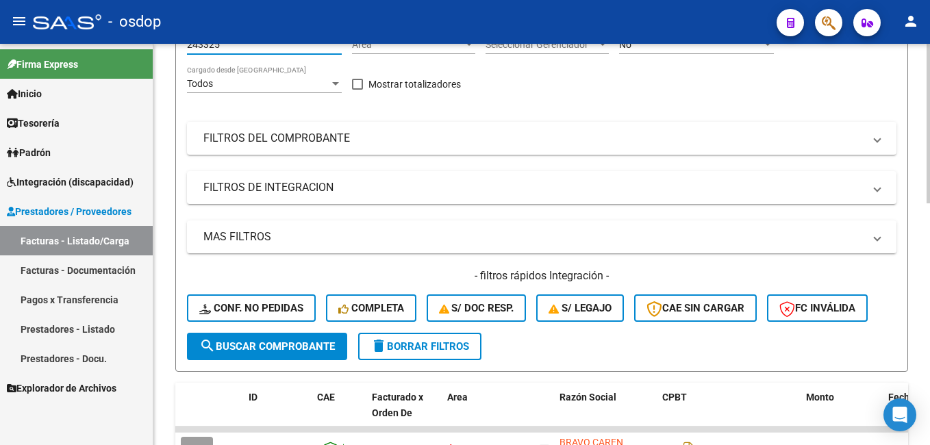
scroll to position [274, 0]
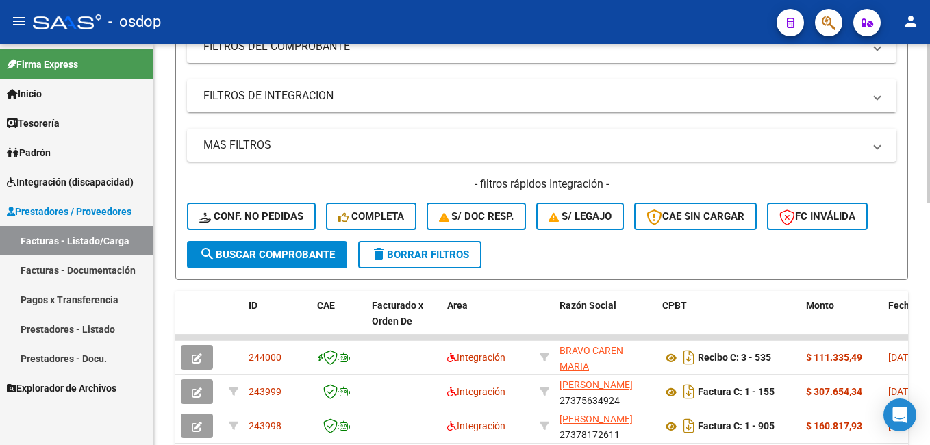
type input "243325"
click at [279, 247] on button "search Buscar Comprobante" at bounding box center [267, 254] width 160 height 27
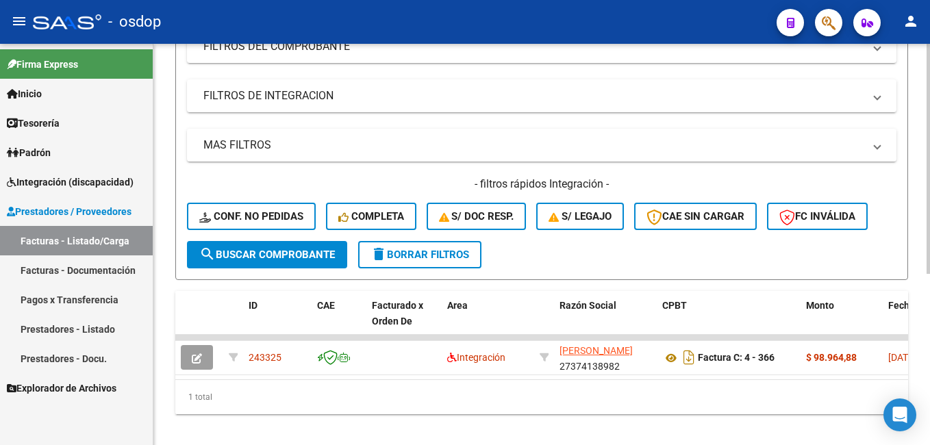
drag, startPoint x: 295, startPoint y: 379, endPoint x: 579, endPoint y: 379, distance: 283.6
click at [579, 379] on datatable-body "243325 Integración QUIROGA MARIA PALOMA 27374138982 Factura C: 4 - 366 $ 98.964…" at bounding box center [541, 357] width 733 height 45
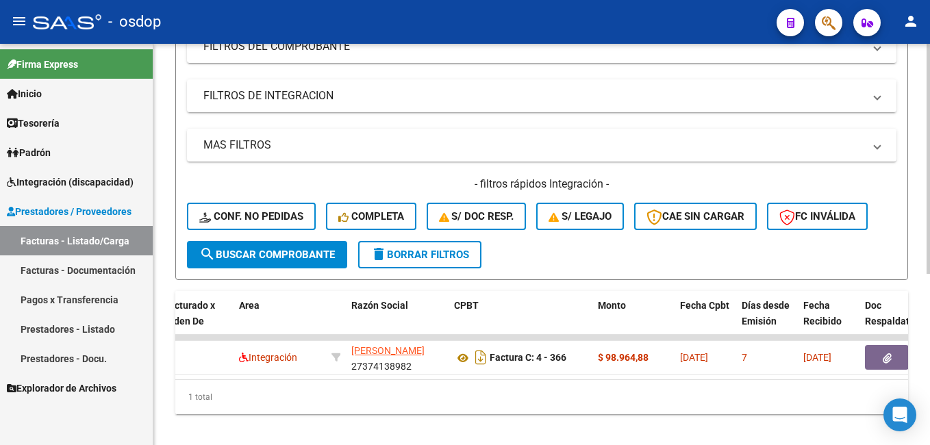
scroll to position [0, 0]
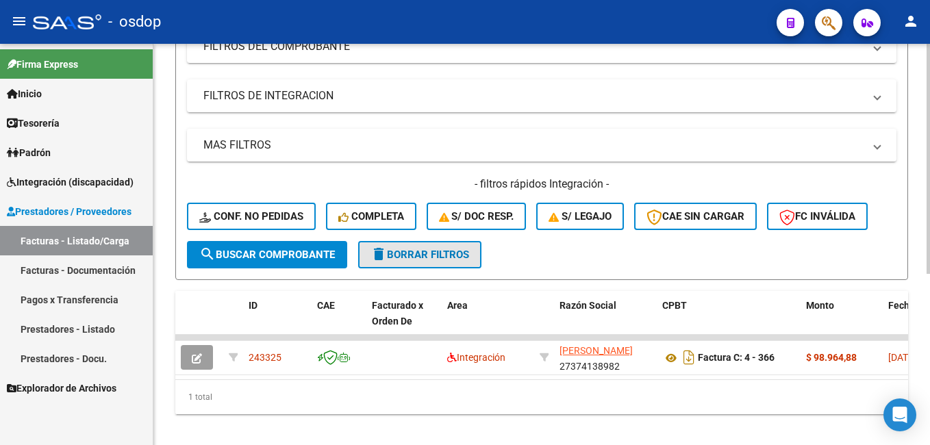
click at [454, 258] on span "delete Borrar Filtros" at bounding box center [420, 255] width 99 height 12
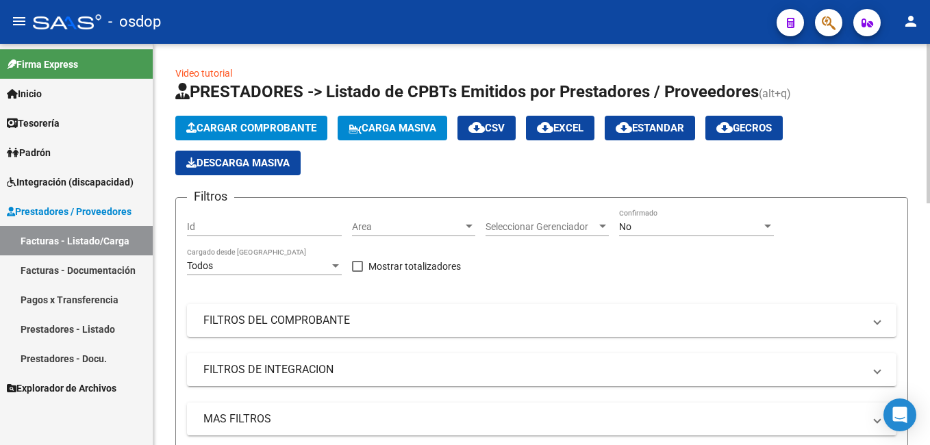
click at [249, 226] on div "Id" at bounding box center [264, 222] width 155 height 27
click at [245, 227] on input "Id" at bounding box center [264, 227] width 155 height 12
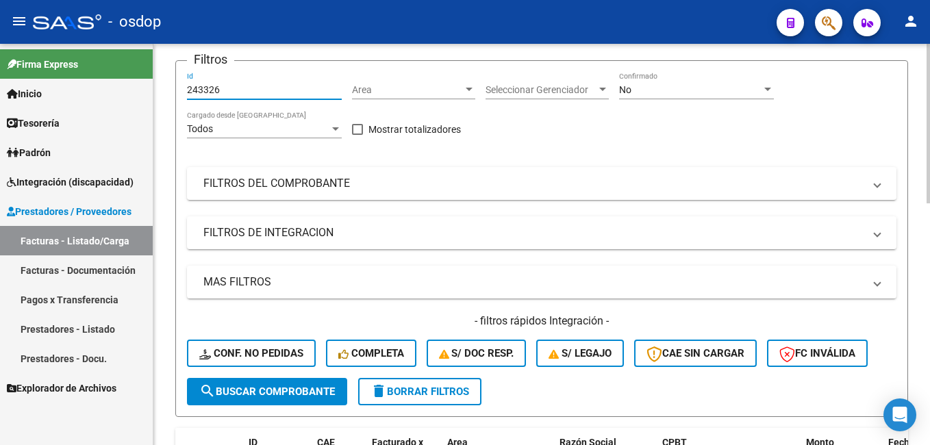
type input "243326"
click at [310, 390] on span "search Buscar Comprobante" at bounding box center [267, 392] width 136 height 12
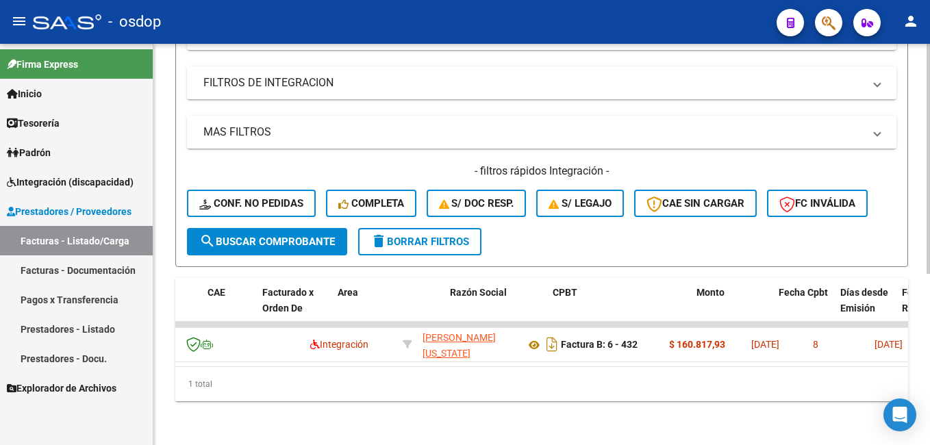
scroll to position [0, 0]
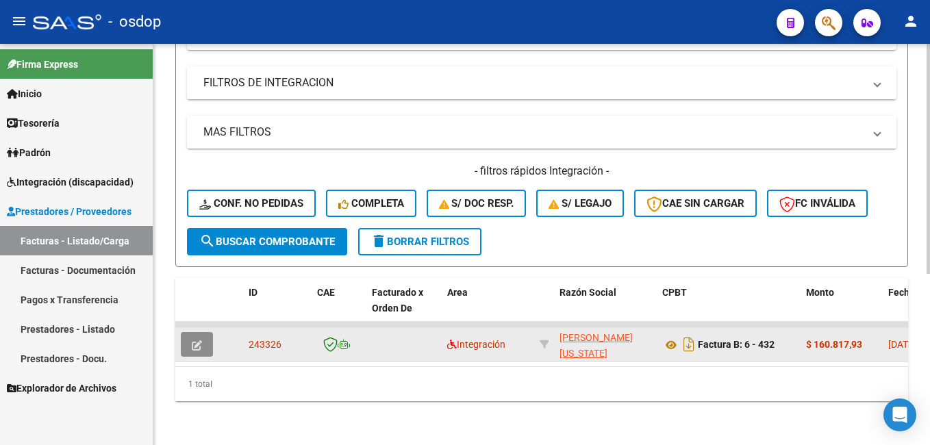
click at [192, 340] on icon "button" at bounding box center [197, 345] width 10 height 10
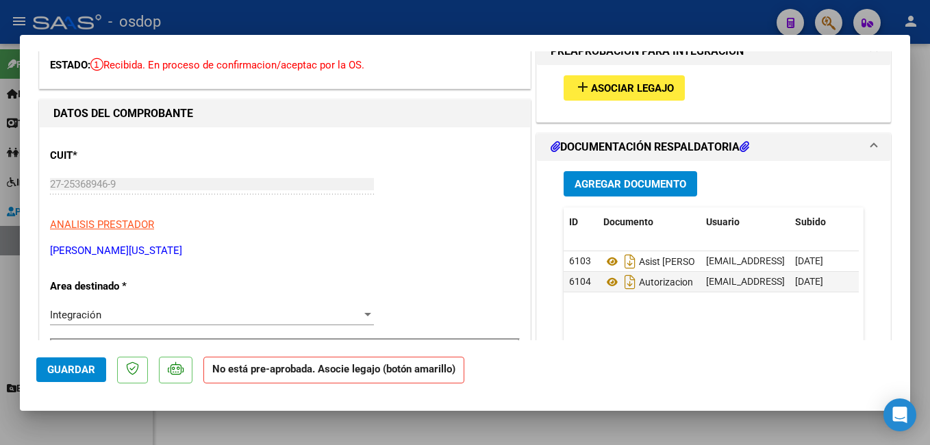
scroll to position [69, 0]
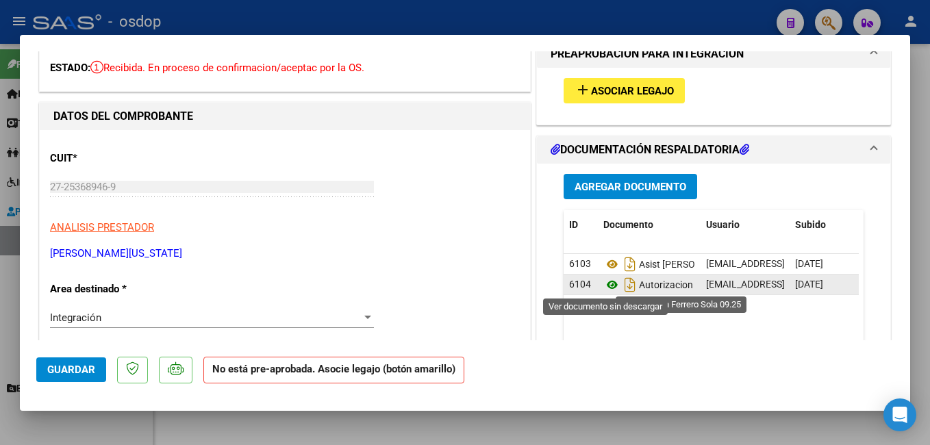
click at [605, 282] on icon at bounding box center [612, 285] width 18 height 16
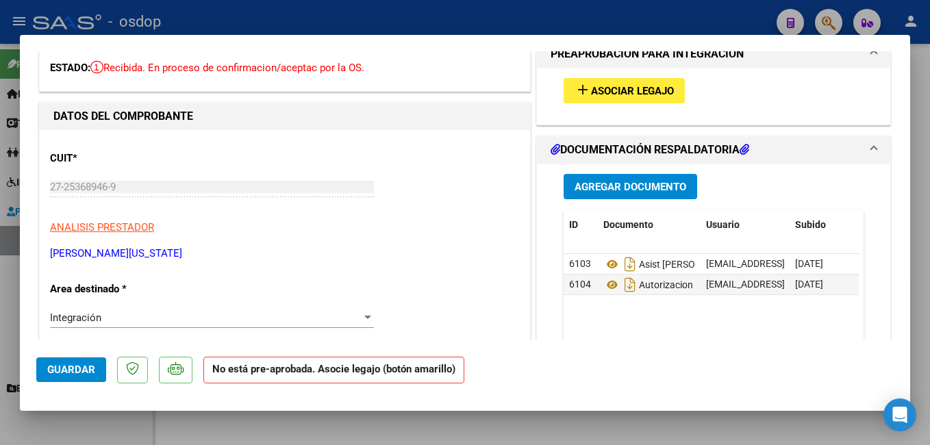
click at [407, 10] on div at bounding box center [465, 222] width 930 height 445
type input "$ 0,00"
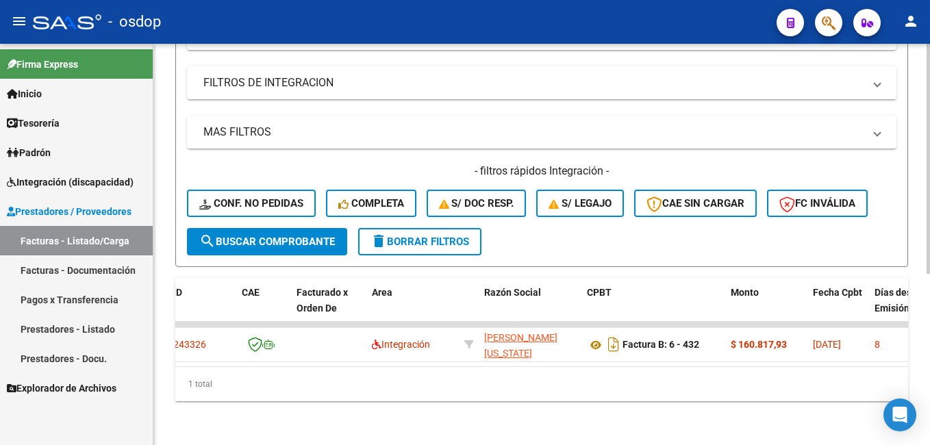
scroll to position [0, 0]
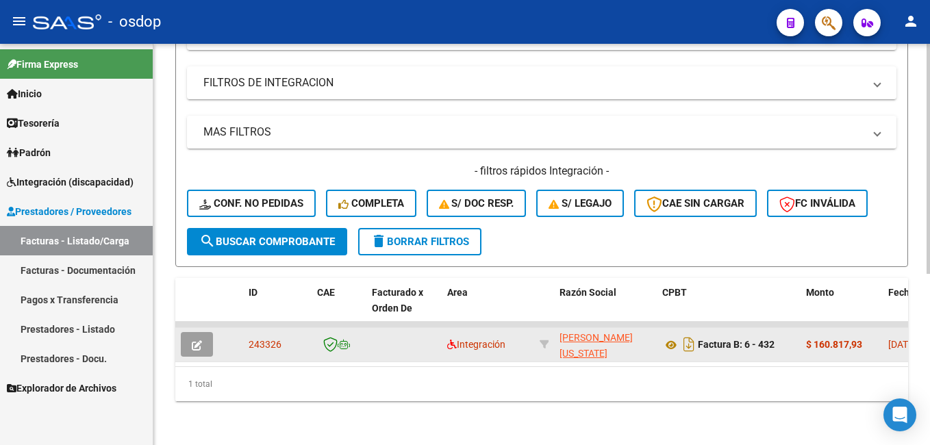
drag, startPoint x: 285, startPoint y: 334, endPoint x: 236, endPoint y: 325, distance: 49.3
copy span "243326"
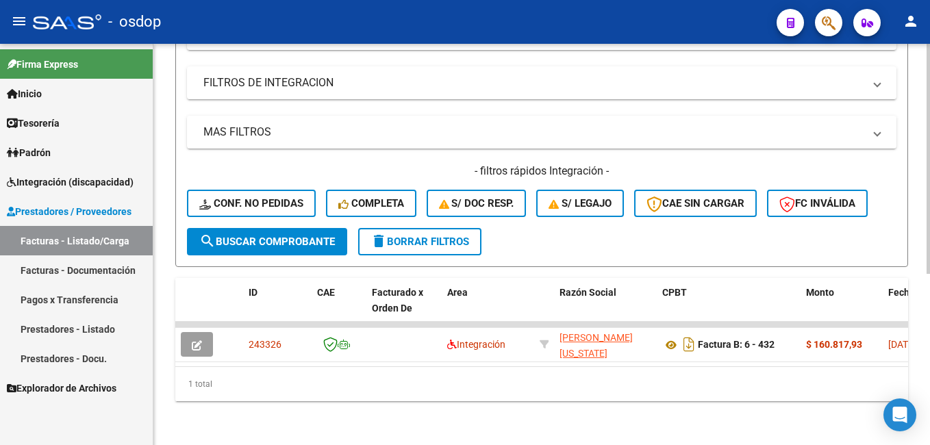
click at [414, 236] on span "delete Borrar Filtros" at bounding box center [420, 242] width 99 height 12
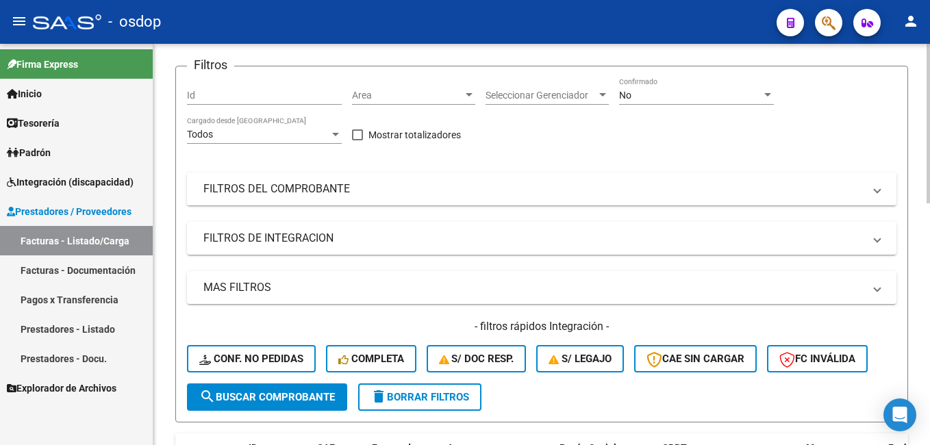
scroll to position [92, 0]
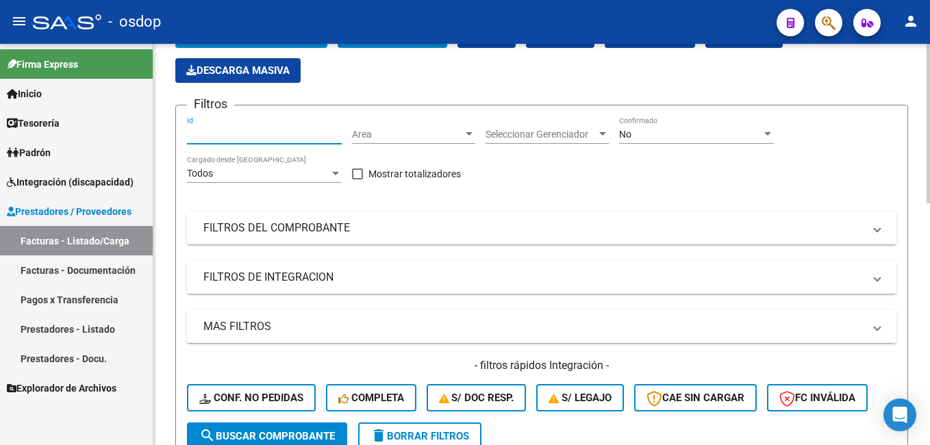
click at [204, 129] on input "Id" at bounding box center [264, 135] width 155 height 12
paste input "243912"
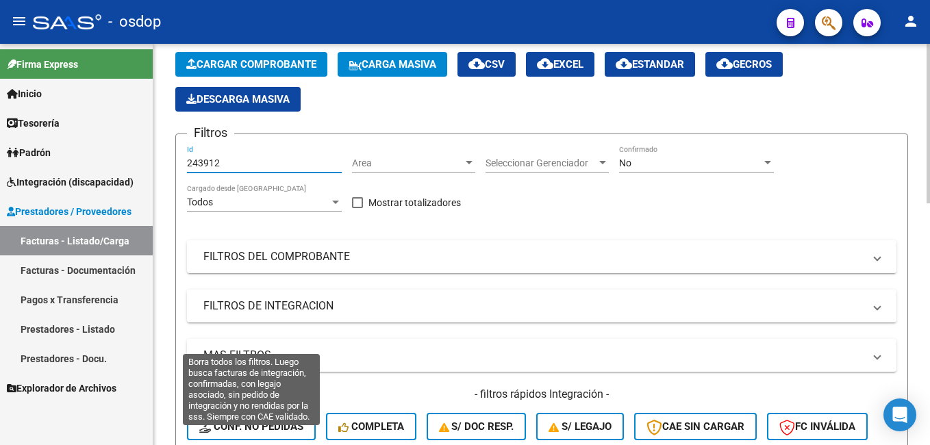
scroll to position [161, 0]
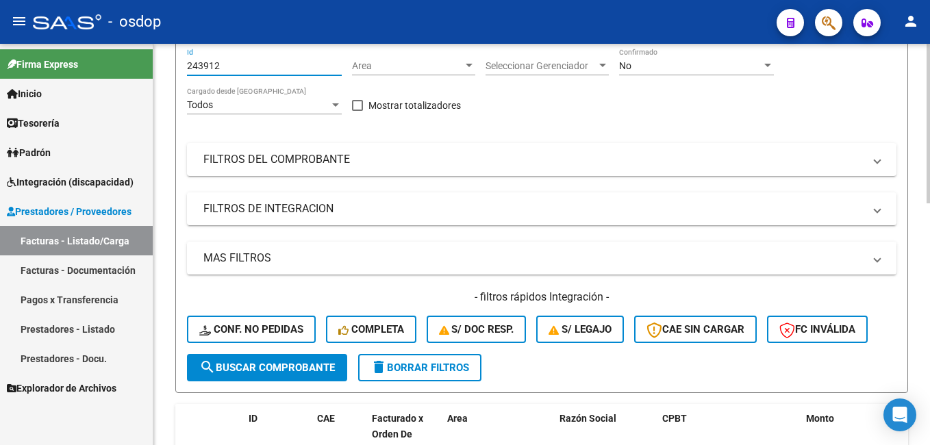
type input "243912"
click at [269, 369] on span "search Buscar Comprobante" at bounding box center [267, 368] width 136 height 12
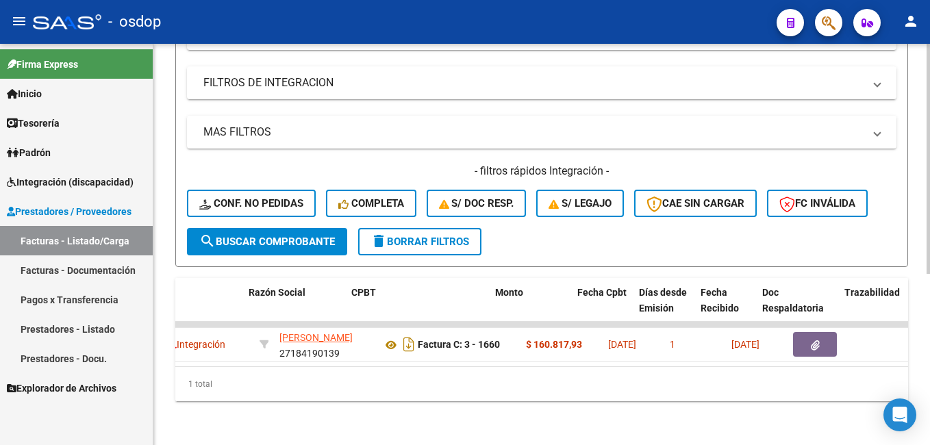
scroll to position [0, 321]
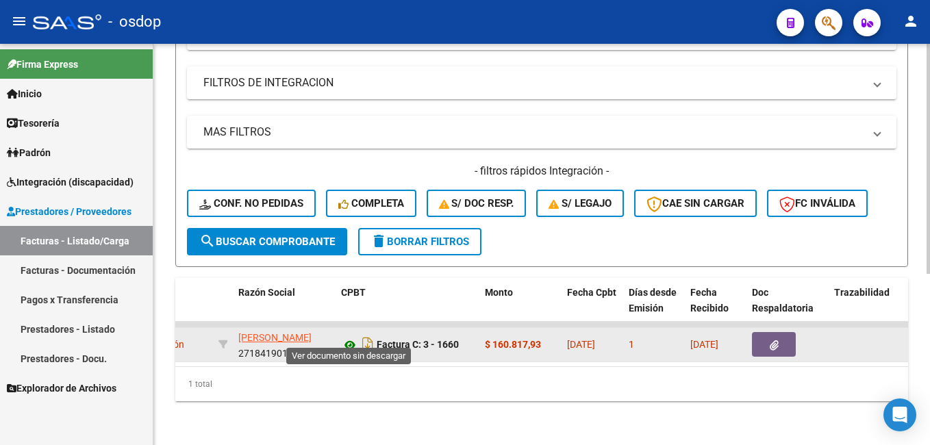
click at [350, 337] on icon at bounding box center [350, 345] width 18 height 16
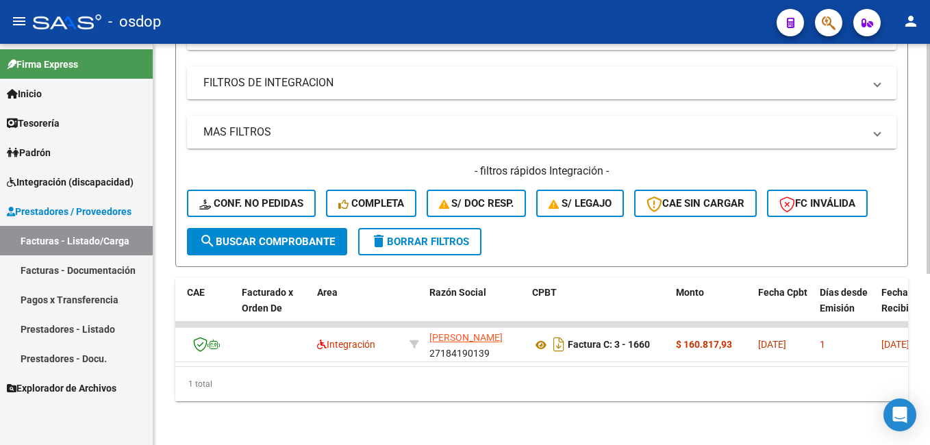
scroll to position [0, 127]
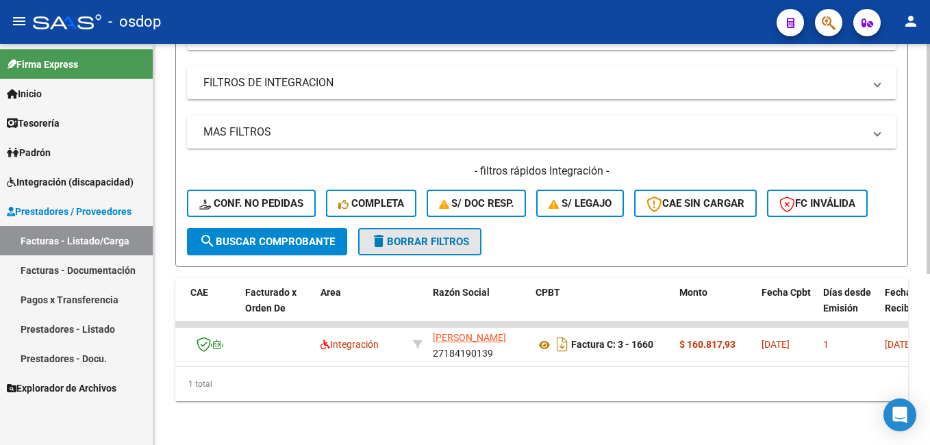
click at [420, 236] on span "delete Borrar Filtros" at bounding box center [420, 242] width 99 height 12
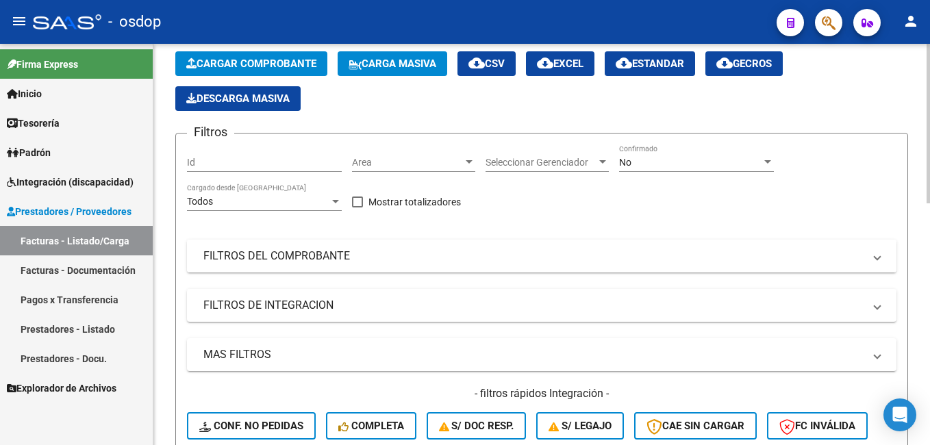
scroll to position [24, 0]
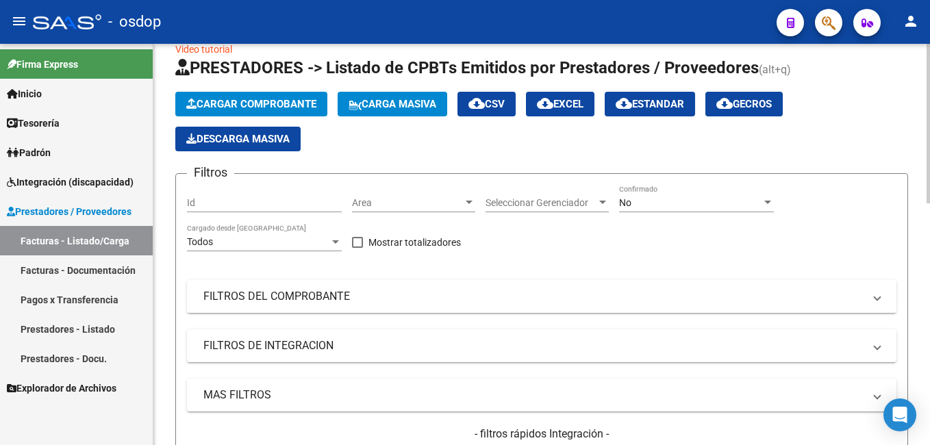
click at [267, 297] on mat-panel-title "FILTROS DEL COMPROBANTE" at bounding box center [533, 296] width 660 height 15
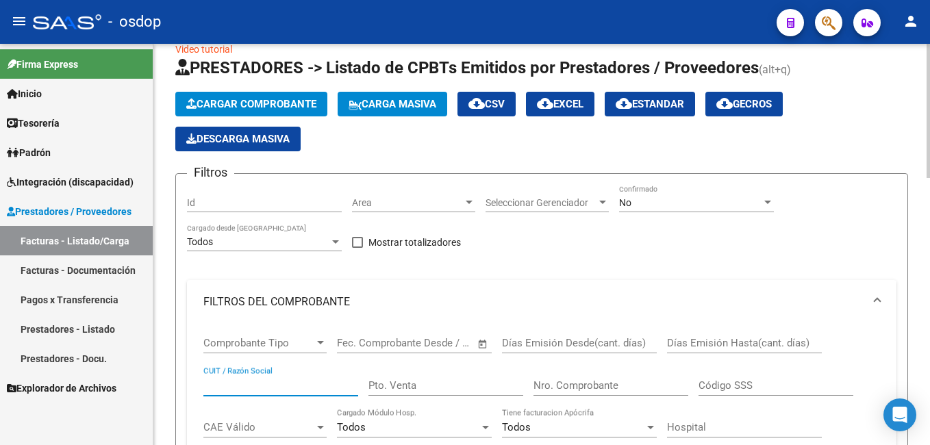
click at [240, 384] on input "CUIT / Razón Social" at bounding box center [280, 385] width 155 height 12
paste input "33195084"
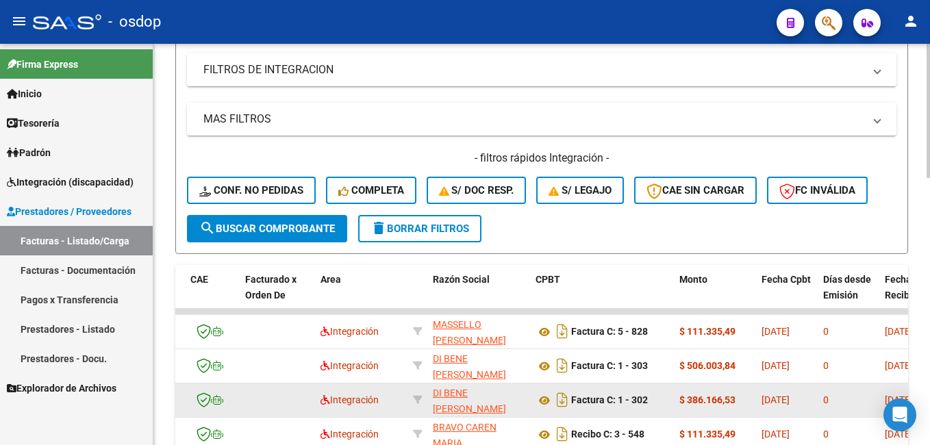
scroll to position [503, 0]
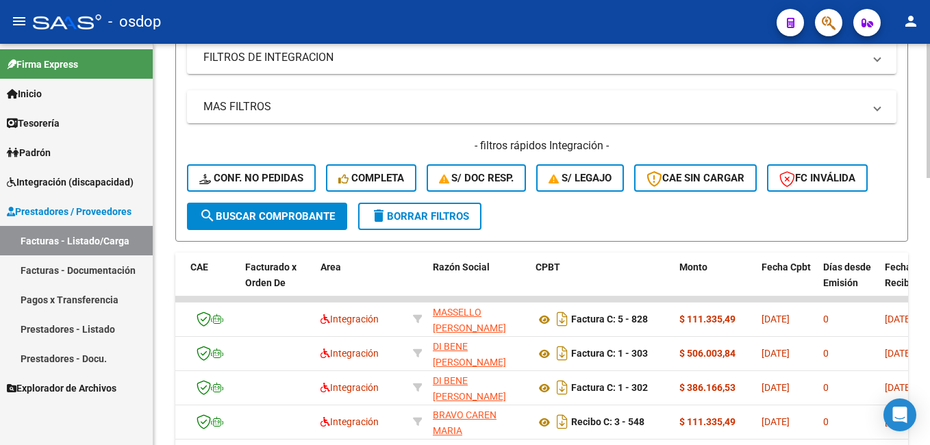
type input "27331950845"
click at [287, 214] on span "search Buscar Comprobante" at bounding box center [267, 216] width 136 height 12
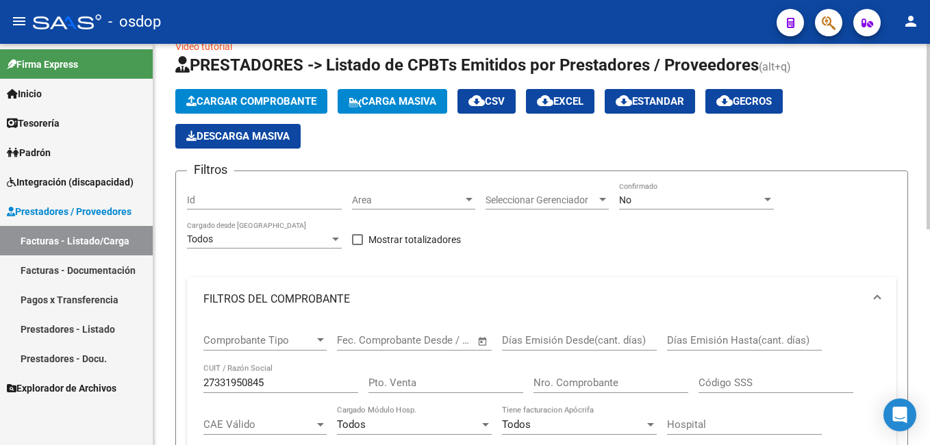
scroll to position [0, 0]
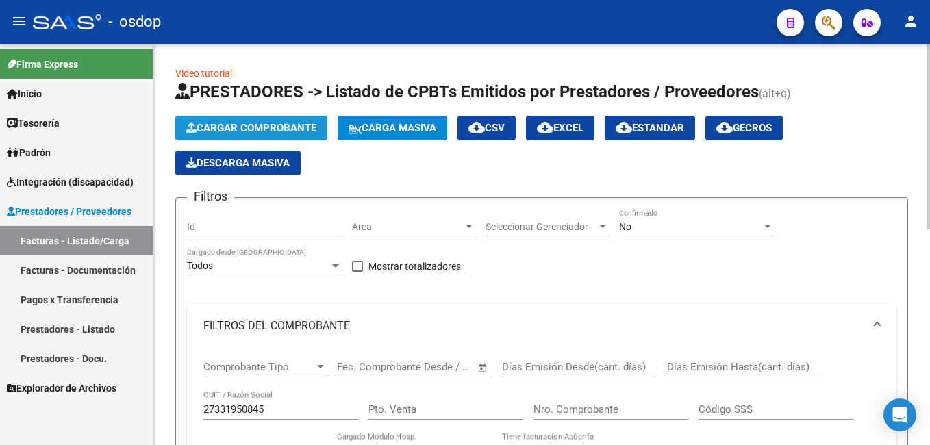
click at [246, 123] on span "Cargar Comprobante" at bounding box center [251, 128] width 130 height 12
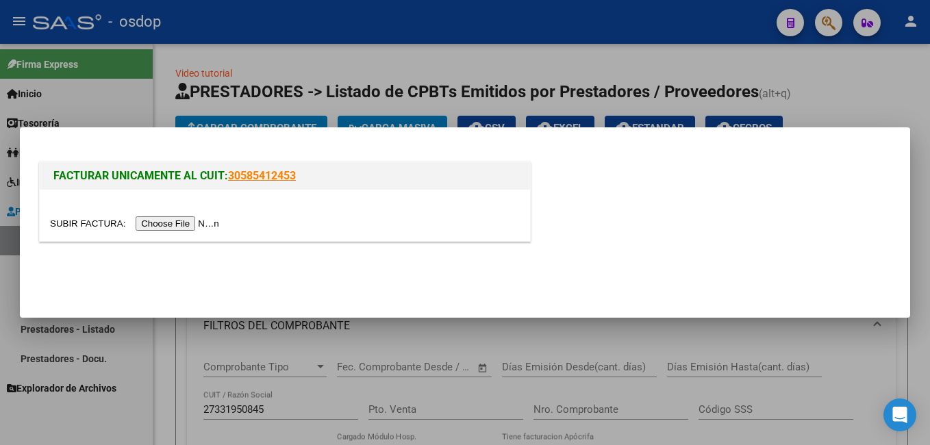
click at [177, 224] on input "file" at bounding box center [136, 223] width 173 height 14
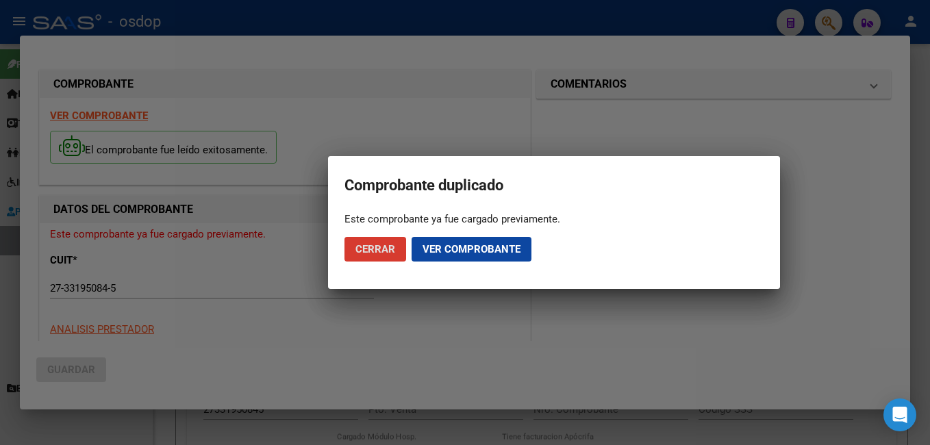
click at [463, 249] on span "Ver comprobante" at bounding box center [472, 249] width 98 height 12
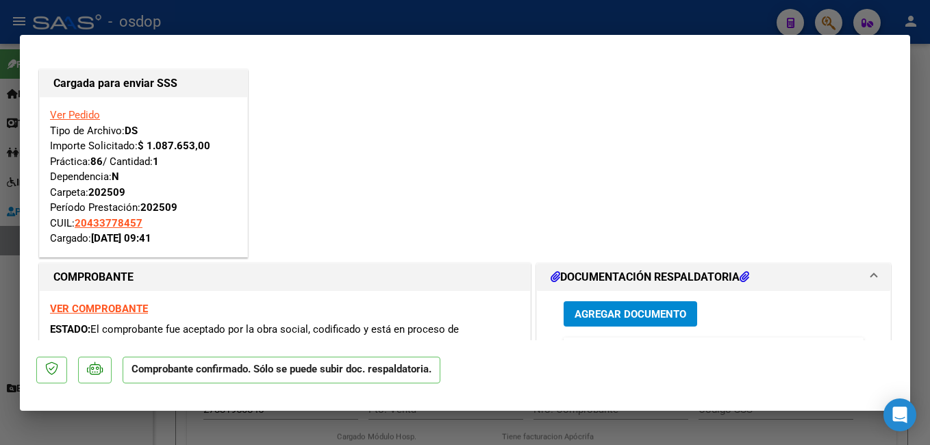
drag, startPoint x: 445, startPoint y: 23, endPoint x: 509, endPoint y: 14, distance: 64.9
click at [447, 24] on div at bounding box center [465, 222] width 930 height 445
type input "$ 0,00"
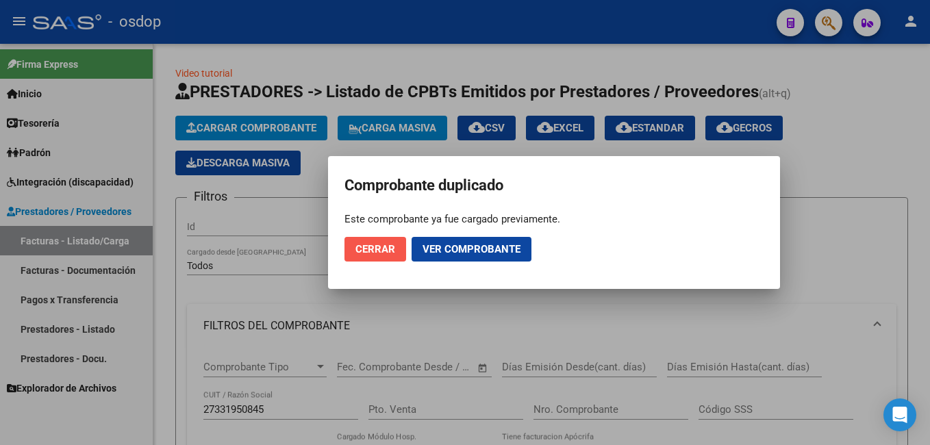
click at [376, 247] on span "Cerrar" at bounding box center [376, 249] width 40 height 12
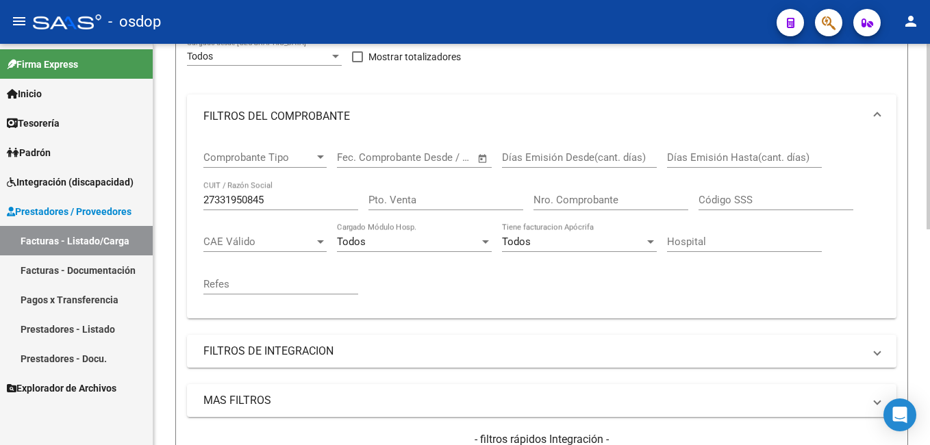
scroll to position [343, 0]
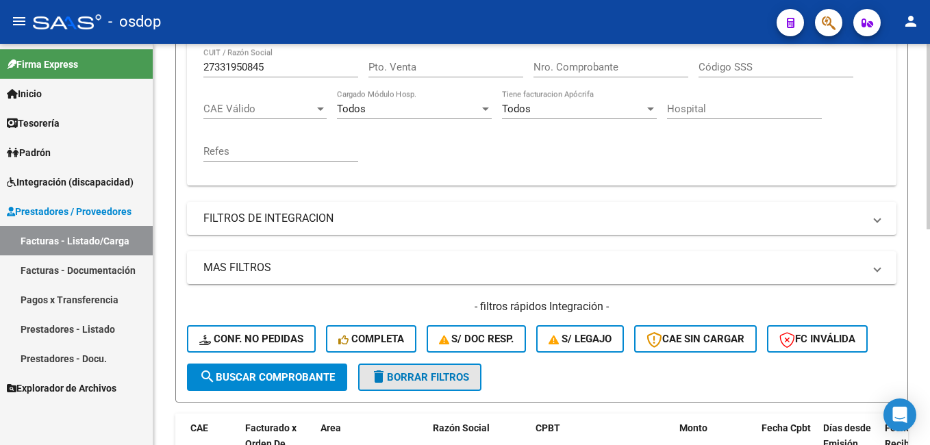
click at [432, 382] on span "delete Borrar Filtros" at bounding box center [420, 377] width 99 height 12
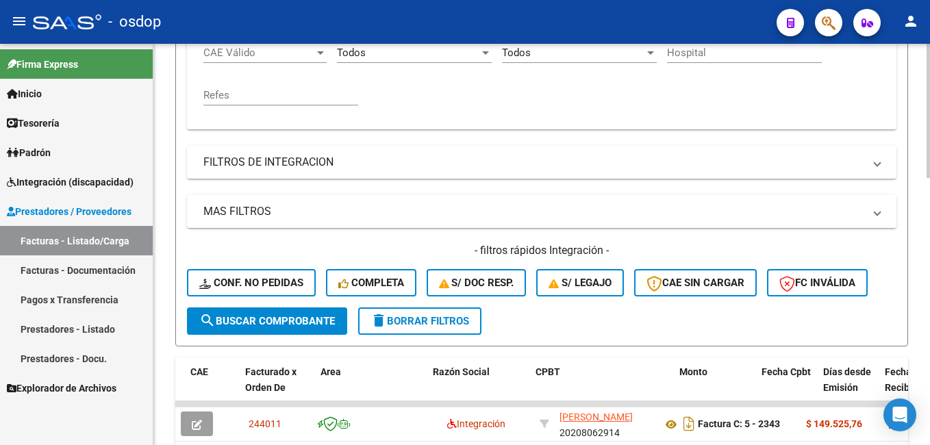
scroll to position [617, 0]
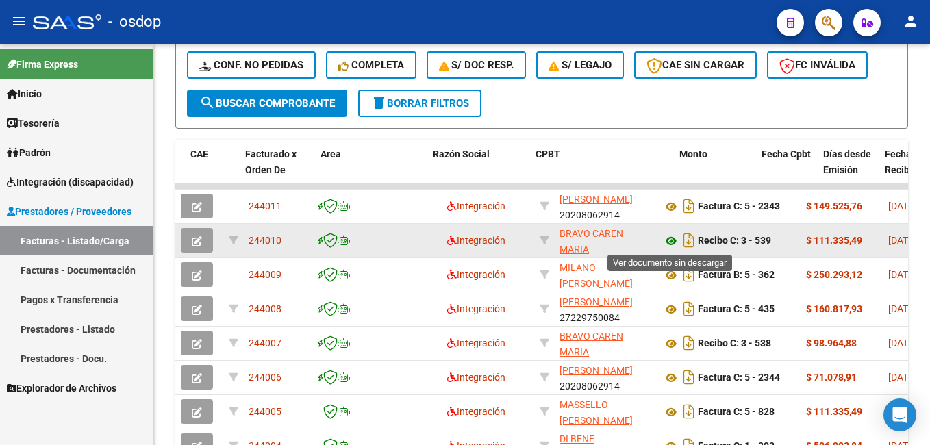
click at [671, 242] on icon at bounding box center [671, 241] width 18 height 16
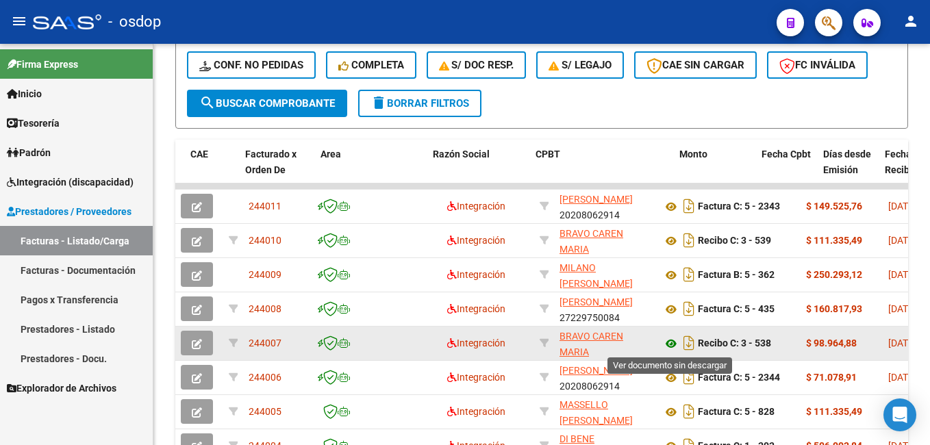
click at [672, 343] on icon at bounding box center [671, 344] width 18 height 16
drag, startPoint x: 289, startPoint y: 344, endPoint x: 243, endPoint y: 343, distance: 45.9
click at [243, 343] on datatable-body-cell "244007" at bounding box center [277, 344] width 69 height 34
copy span "244007"
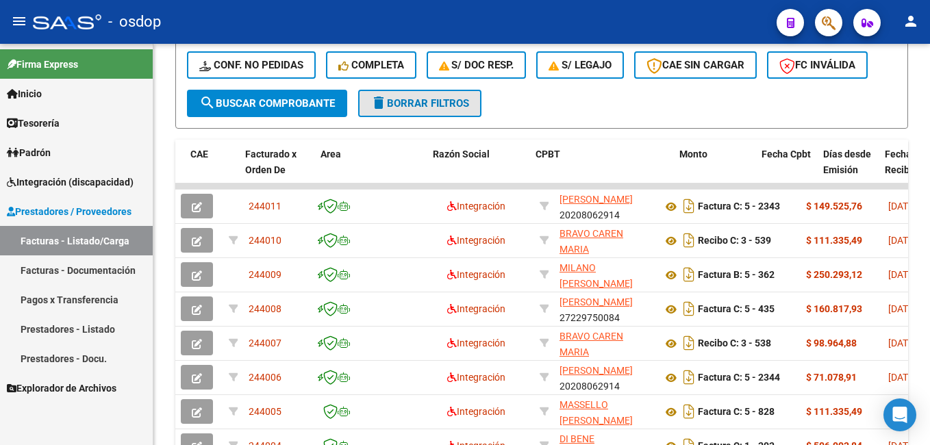
click at [407, 102] on span "delete Borrar Filtros" at bounding box center [420, 103] width 99 height 12
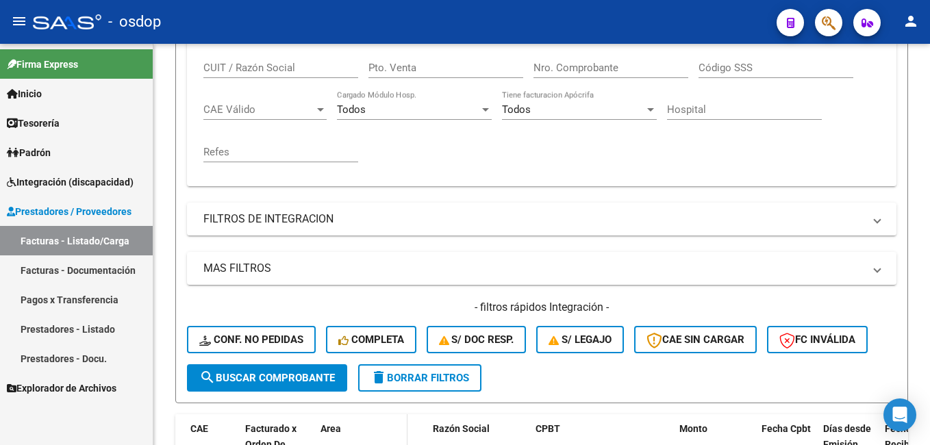
scroll to position [0, 0]
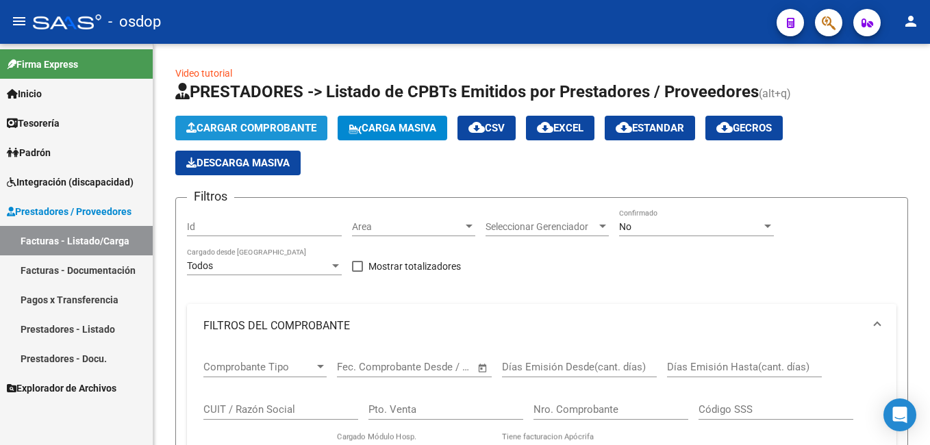
click at [257, 124] on span "Cargar Comprobante" at bounding box center [251, 128] width 130 height 12
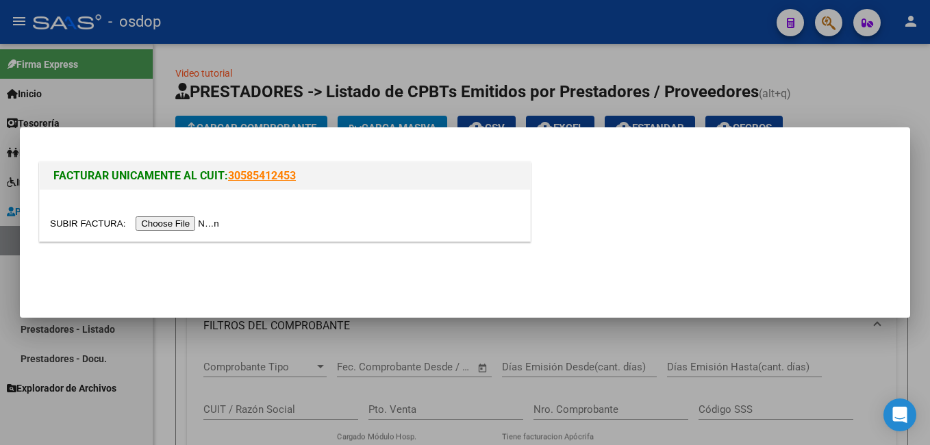
click at [190, 223] on input "file" at bounding box center [136, 223] width 173 height 14
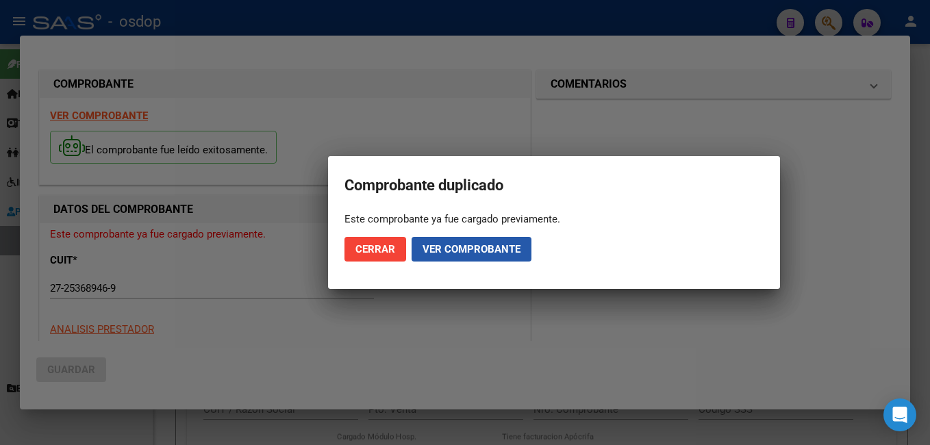
click at [449, 250] on span "Ver comprobante" at bounding box center [472, 249] width 98 height 12
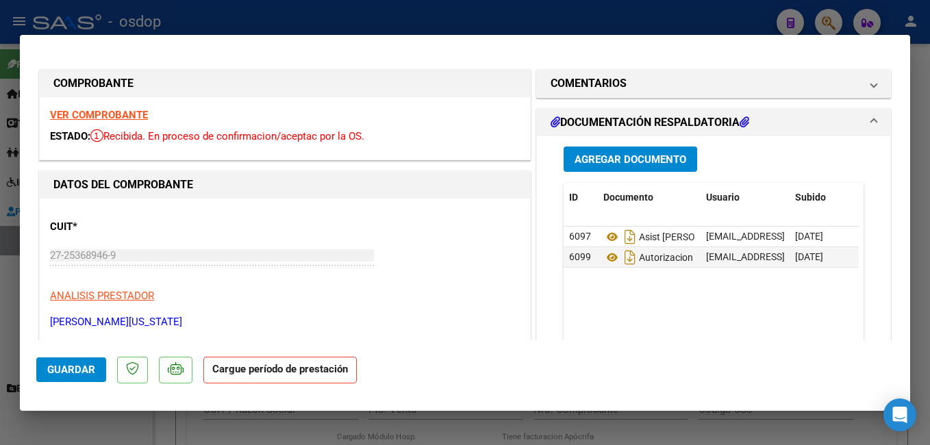
click at [711, 10] on div at bounding box center [465, 222] width 930 height 445
type input "$ 0,00"
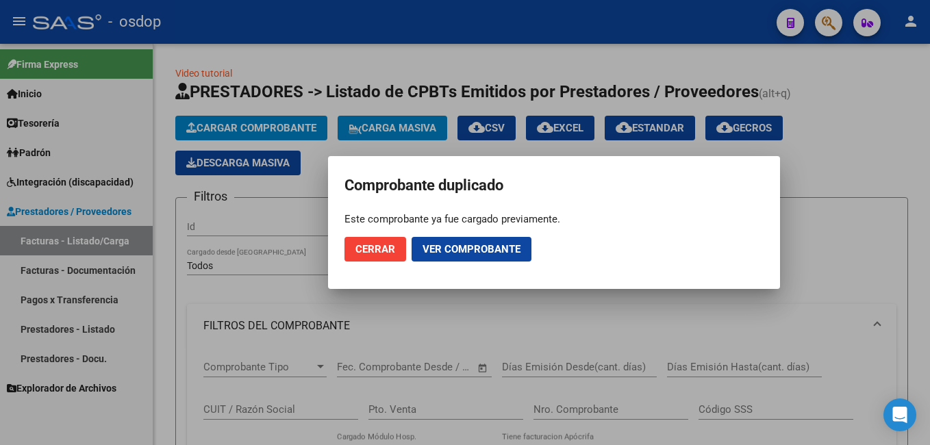
click at [388, 250] on span "Cerrar" at bounding box center [376, 249] width 40 height 12
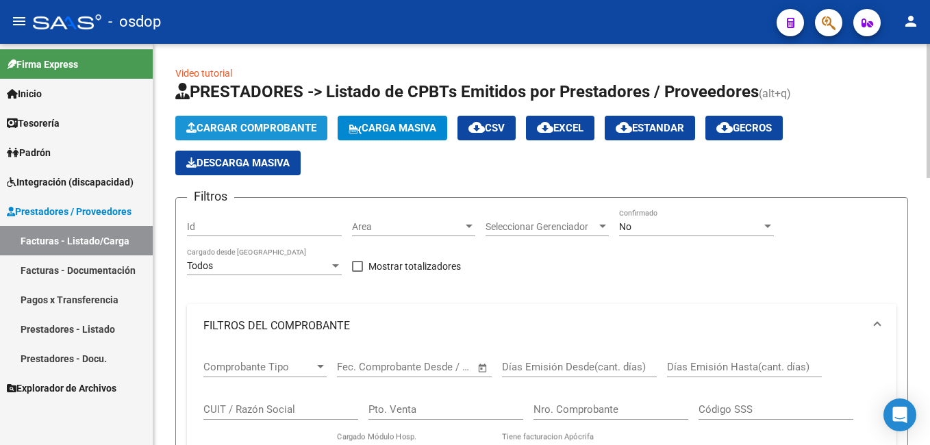
click at [292, 131] on span "Cargar Comprobante" at bounding box center [251, 128] width 130 height 12
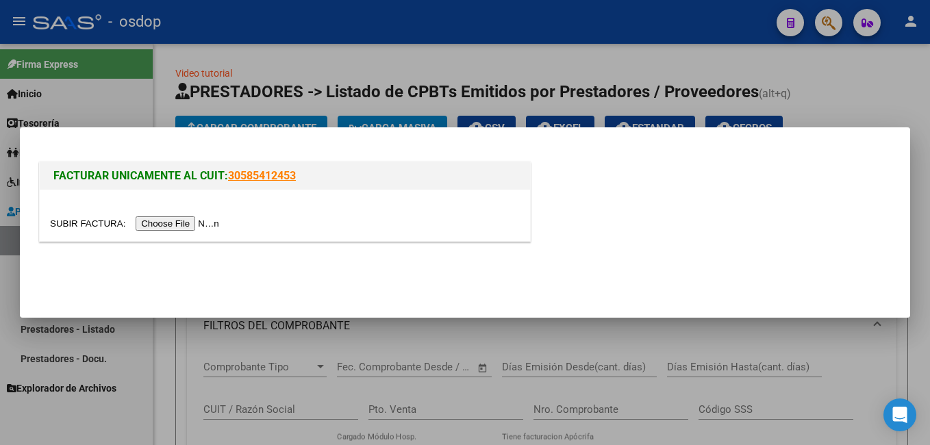
click at [165, 223] on input "file" at bounding box center [136, 223] width 173 height 14
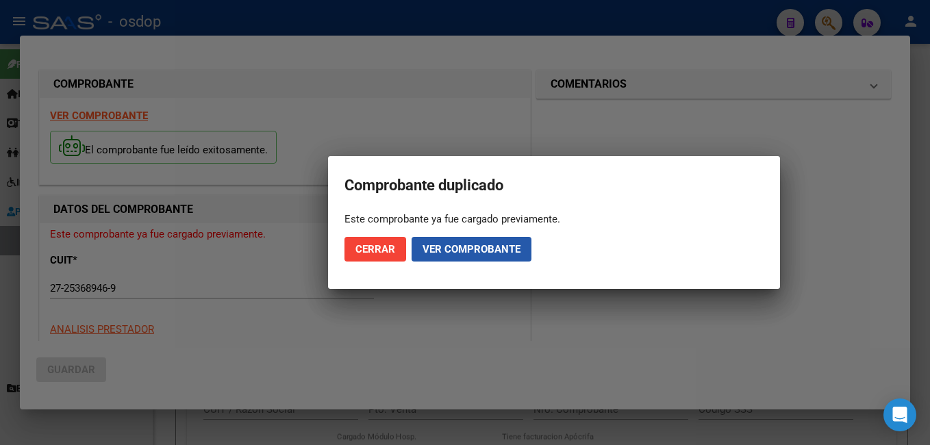
click at [497, 249] on span "Ver comprobante" at bounding box center [472, 249] width 98 height 12
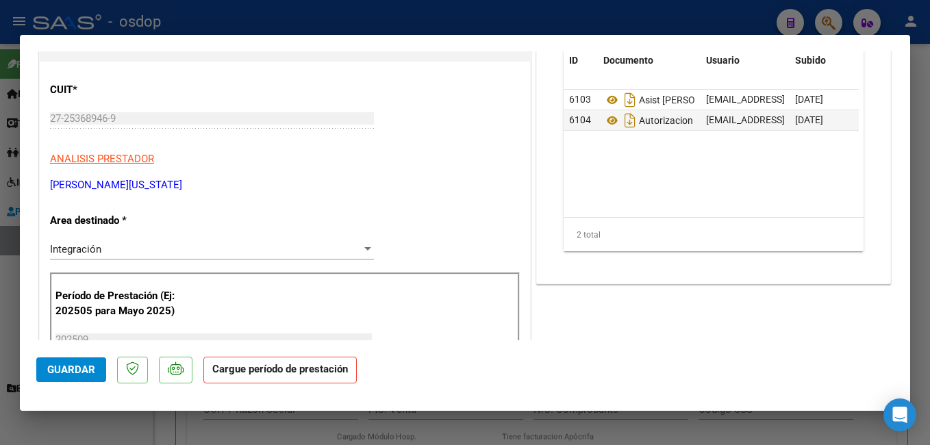
scroll to position [206, 0]
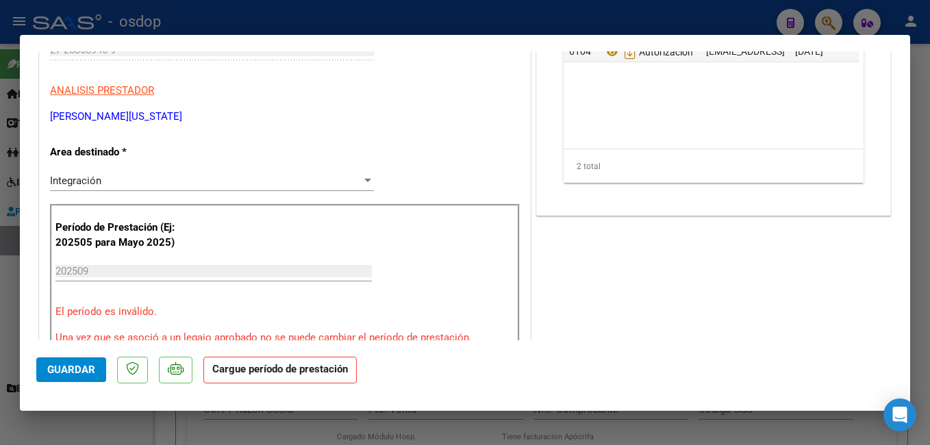
click at [80, 367] on span "Guardar" at bounding box center [71, 370] width 48 height 12
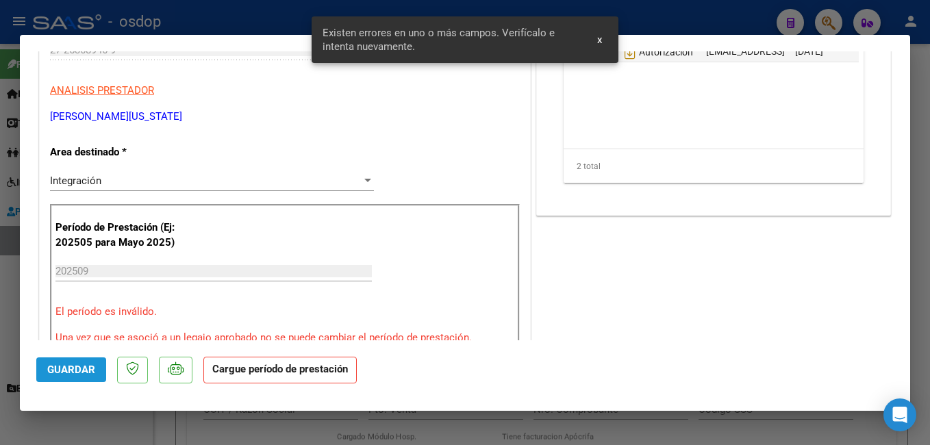
scroll to position [266, 0]
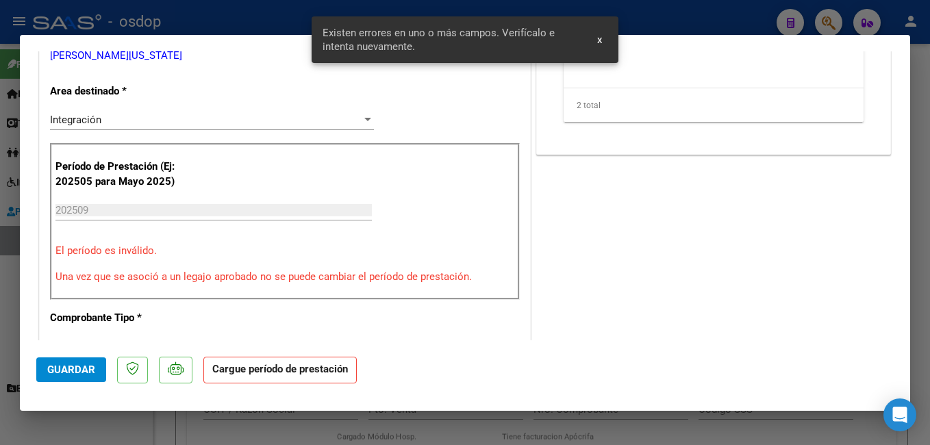
click at [172, 208] on input "202509" at bounding box center [213, 210] width 316 height 12
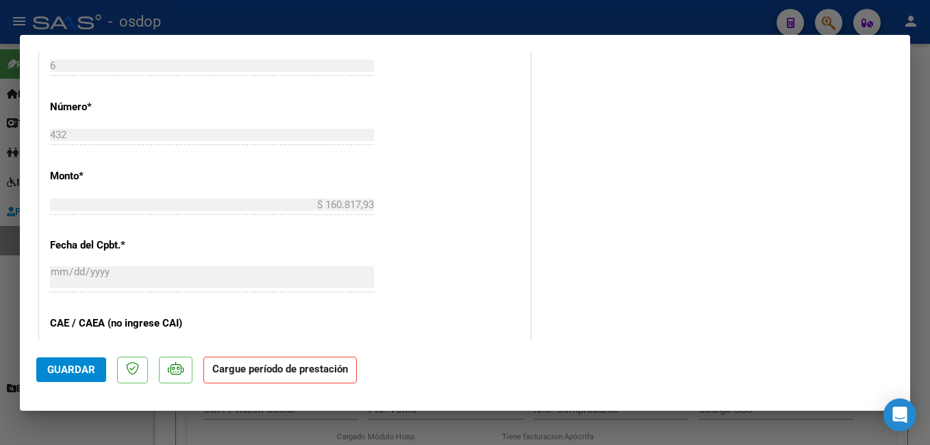
scroll to position [754, 0]
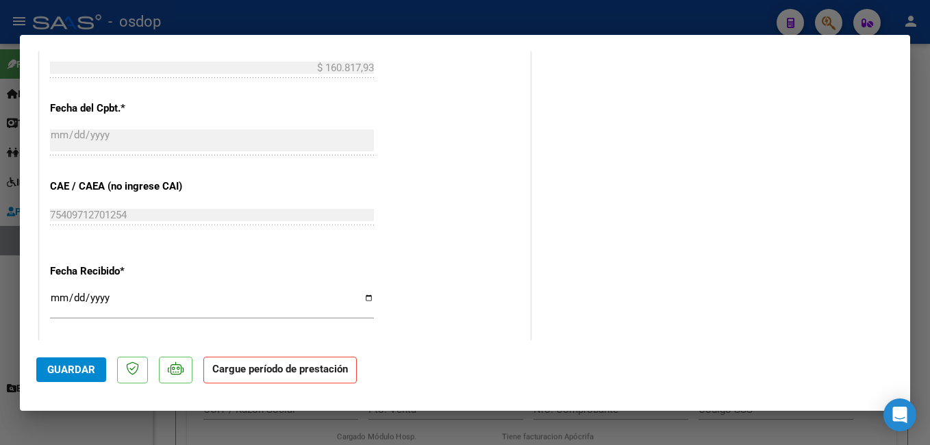
click at [475, 14] on div at bounding box center [465, 222] width 930 height 445
type input "$ 0,00"
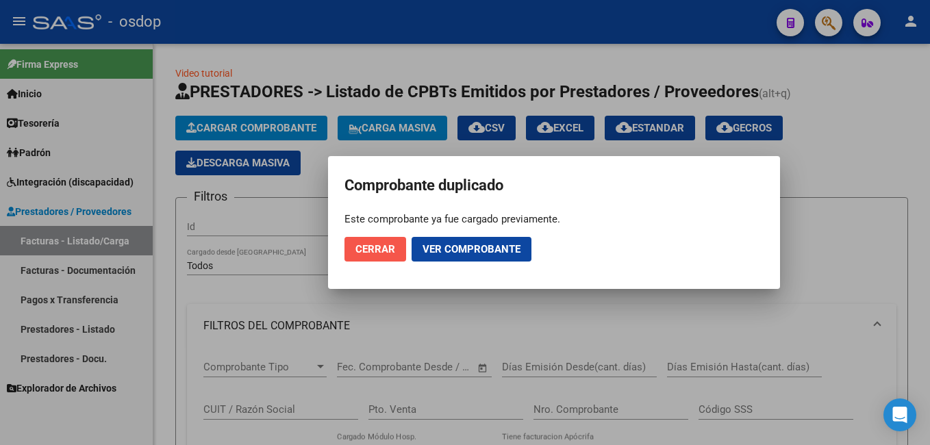
click at [378, 252] on span "Cerrar" at bounding box center [376, 249] width 40 height 12
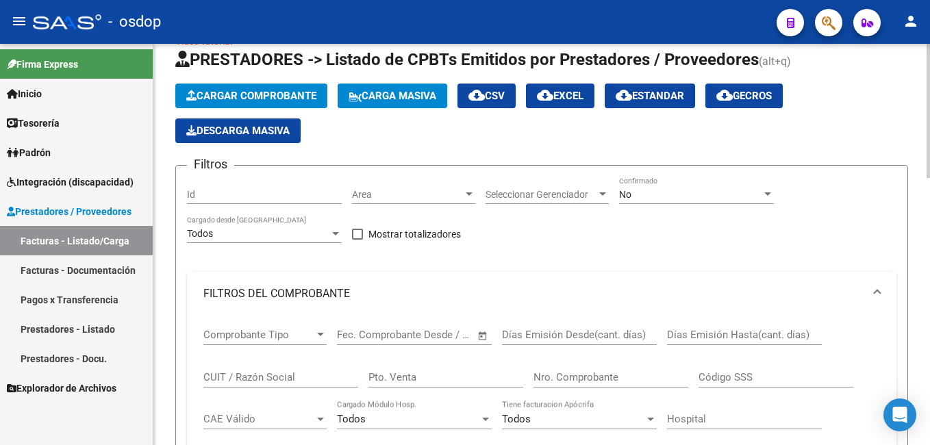
scroll to position [0, 0]
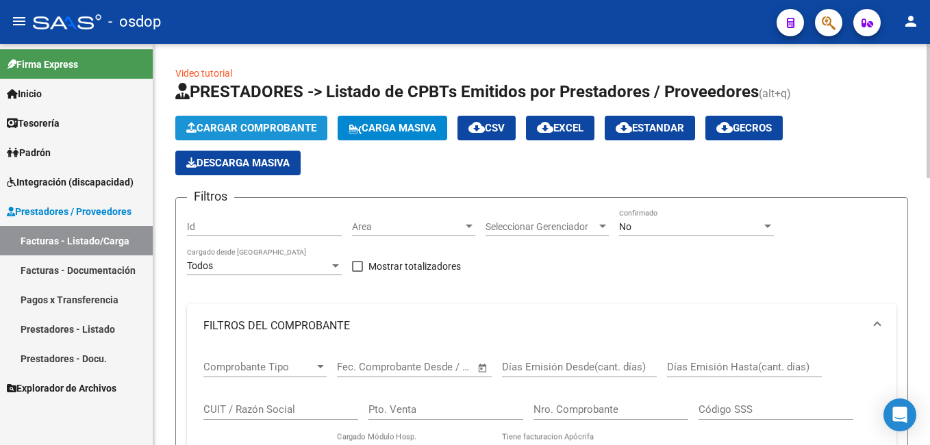
click at [279, 125] on span "Cargar Comprobante" at bounding box center [251, 128] width 130 height 12
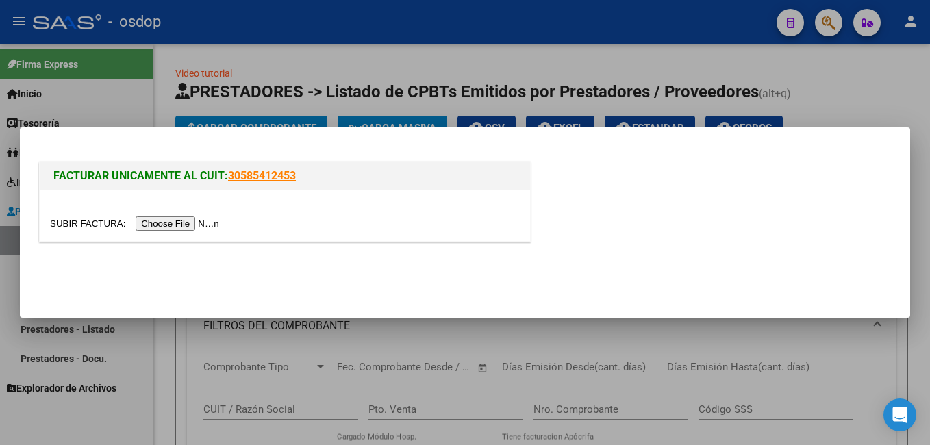
click at [177, 224] on input "file" at bounding box center [136, 223] width 173 height 14
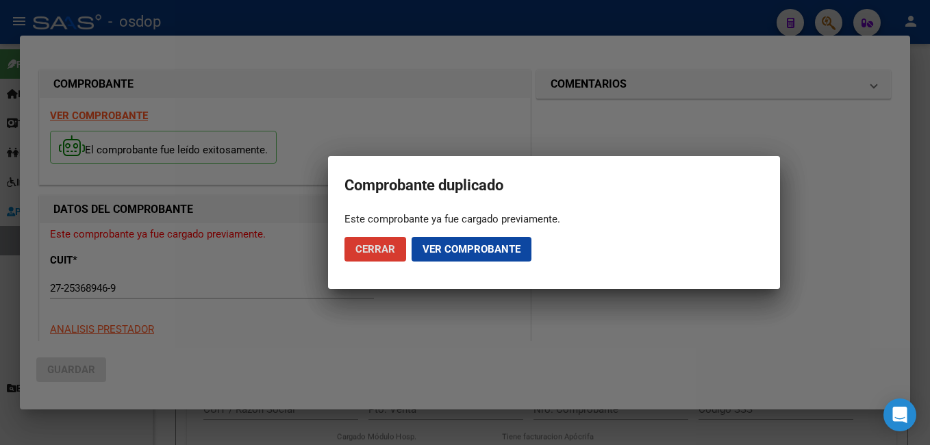
click at [476, 251] on span "Ver comprobante" at bounding box center [472, 249] width 98 height 12
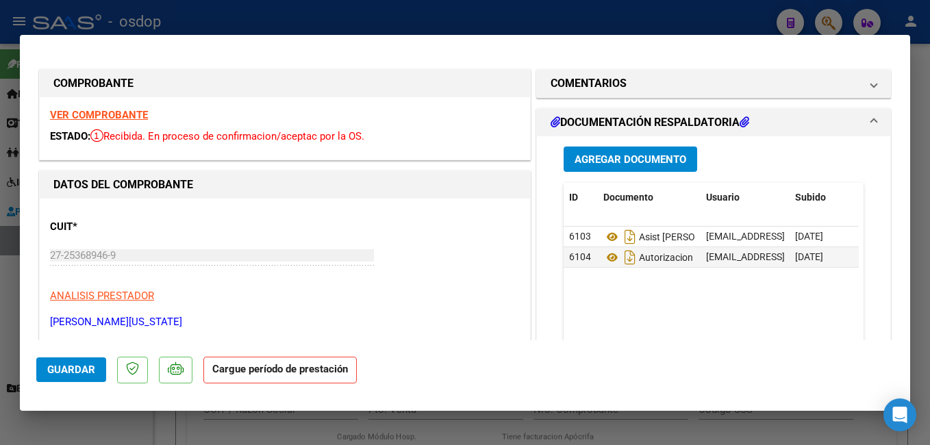
click at [351, 16] on div at bounding box center [465, 222] width 930 height 445
type input "$ 0,00"
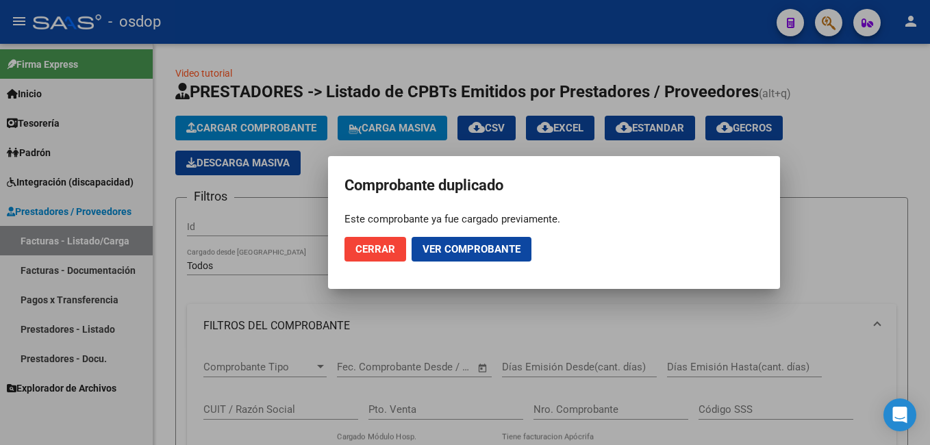
click at [379, 253] on span "Cerrar" at bounding box center [376, 249] width 40 height 12
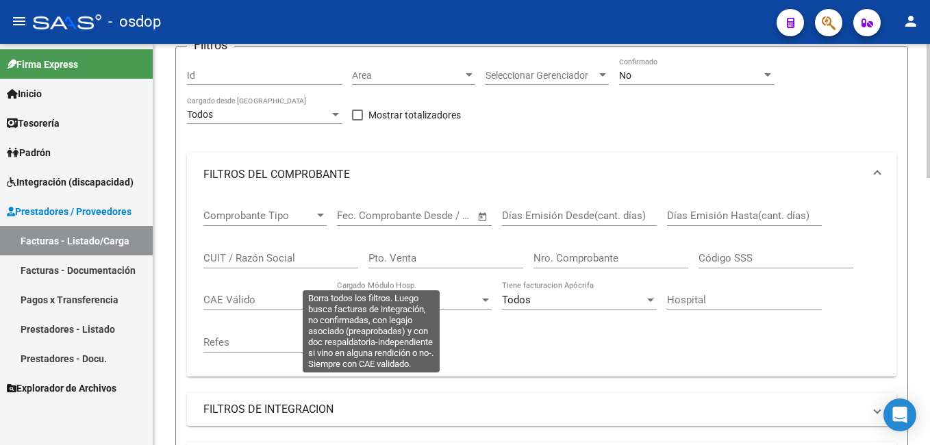
scroll to position [411, 0]
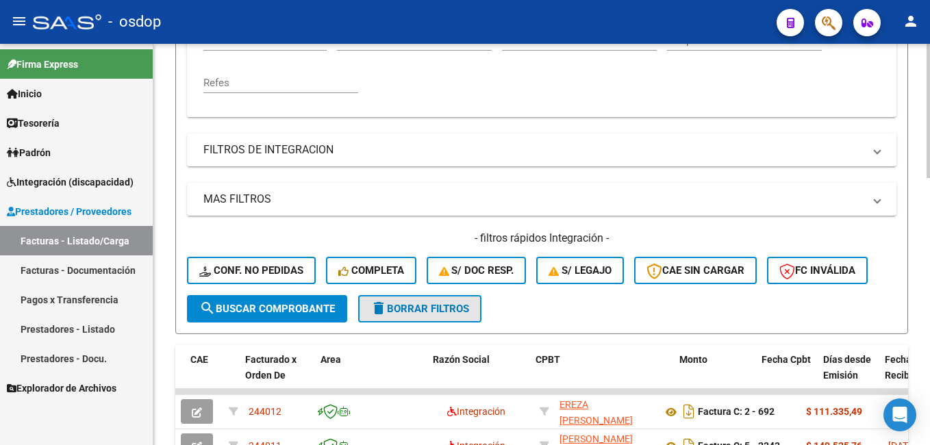
click at [425, 312] on span "delete Borrar Filtros" at bounding box center [420, 309] width 99 height 12
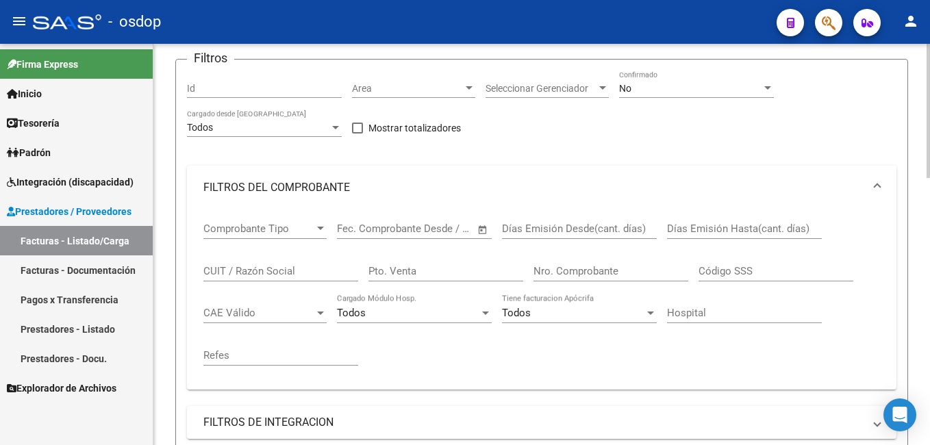
scroll to position [137, 0]
click at [242, 269] on input "CUIT / Razón Social" at bounding box center [280, 272] width 155 height 12
paste input "25368946"
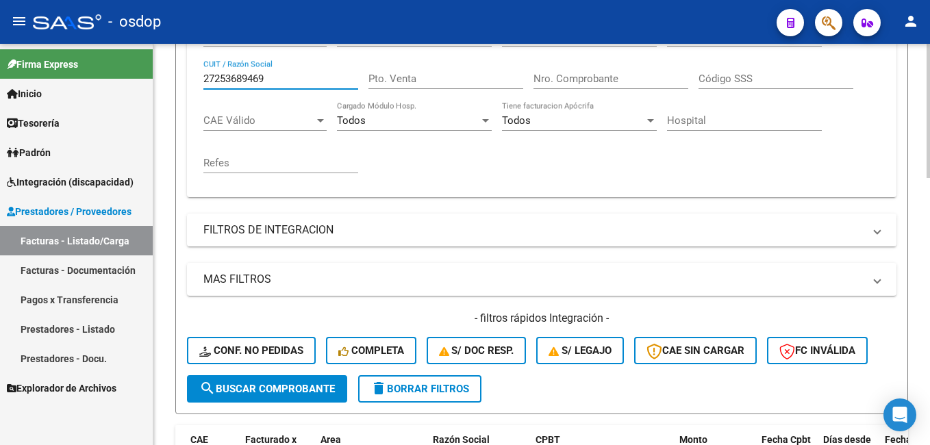
scroll to position [343, 0]
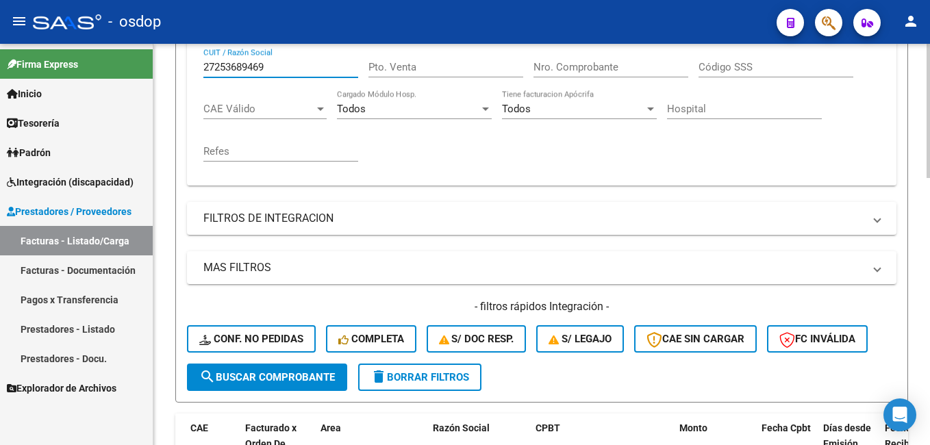
type input "27253689469"
click at [255, 376] on span "search Buscar Comprobante" at bounding box center [267, 377] width 136 height 12
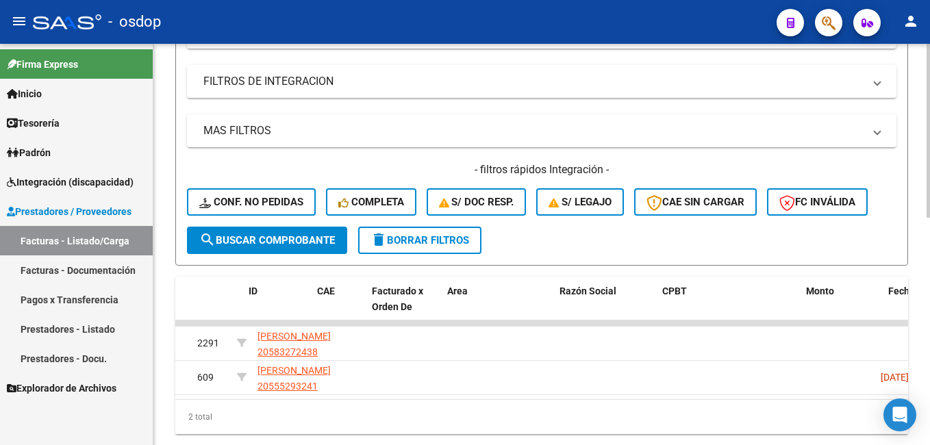
scroll to position [0, 0]
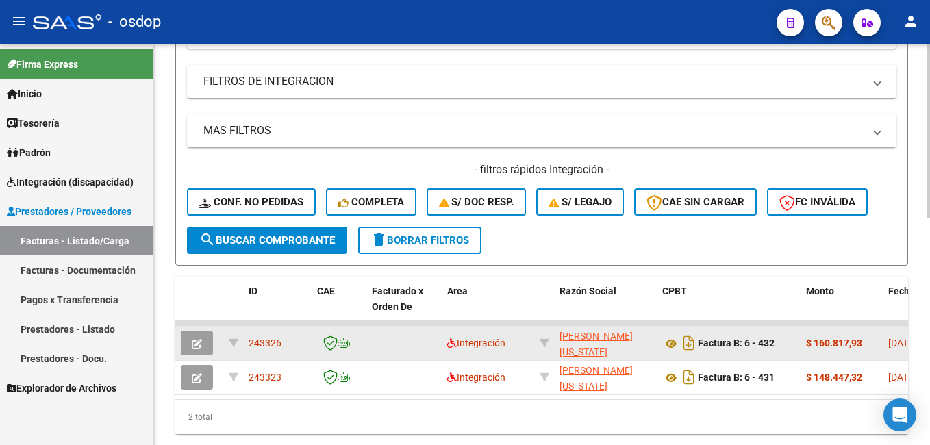
drag, startPoint x: 246, startPoint y: 340, endPoint x: 284, endPoint y: 345, distance: 38.7
click at [284, 345] on datatable-body-cell "243326" at bounding box center [277, 344] width 69 height 34
copy span "243326"
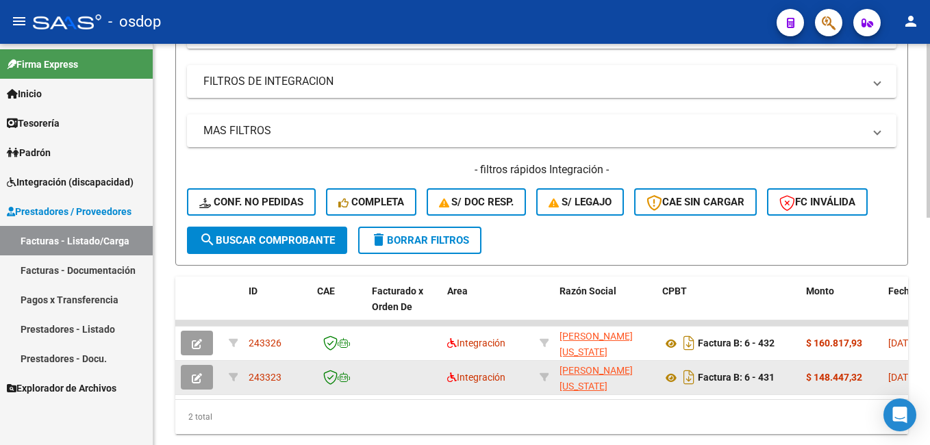
drag, startPoint x: 246, startPoint y: 375, endPoint x: 287, endPoint y: 375, distance: 41.1
click at [287, 375] on datatable-body-cell "243323" at bounding box center [277, 378] width 69 height 34
copy span "243323"
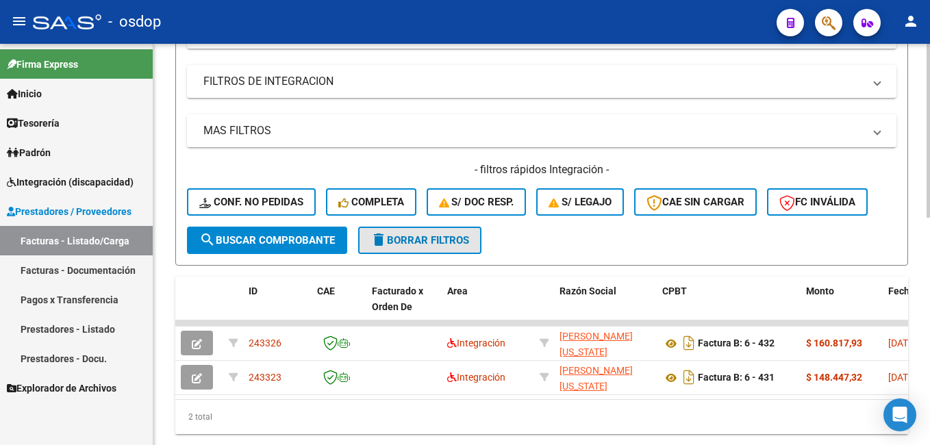
click at [423, 244] on span "delete Borrar Filtros" at bounding box center [420, 240] width 99 height 12
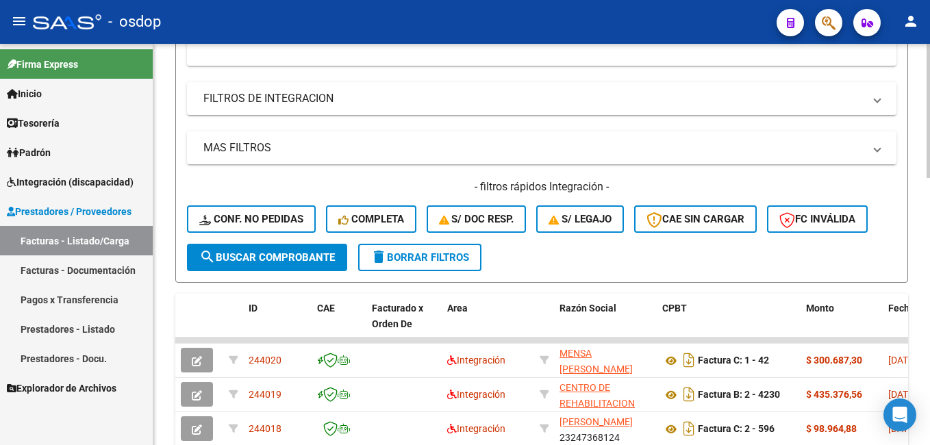
scroll to position [480, 0]
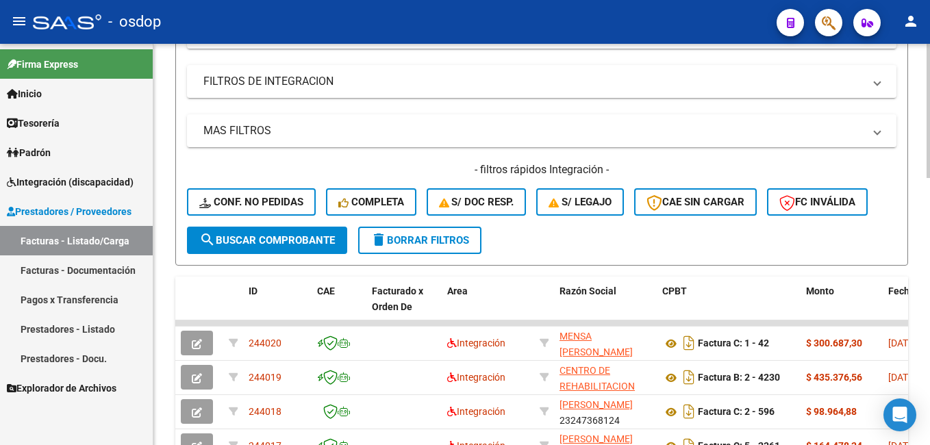
click at [412, 245] on span "delete Borrar Filtros" at bounding box center [420, 240] width 99 height 12
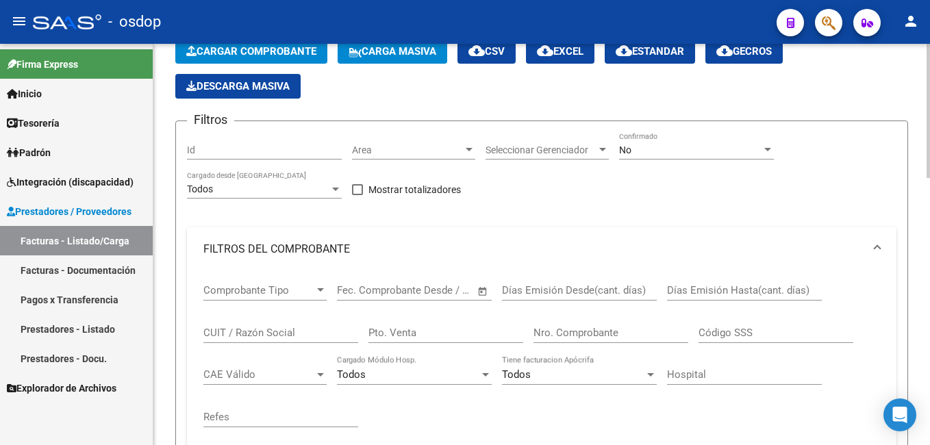
scroll to position [69, 0]
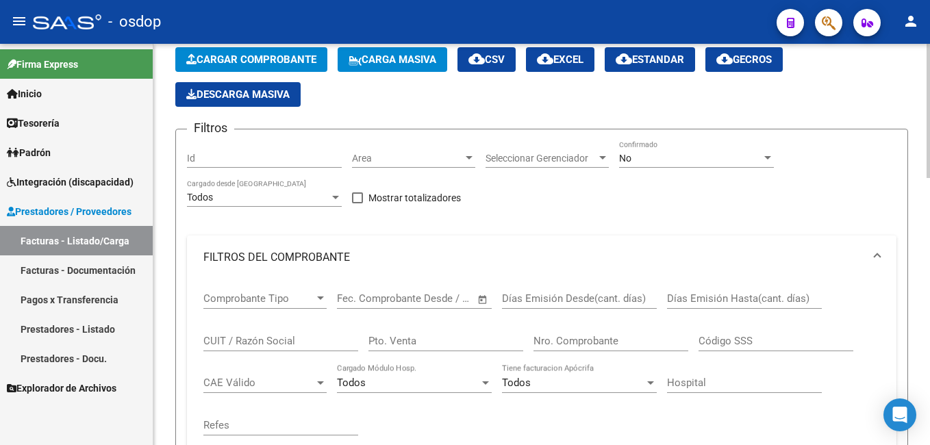
click at [220, 158] on input "Id" at bounding box center [264, 159] width 155 height 12
paste input "243326"
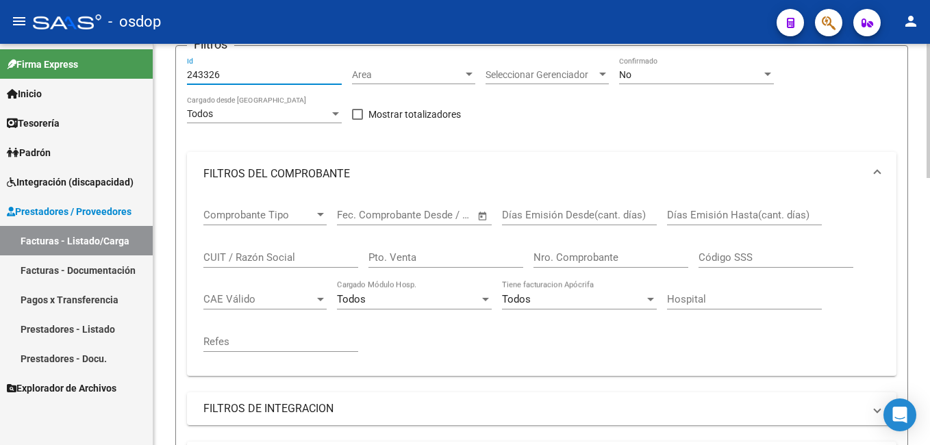
scroll to position [343, 0]
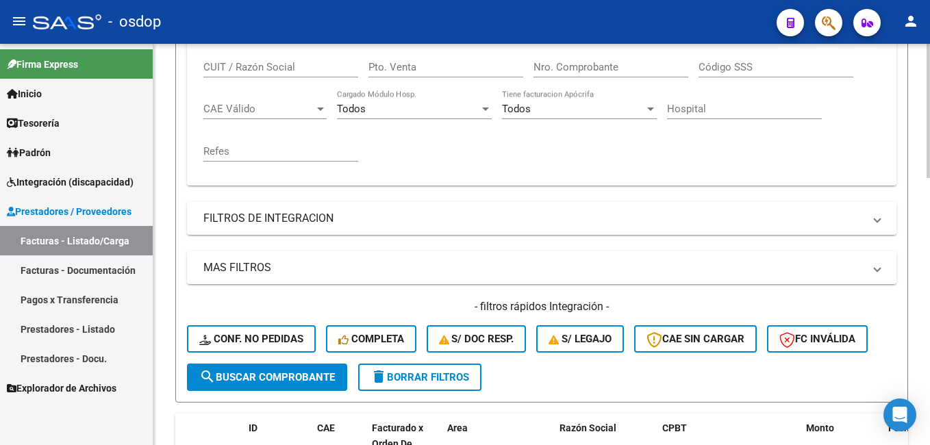
type input "243326"
click at [250, 377] on span "search Buscar Comprobante" at bounding box center [267, 377] width 136 height 12
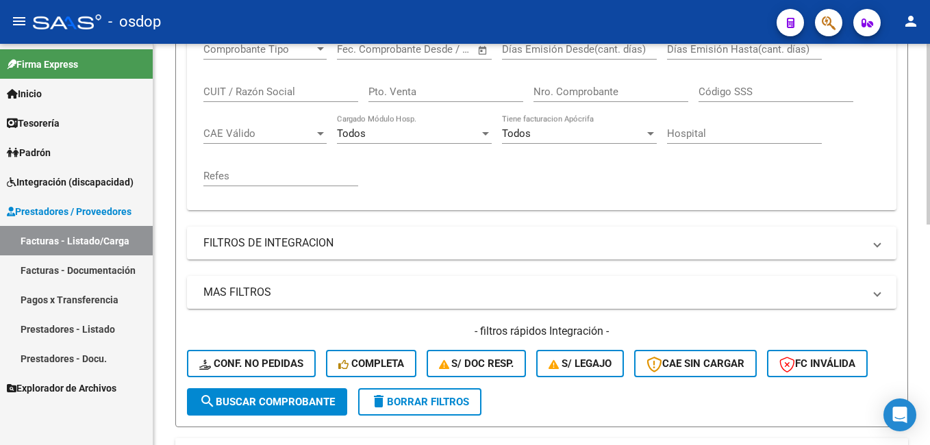
scroll to position [421, 0]
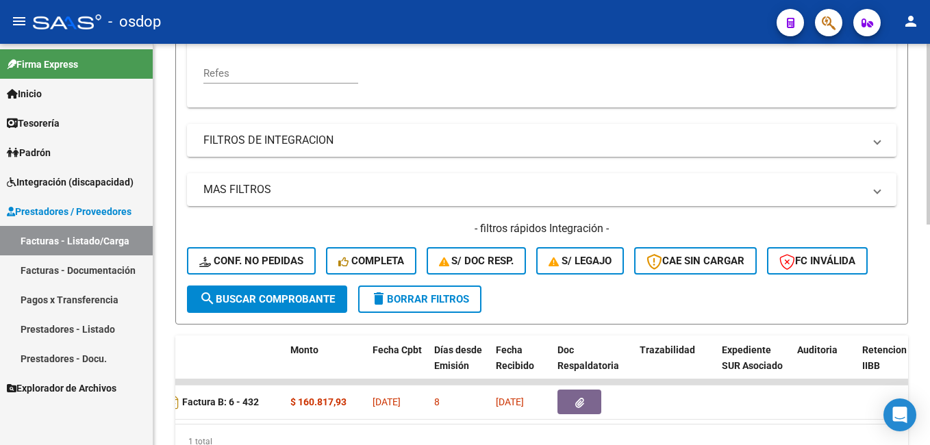
click at [416, 301] on span "delete Borrar Filtros" at bounding box center [420, 299] width 99 height 12
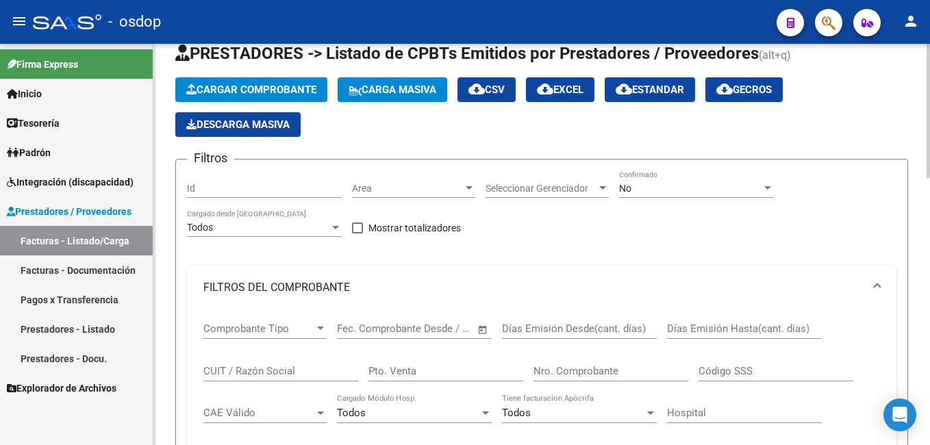
scroll to position [69, 0]
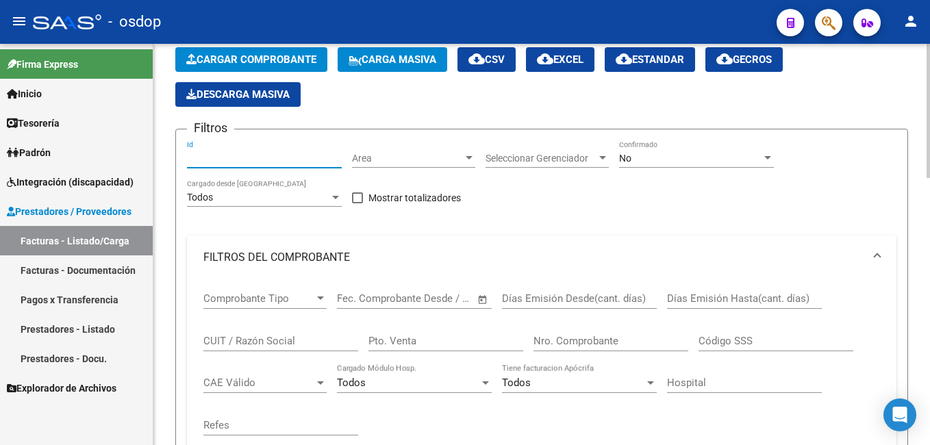
click at [218, 153] on input "Id" at bounding box center [264, 159] width 155 height 12
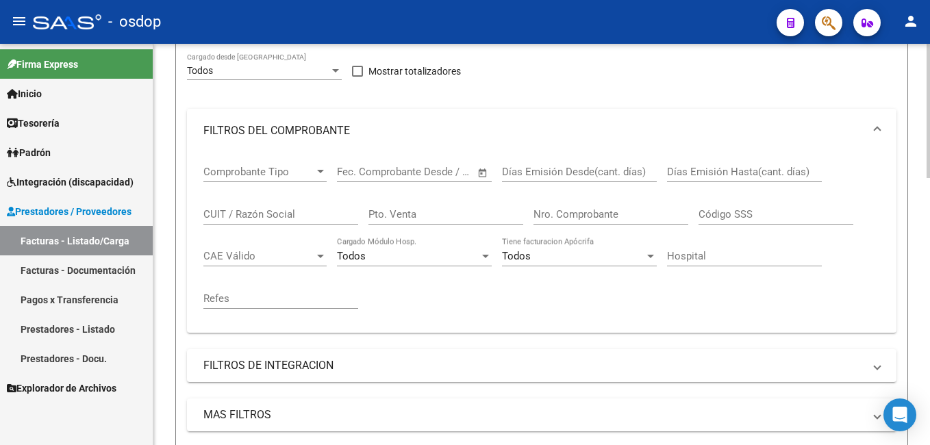
scroll to position [343, 0]
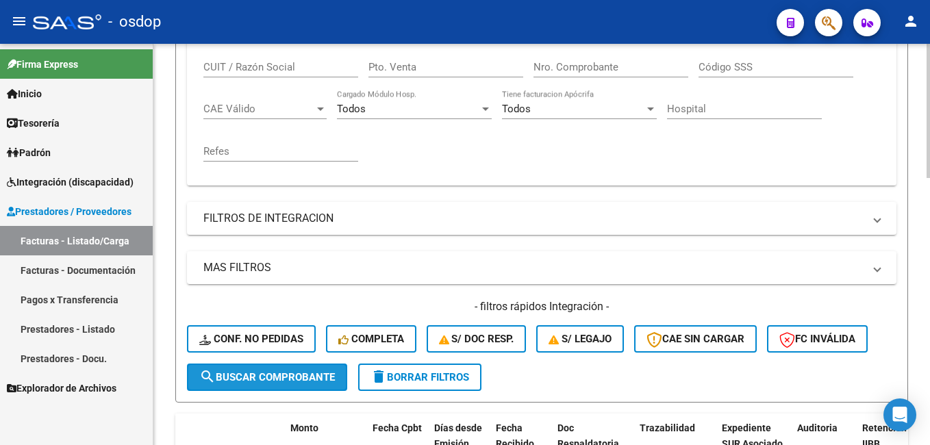
click at [255, 378] on span "search Buscar Comprobante" at bounding box center [267, 377] width 136 height 12
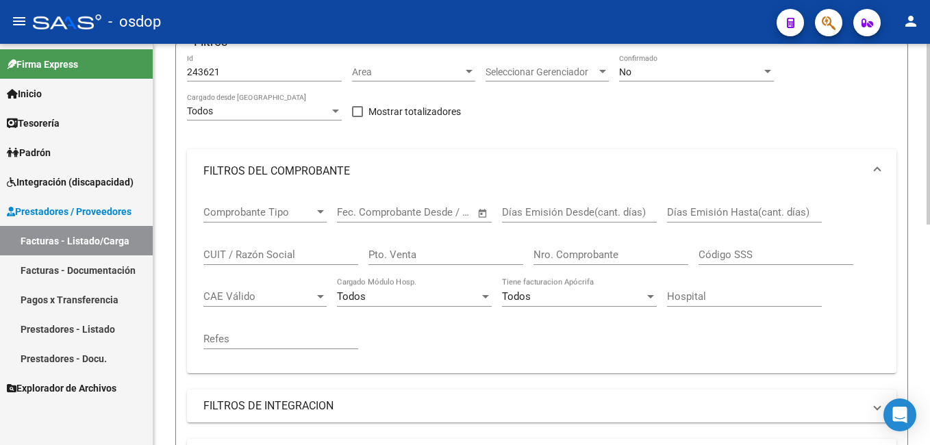
scroll to position [147, 0]
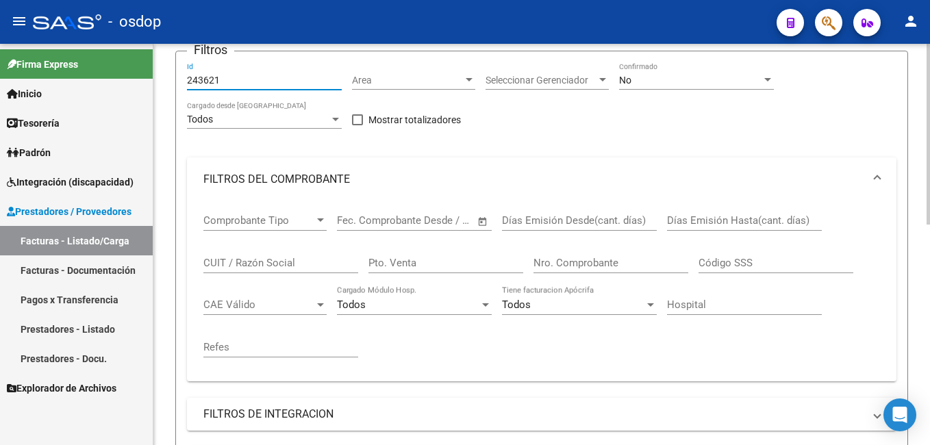
click at [232, 77] on input "243621" at bounding box center [264, 81] width 155 height 12
type input "243621"
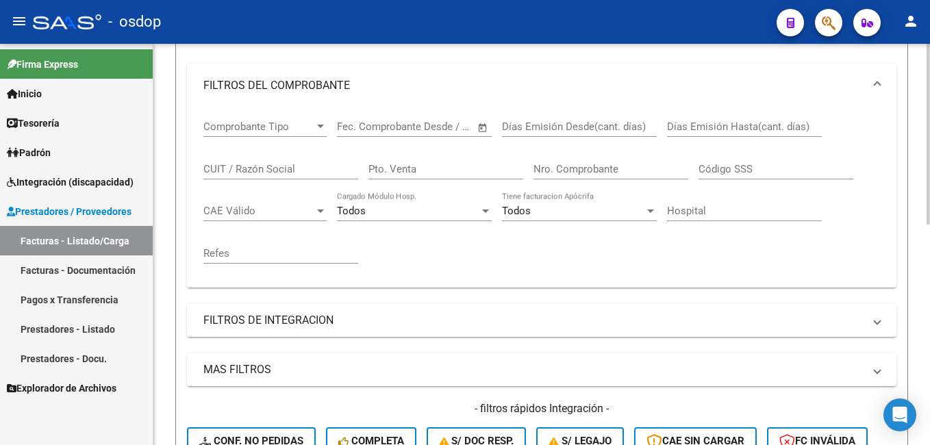
scroll to position [421, 0]
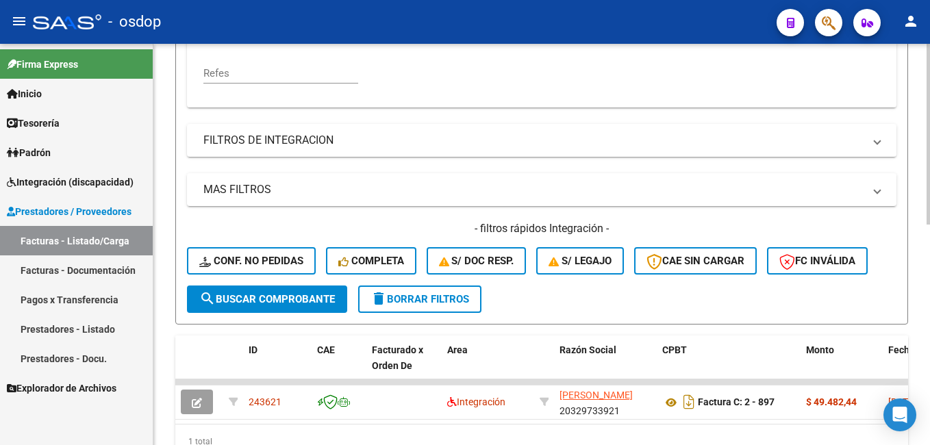
click at [254, 294] on span "search Buscar Comprobante" at bounding box center [267, 299] width 136 height 12
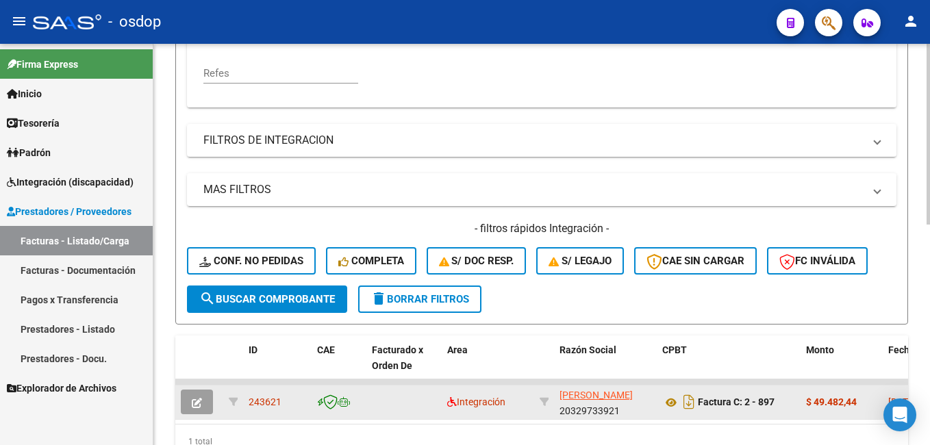
drag, startPoint x: 249, startPoint y: 401, endPoint x: 283, endPoint y: 401, distance: 33.6
click at [283, 401] on div "243621" at bounding box center [278, 403] width 58 height 16
copy span "243621"
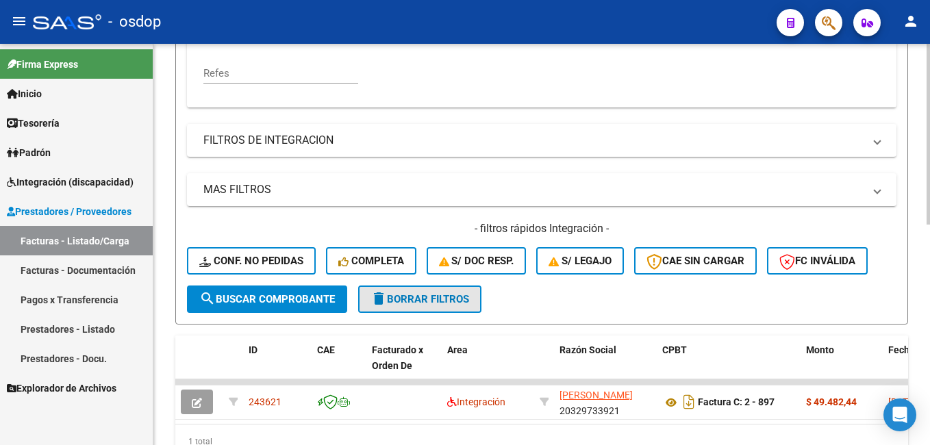
click at [449, 298] on span "delete Borrar Filtros" at bounding box center [420, 299] width 99 height 12
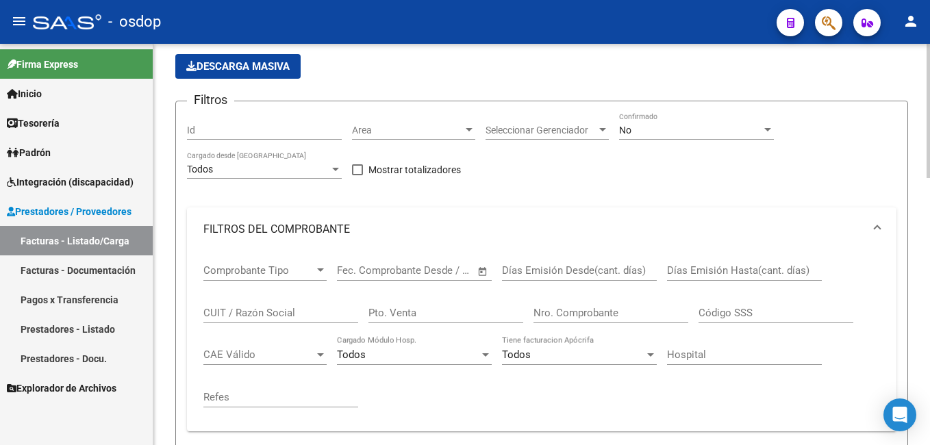
scroll to position [10, 0]
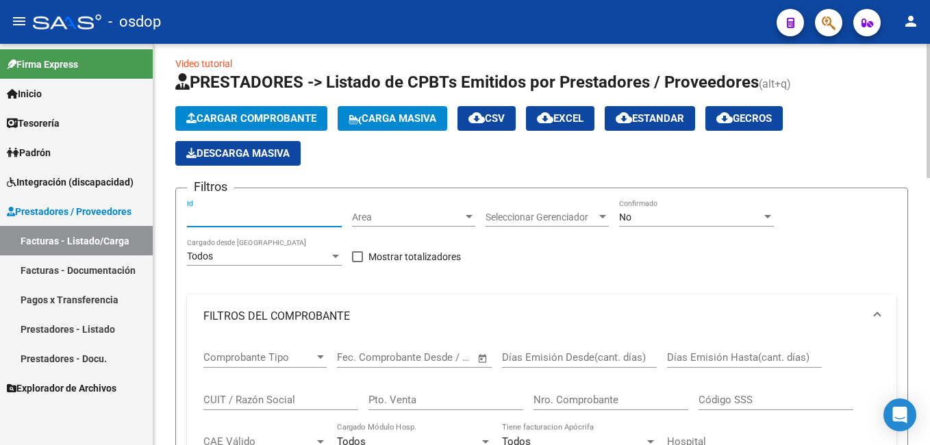
click at [222, 216] on input "Id" at bounding box center [264, 218] width 155 height 12
paste input "243621"
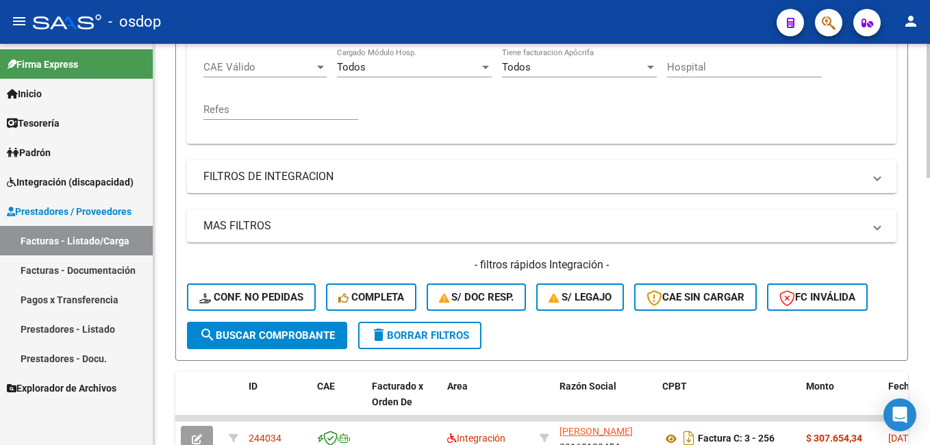
scroll to position [489, 0]
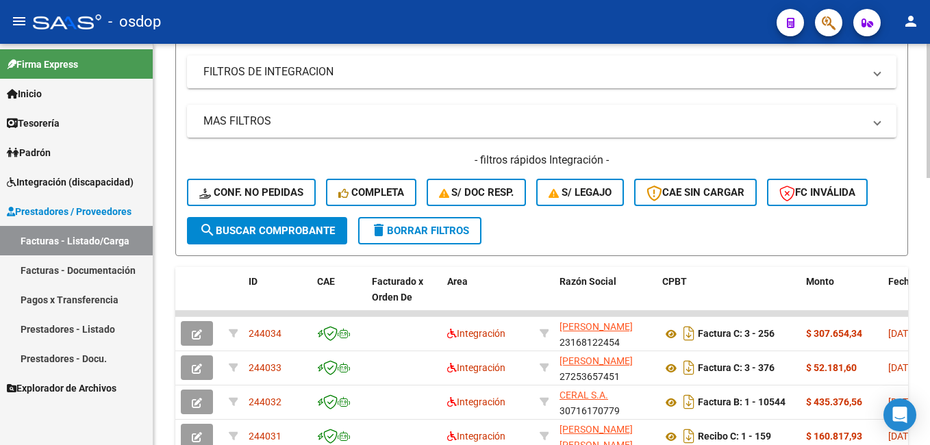
type input "243622"
click at [256, 229] on span "search Buscar Comprobante" at bounding box center [267, 231] width 136 height 12
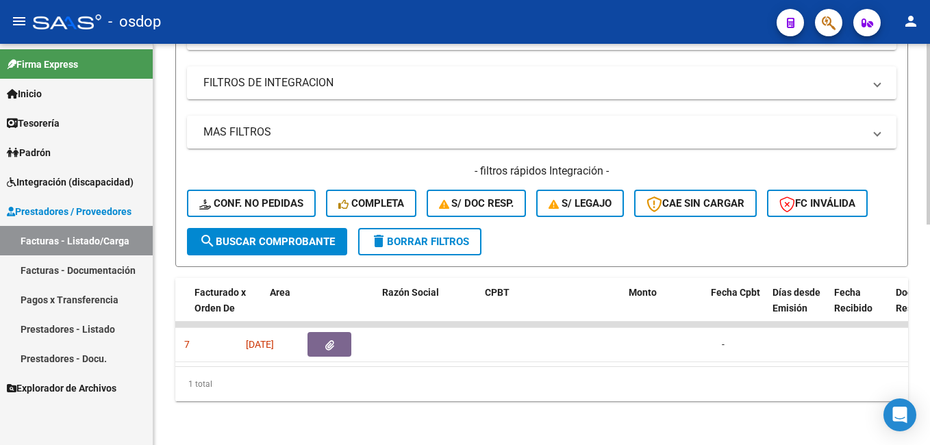
scroll to position [0, 0]
